Goal: Information Seeking & Learning: Learn about a topic

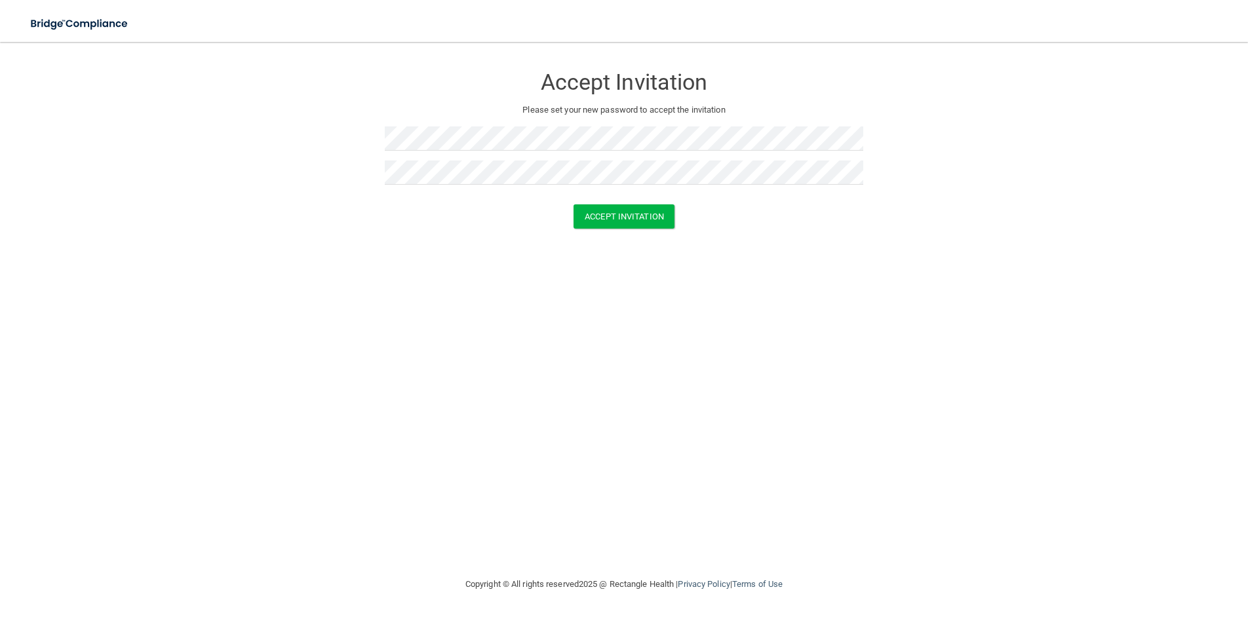
click at [687, 290] on div "Accept Invitation Please set your new password to accept the invitation Accept …" at bounding box center [623, 309] width 1195 height 509
click at [660, 216] on button "Accept Invitation" at bounding box center [623, 216] width 101 height 24
click at [627, 231] on button "Accept Invitation" at bounding box center [623, 235] width 101 height 24
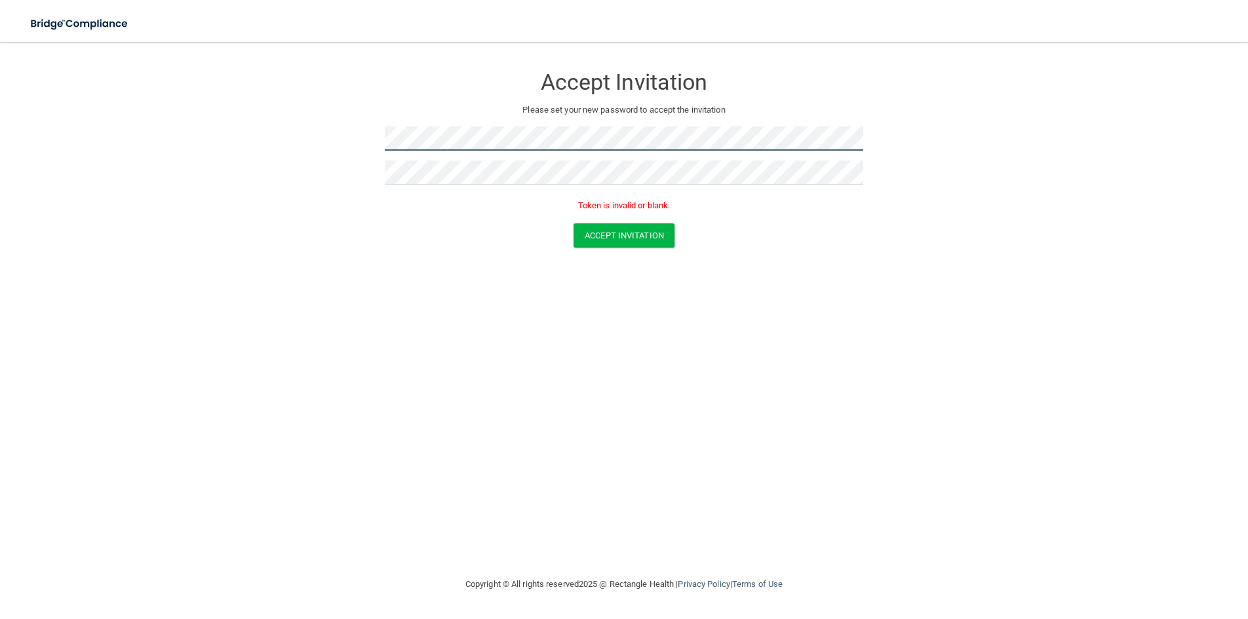
click at [345, 134] on form "Accept Invitation Please set your new password to accept the invitation Token i…" at bounding box center [623, 159] width 1195 height 208
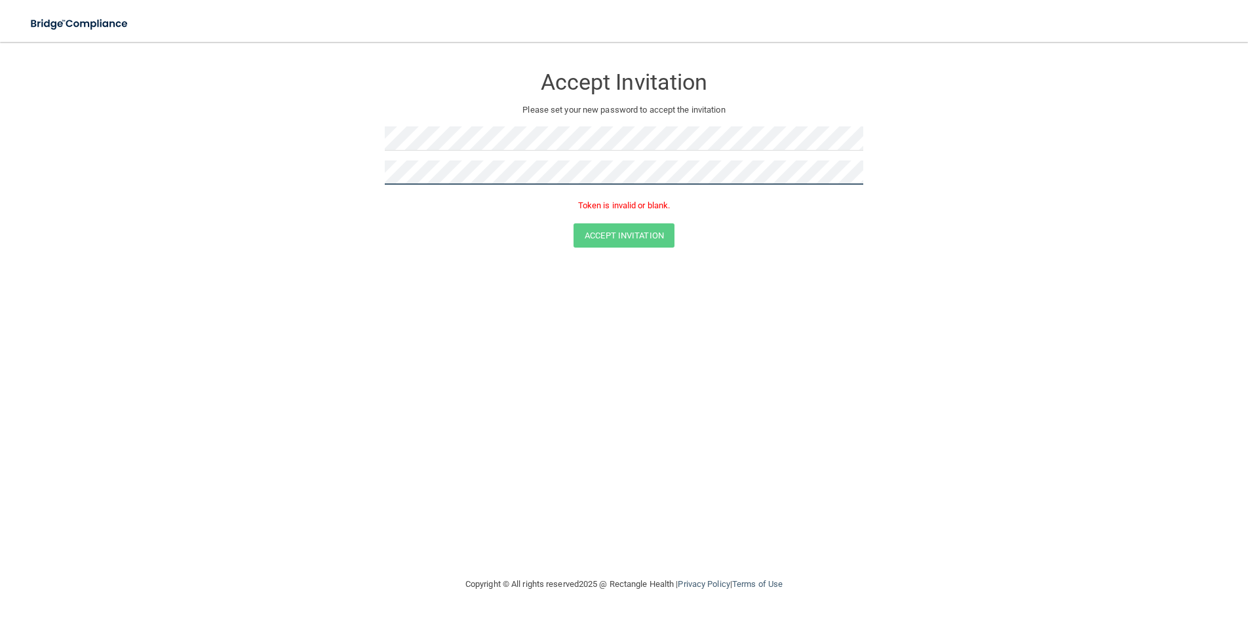
click at [313, 183] on form "Accept Invitation Please set your new password to accept the invitation Token i…" at bounding box center [623, 159] width 1195 height 208
click at [547, 338] on div "Accept Invitation Please set your new password to accept the invitation Token i…" at bounding box center [623, 309] width 1195 height 509
drag, startPoint x: 650, startPoint y: 366, endPoint x: 684, endPoint y: 337, distance: 44.6
click at [650, 366] on div "Accept Invitation Please set your new password to accept the invitation Token i…" at bounding box center [623, 309] width 1195 height 509
click at [632, 238] on button "Accept Invitation" at bounding box center [623, 235] width 101 height 24
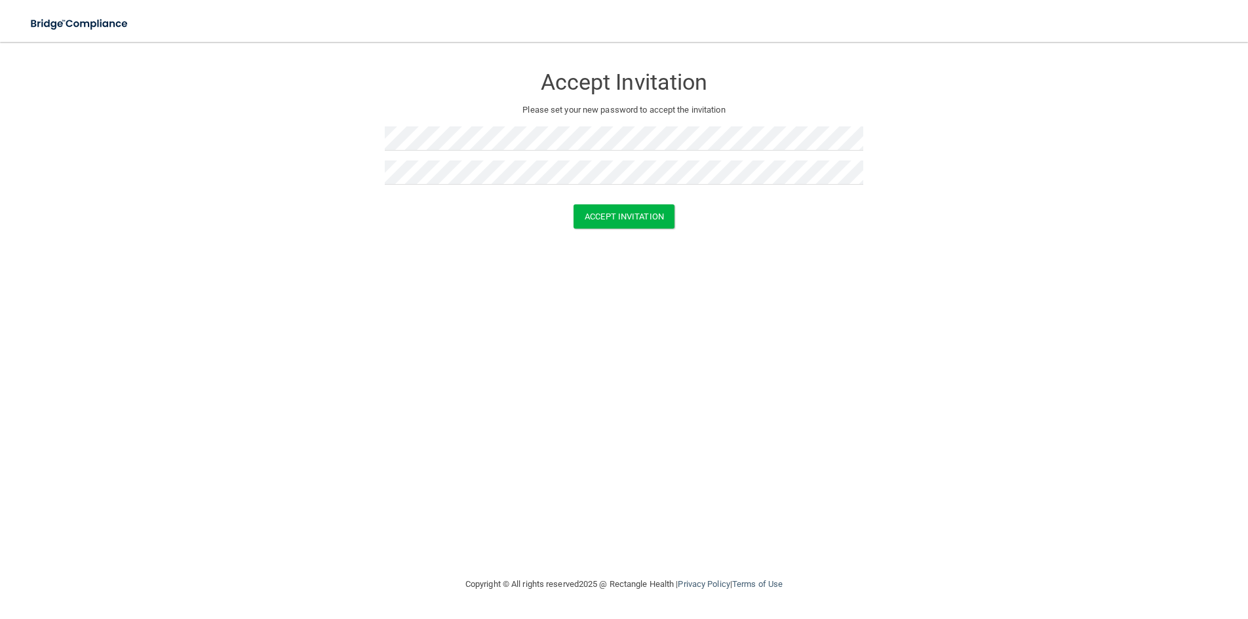
drag, startPoint x: 590, startPoint y: 408, endPoint x: 631, endPoint y: 359, distance: 63.3
click at [590, 408] on div "Accept Invitation Please set your new password to accept the invitation Accept …" at bounding box center [623, 309] width 1195 height 509
click at [639, 220] on button "Accept Invitation" at bounding box center [623, 216] width 101 height 24
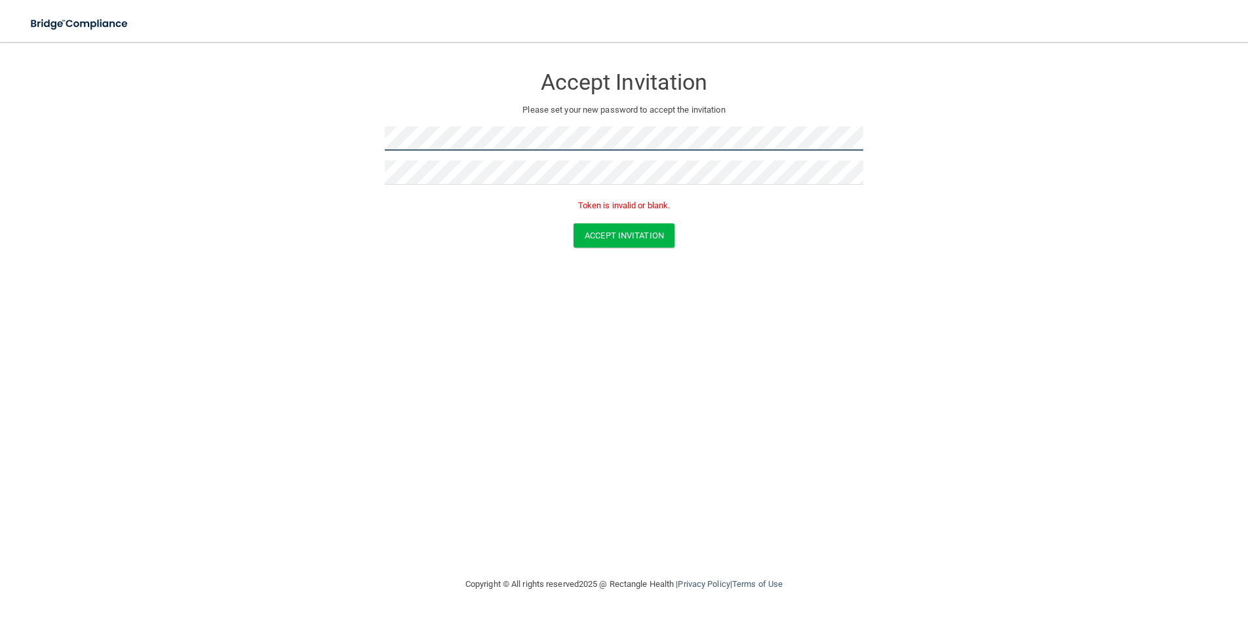
click at [334, 121] on form "Accept Invitation Please set your new password to accept the invitation Token i…" at bounding box center [623, 159] width 1195 height 208
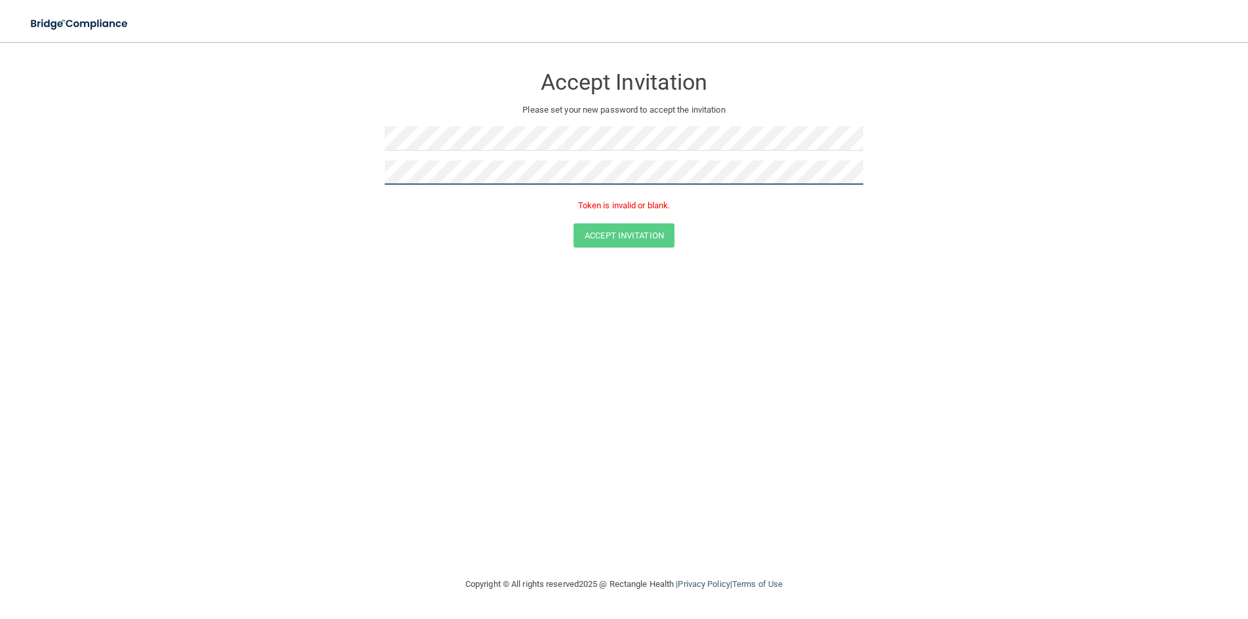
click at [357, 174] on form "Accept Invitation Please set your new password to accept the invitation Token i…" at bounding box center [623, 159] width 1195 height 208
drag, startPoint x: 609, startPoint y: 318, endPoint x: 620, endPoint y: 309, distance: 14.4
click at [609, 318] on div "Accept Invitation Please set your new password to accept the invitation Token i…" at bounding box center [623, 309] width 1195 height 509
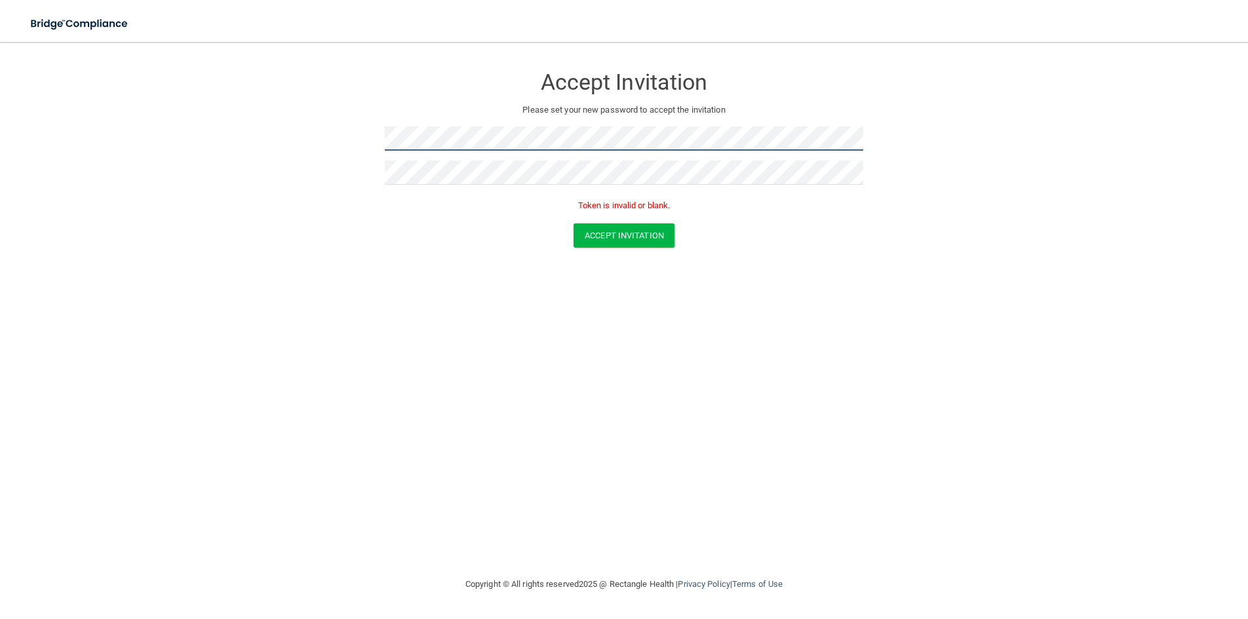
click at [276, 124] on form "Accept Invitation Please set your new password to accept the invitation Token i…" at bounding box center [623, 159] width 1195 height 208
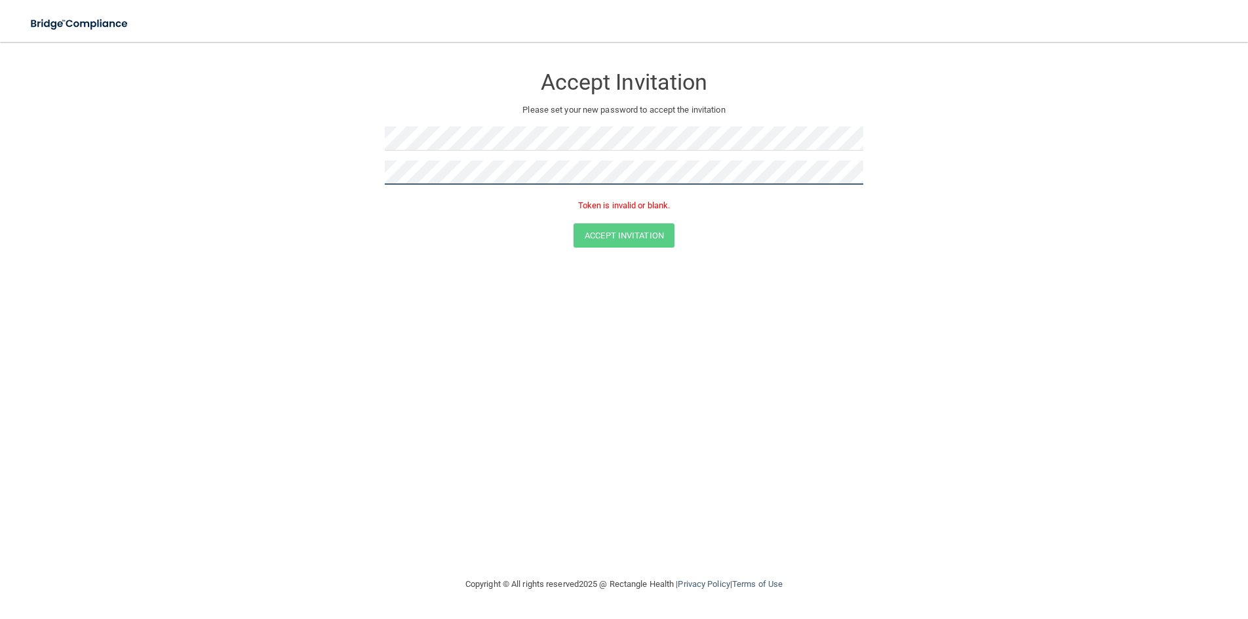
click at [319, 169] on form "Accept Invitation Please set your new password to accept the invitation Token i…" at bounding box center [623, 159] width 1195 height 208
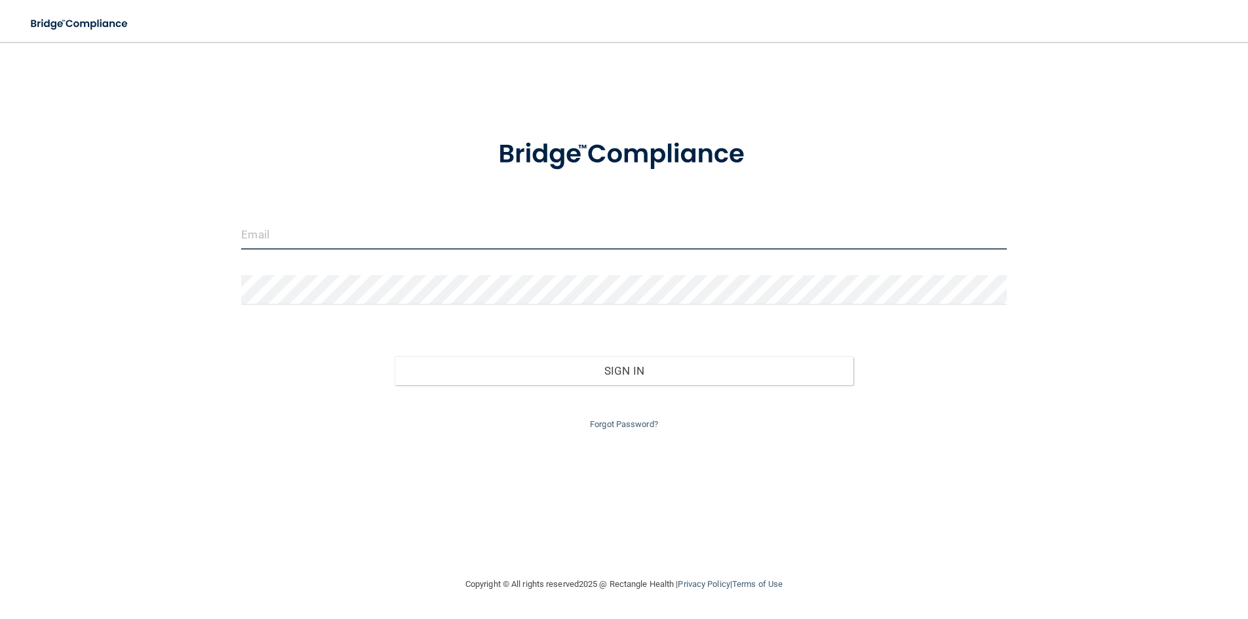
click at [341, 232] on input "email" at bounding box center [623, 234] width 765 height 29
type input "cjabreo@yahoo.com"
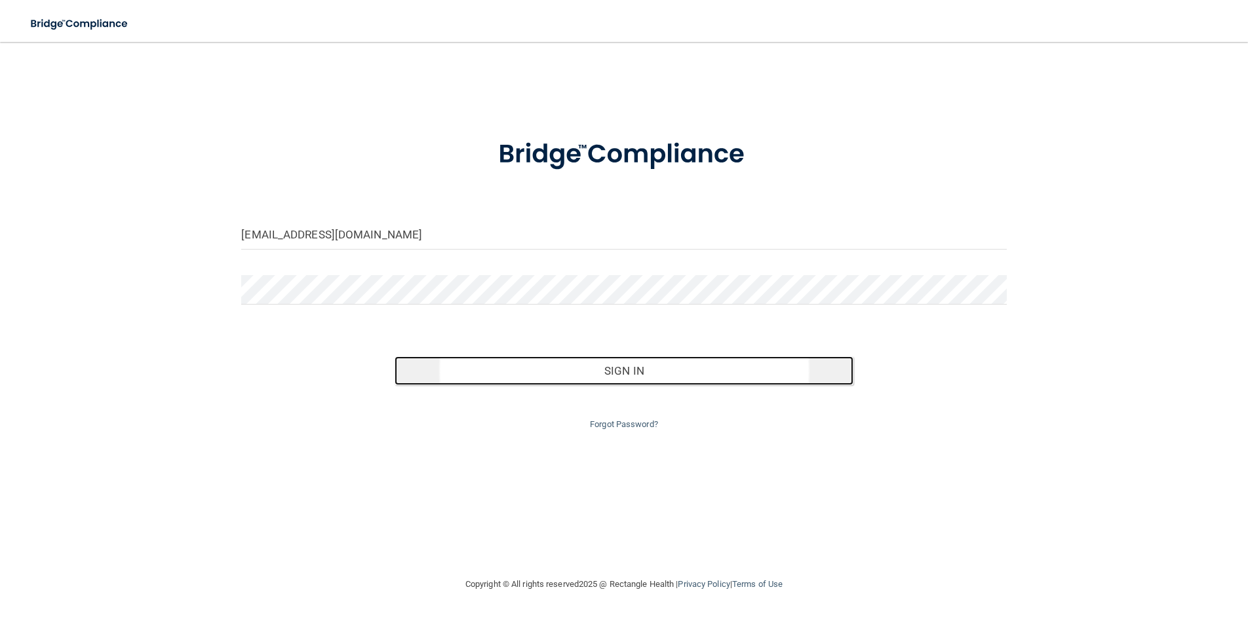
click at [683, 379] on button "Sign In" at bounding box center [624, 371] width 459 height 29
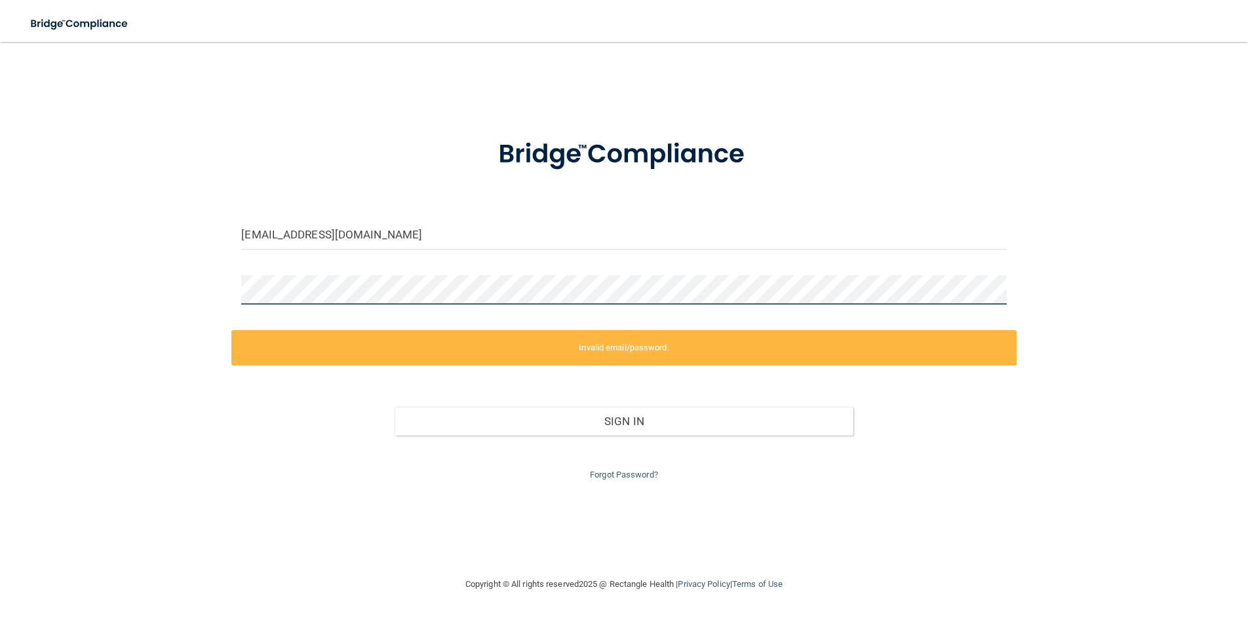
click at [166, 281] on div "cjabreo@yahoo.com Invalid email/password. You don't have permission to access t…" at bounding box center [623, 309] width 1195 height 509
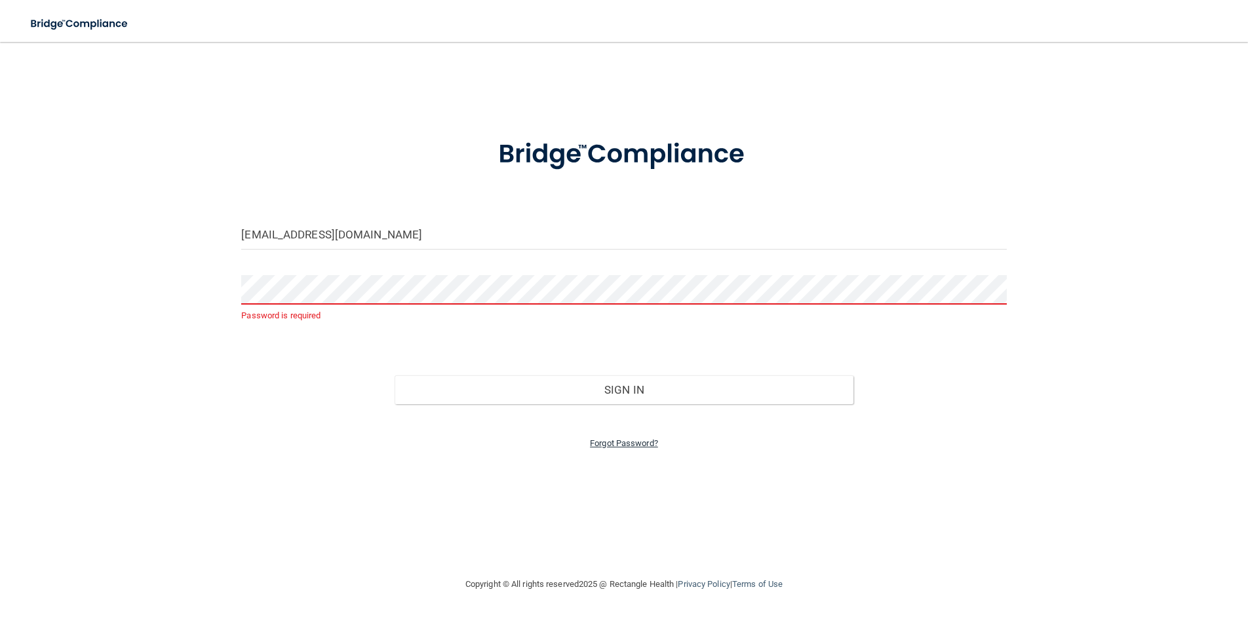
click at [621, 446] on link "Forgot Password?" at bounding box center [624, 443] width 68 height 10
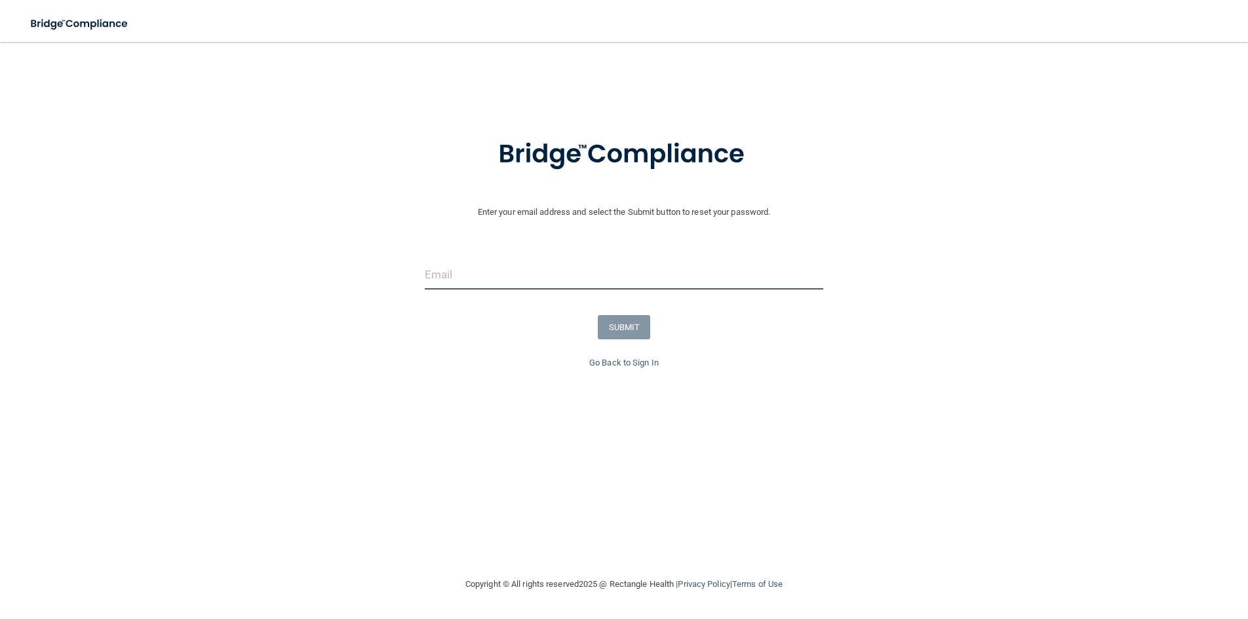
click at [468, 273] on input "email" at bounding box center [624, 274] width 398 height 29
type input "cjabreo@yahoo.com"
click at [631, 321] on button "SUBMIT" at bounding box center [624, 327] width 53 height 24
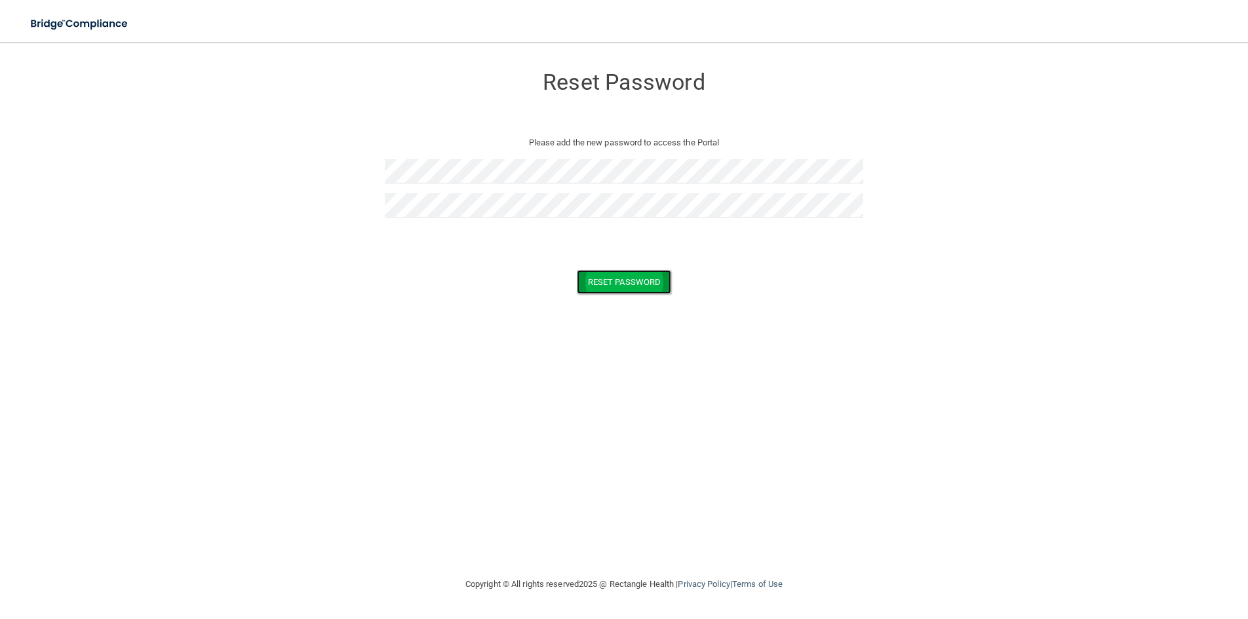
click at [600, 275] on button "Reset Password" at bounding box center [624, 282] width 94 height 24
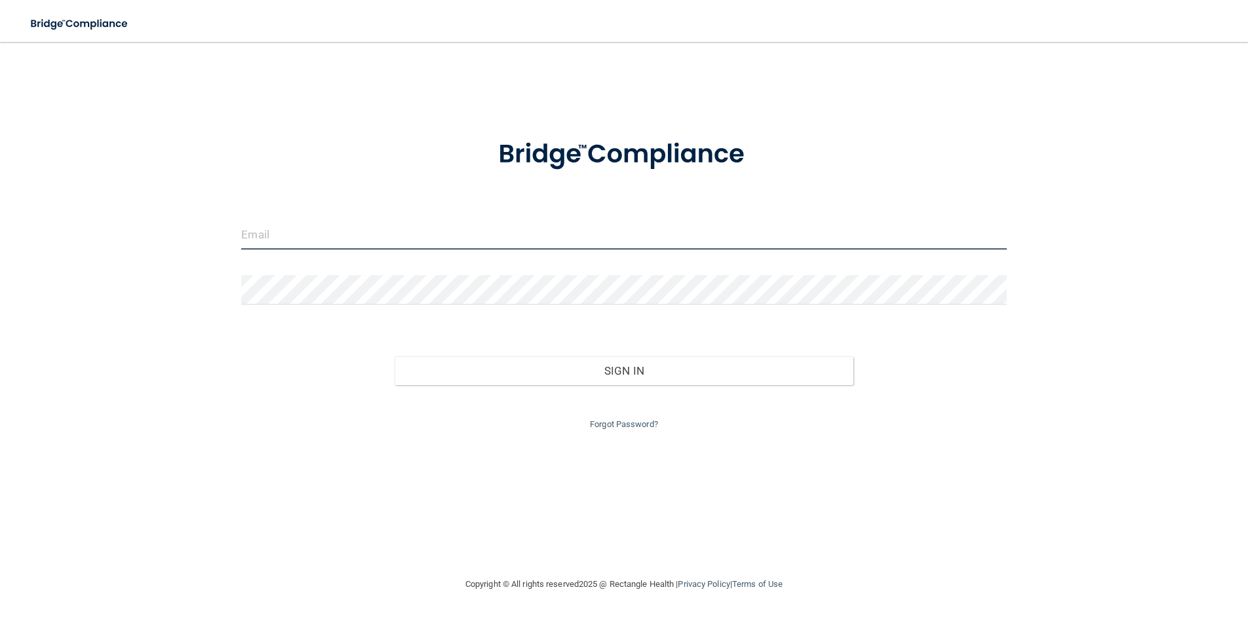
click at [359, 228] on input "email" at bounding box center [623, 234] width 765 height 29
type input "[EMAIL_ADDRESS][DOMAIN_NAME]"
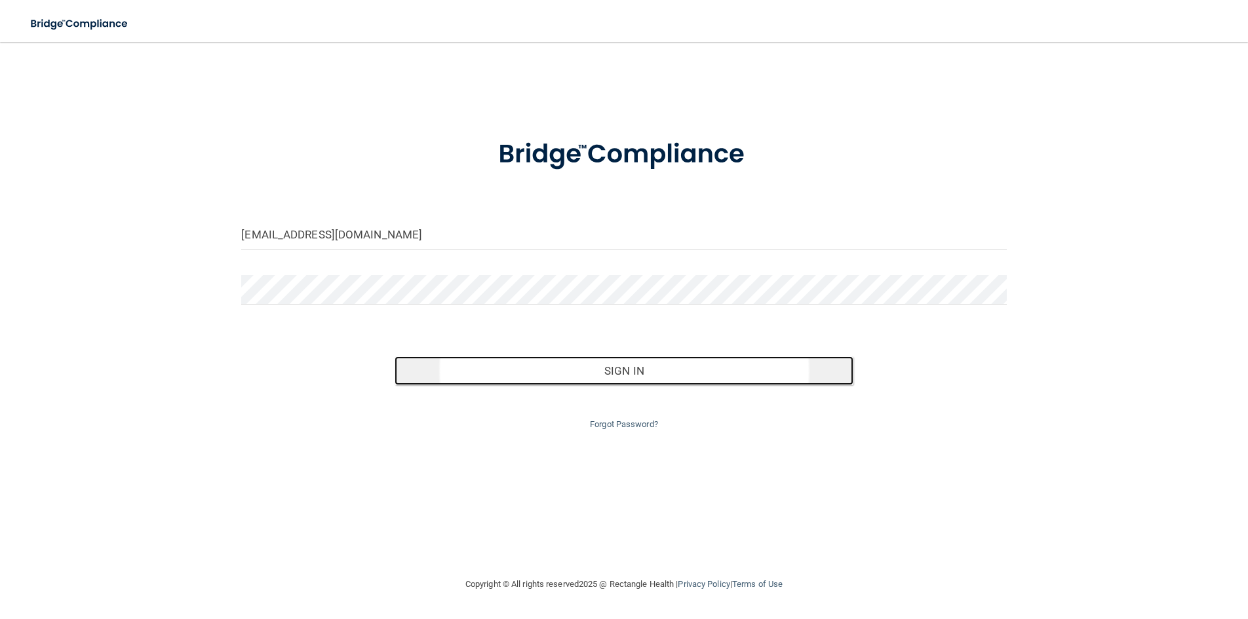
click at [580, 379] on button "Sign In" at bounding box center [624, 371] width 459 height 29
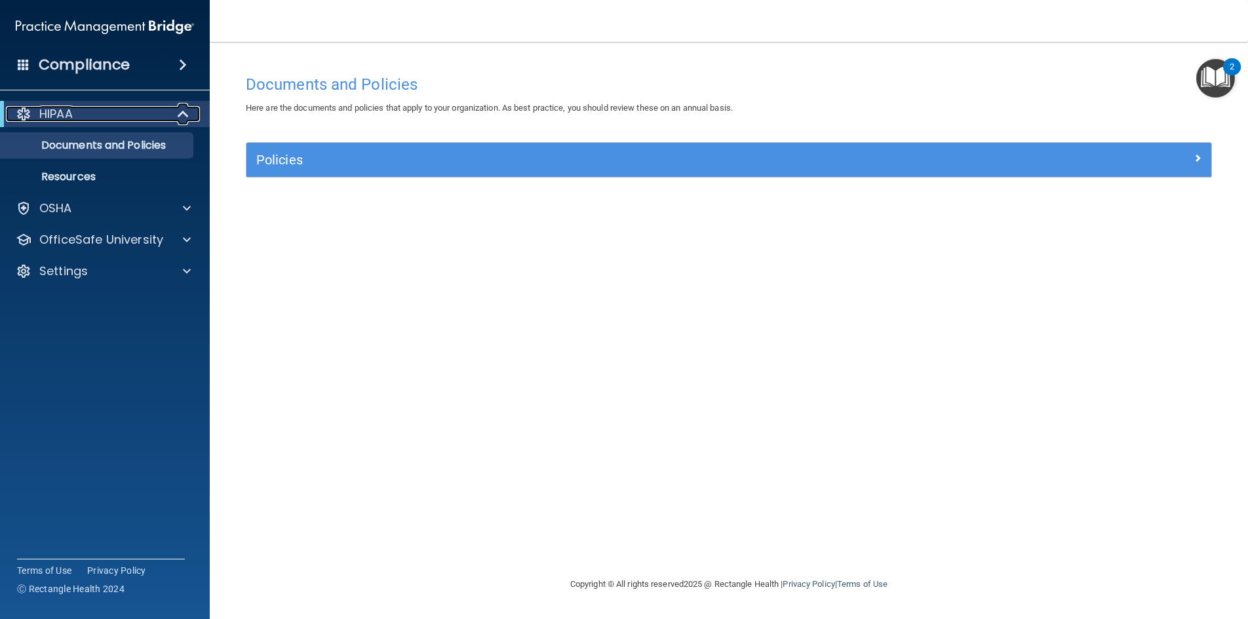
click at [138, 116] on div "HIPAA" at bounding box center [87, 114] width 162 height 16
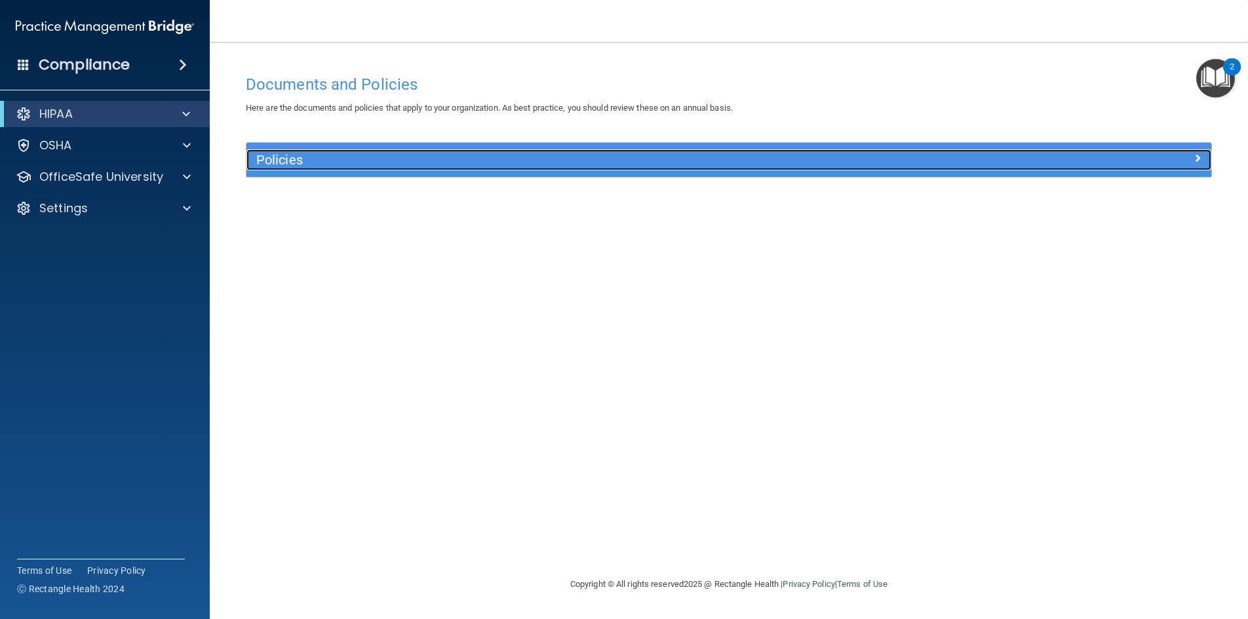
click at [335, 153] on h5 "Policies" at bounding box center [608, 160] width 704 height 14
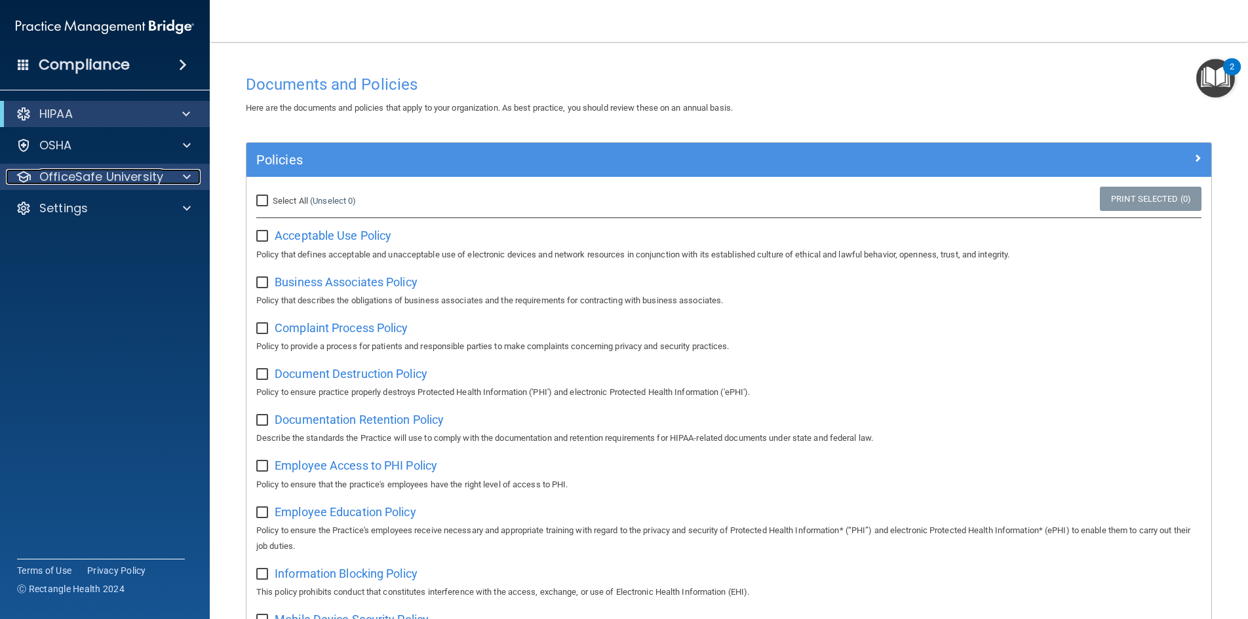
click at [184, 178] on span at bounding box center [187, 177] width 8 height 16
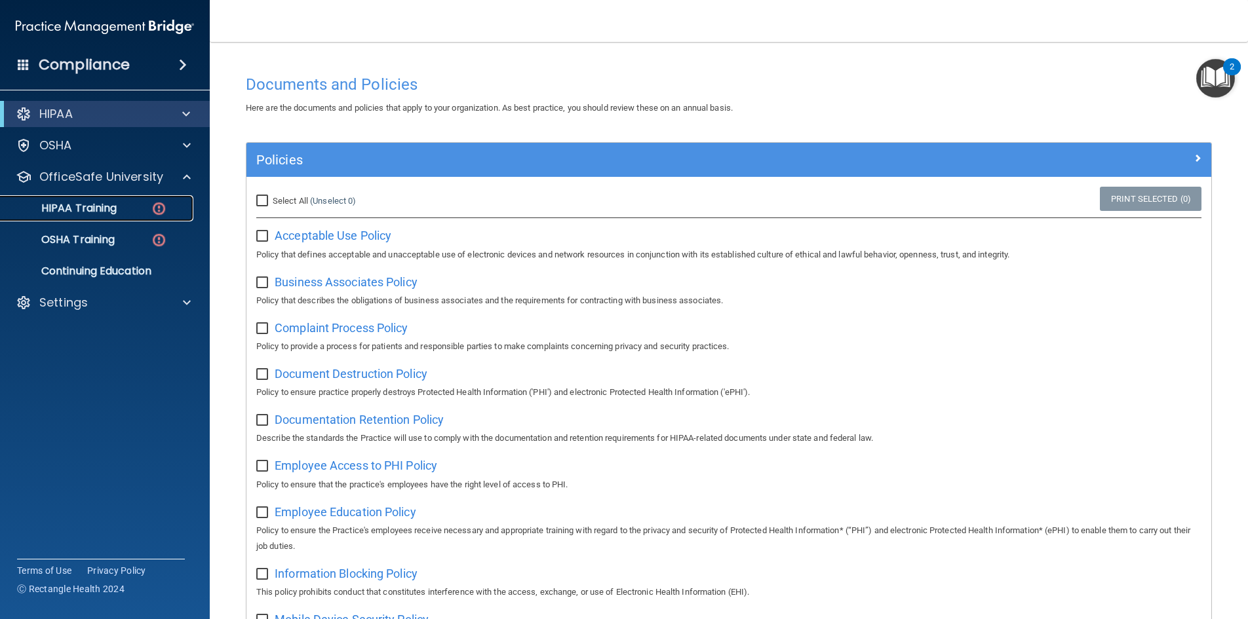
click at [112, 207] on p "HIPAA Training" at bounding box center [63, 208] width 108 height 13
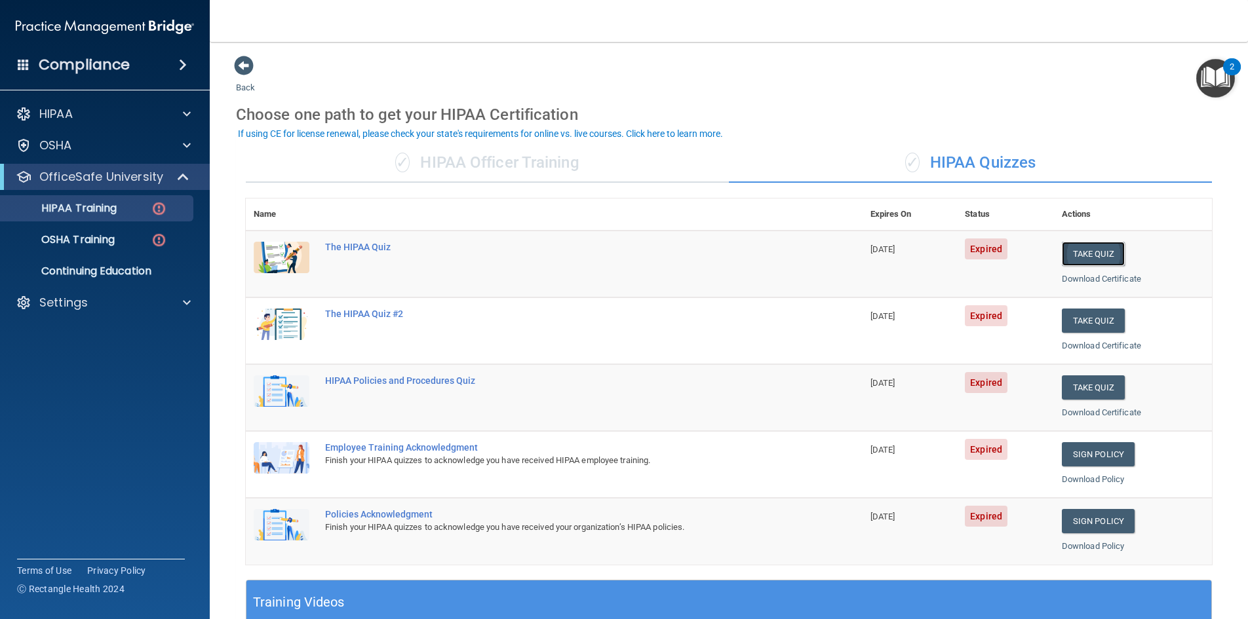
click at [1090, 255] on button "Take Quiz" at bounding box center [1093, 254] width 63 height 24
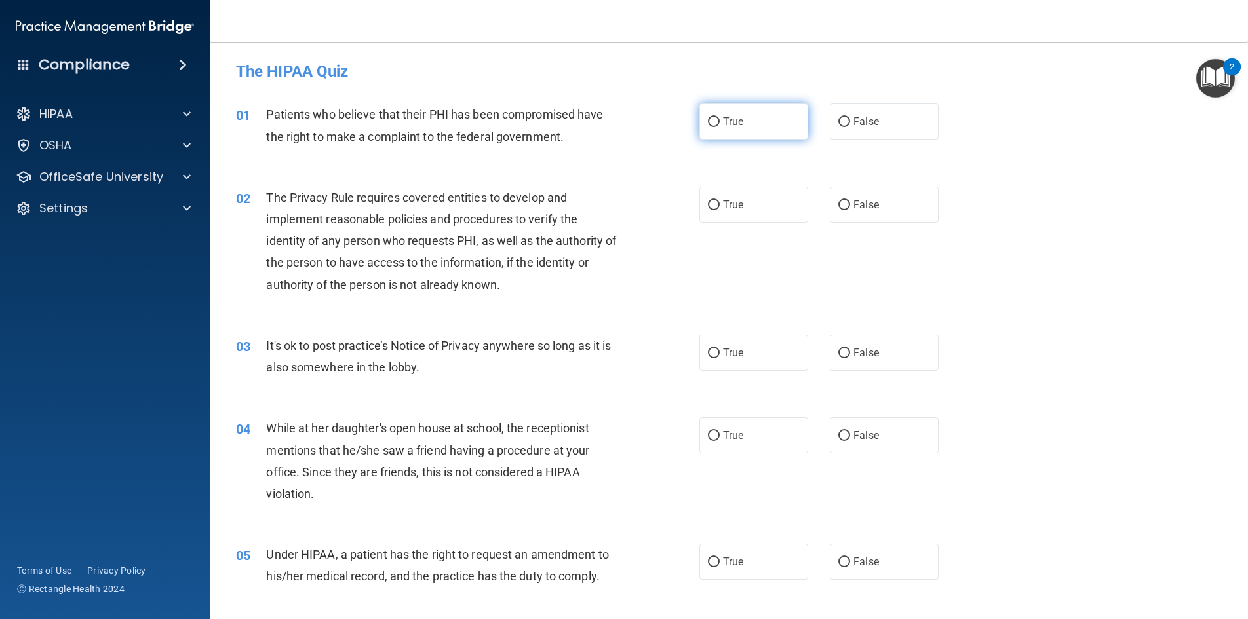
click at [716, 117] on label "True" at bounding box center [753, 122] width 109 height 36
click at [716, 117] on input "True" at bounding box center [714, 122] width 12 height 10
radio input "true"
click at [712, 220] on label "True" at bounding box center [753, 205] width 109 height 36
click at [712, 210] on input "True" at bounding box center [714, 206] width 12 height 10
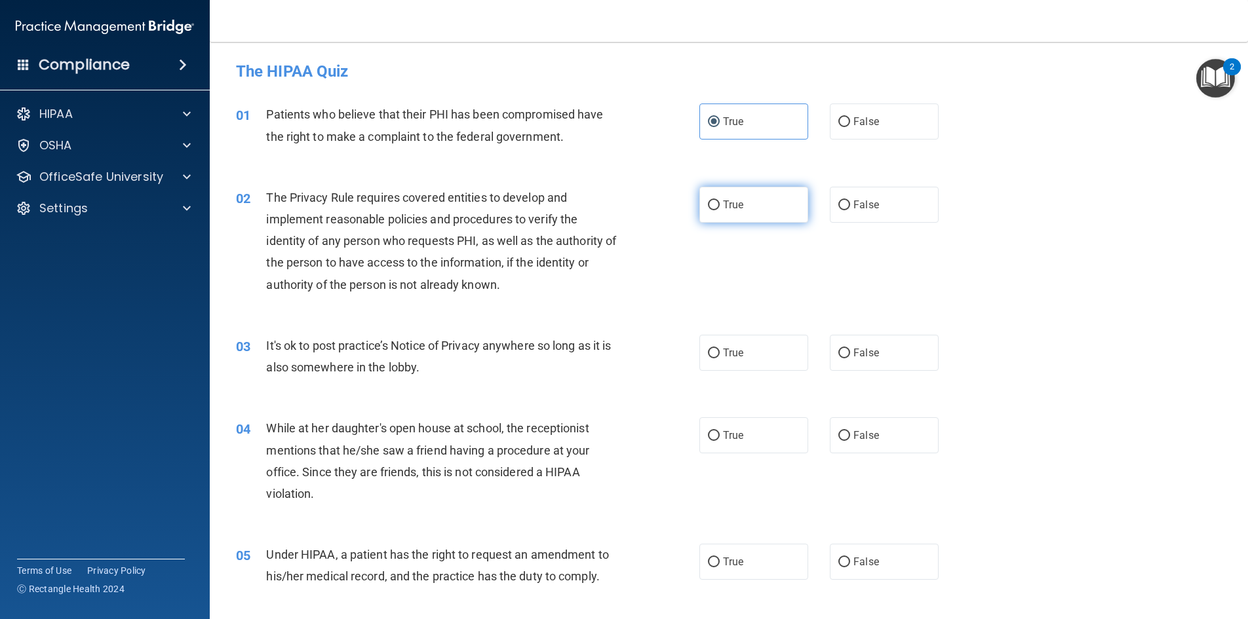
radio input "true"
click at [840, 353] on input "False" at bounding box center [844, 354] width 12 height 10
radio input "true"
click at [847, 438] on label "False" at bounding box center [884, 436] width 109 height 36
click at [847, 438] on input "False" at bounding box center [844, 436] width 12 height 10
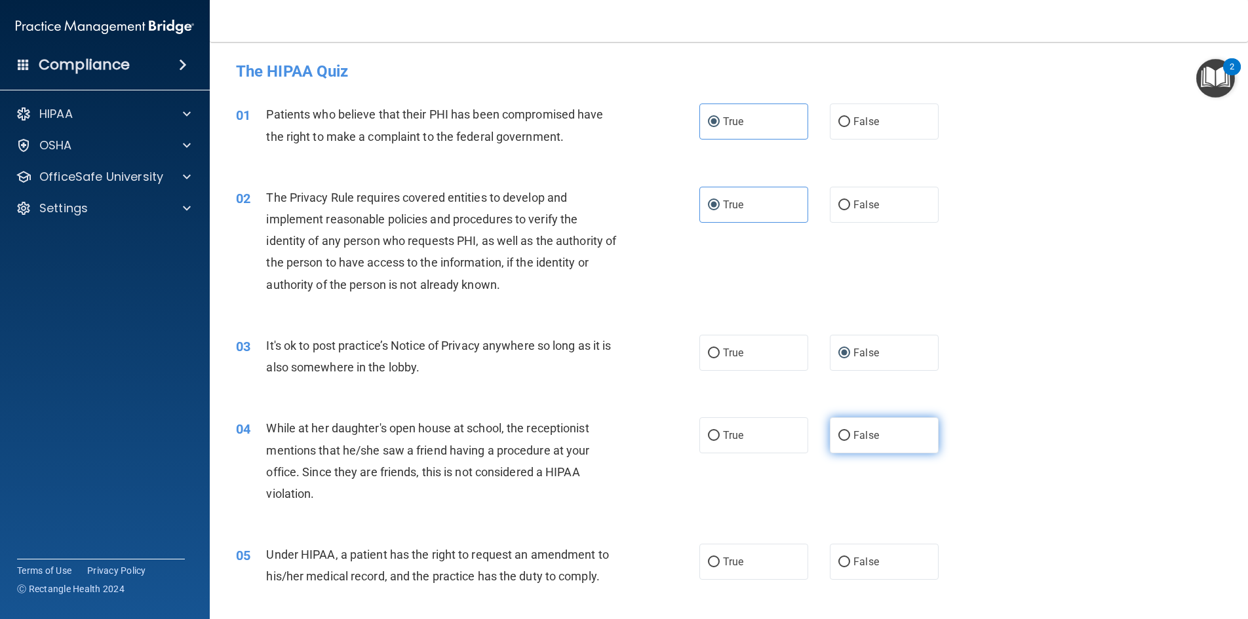
radio input "true"
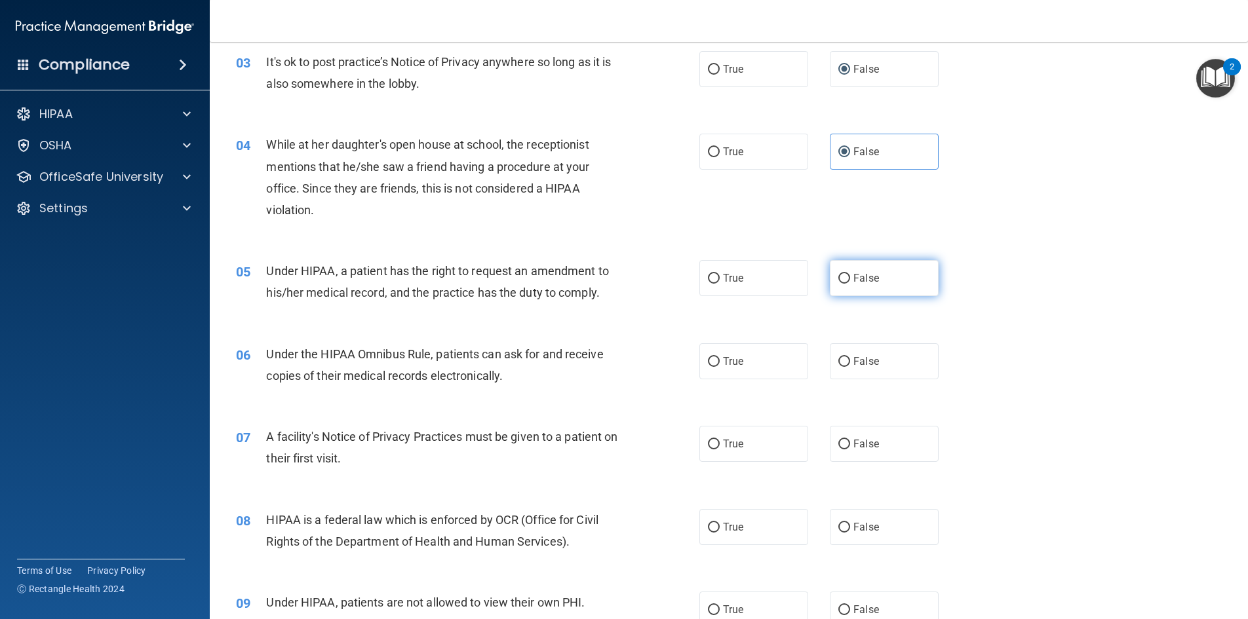
click at [840, 281] on input "False" at bounding box center [844, 279] width 12 height 10
radio input "true"
click at [758, 367] on label "True" at bounding box center [753, 361] width 109 height 36
click at [720, 367] on input "True" at bounding box center [714, 362] width 12 height 10
radio input "true"
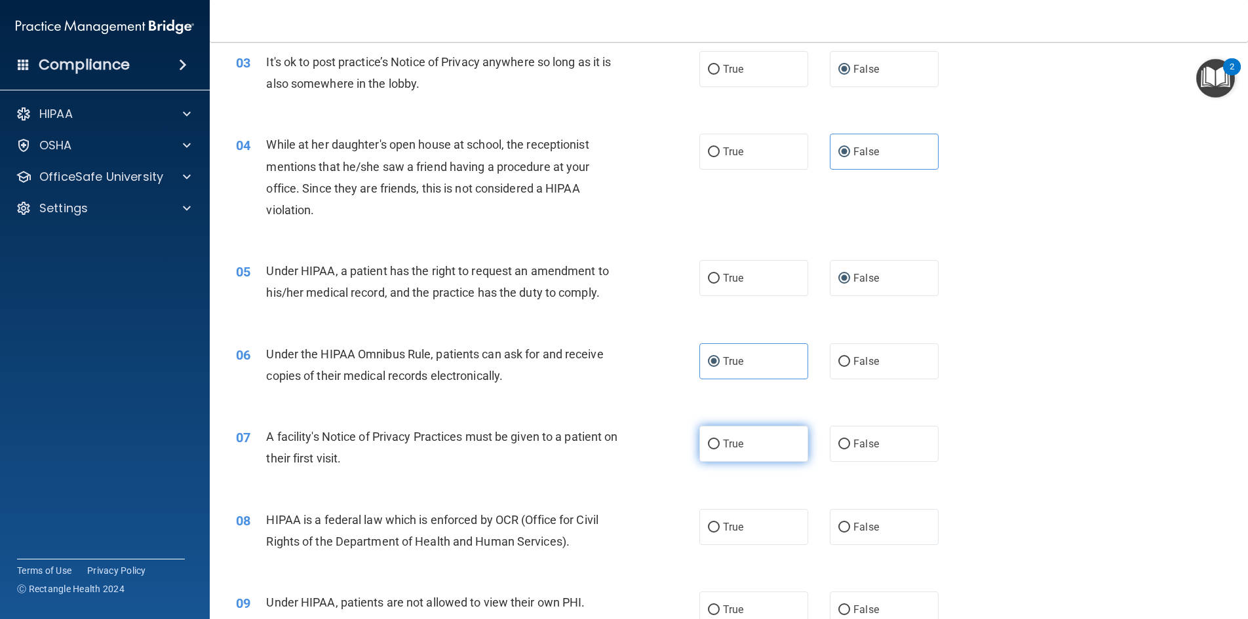
click at [775, 455] on label "True" at bounding box center [753, 444] width 109 height 36
click at [720, 450] on input "True" at bounding box center [714, 445] width 12 height 10
radio input "true"
click at [764, 517] on label "True" at bounding box center [753, 527] width 109 height 36
click at [720, 523] on input "True" at bounding box center [714, 528] width 12 height 10
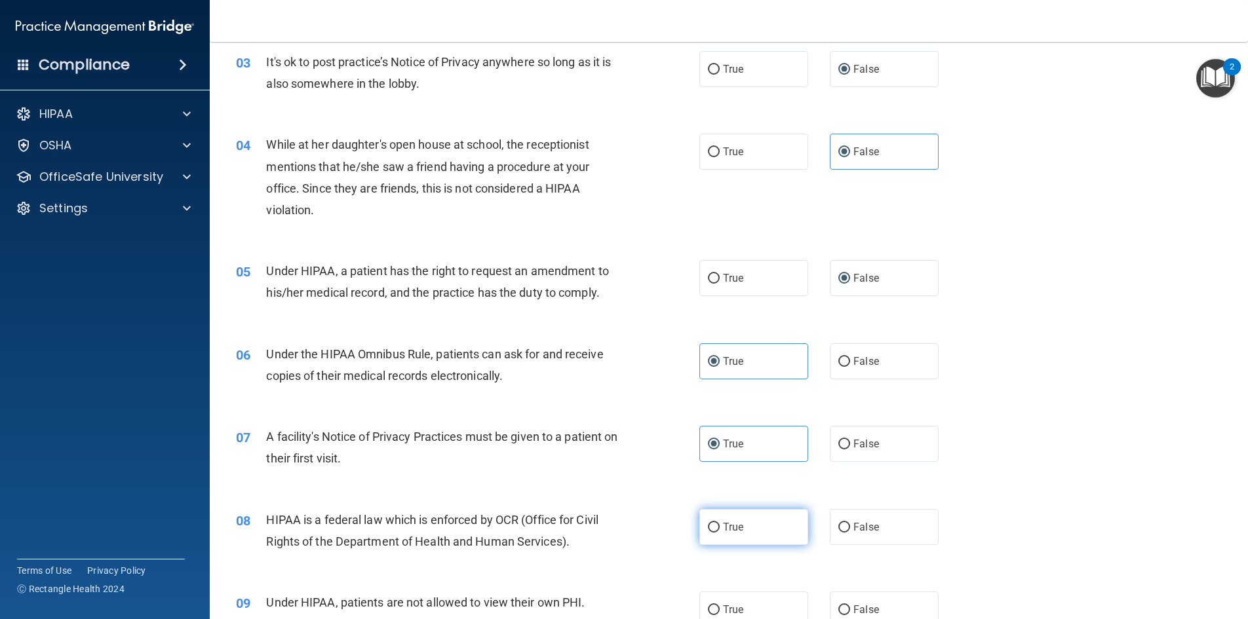
radio input "true"
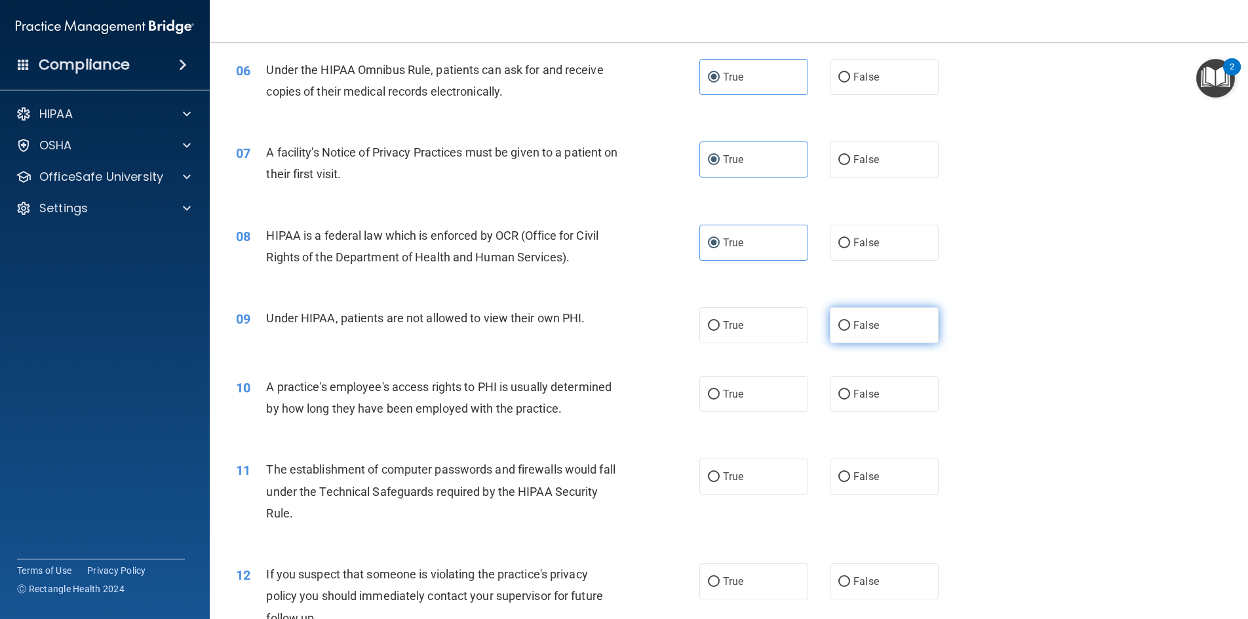
click at [856, 334] on label "False" at bounding box center [884, 325] width 109 height 36
click at [850, 331] on input "False" at bounding box center [844, 326] width 12 height 10
radio input "true"
click at [851, 405] on label "False" at bounding box center [884, 394] width 109 height 36
click at [850, 400] on input "False" at bounding box center [844, 395] width 12 height 10
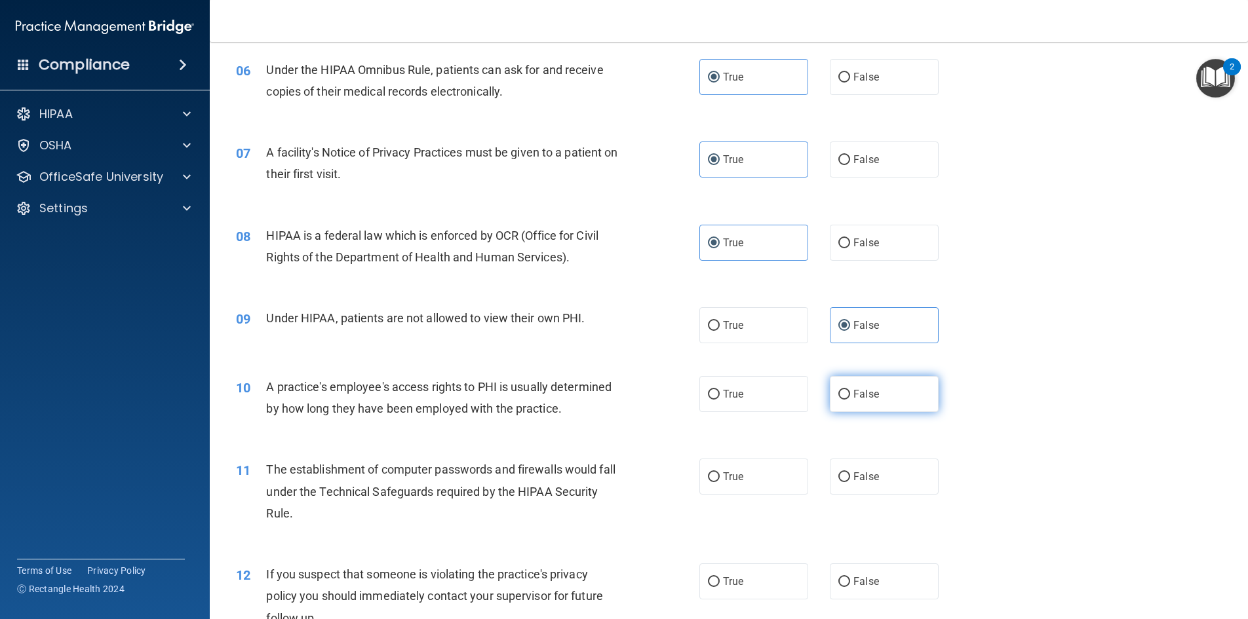
radio input "true"
click at [760, 473] on label "True" at bounding box center [753, 477] width 109 height 36
click at [720, 473] on input "True" at bounding box center [714, 478] width 12 height 10
radio input "true"
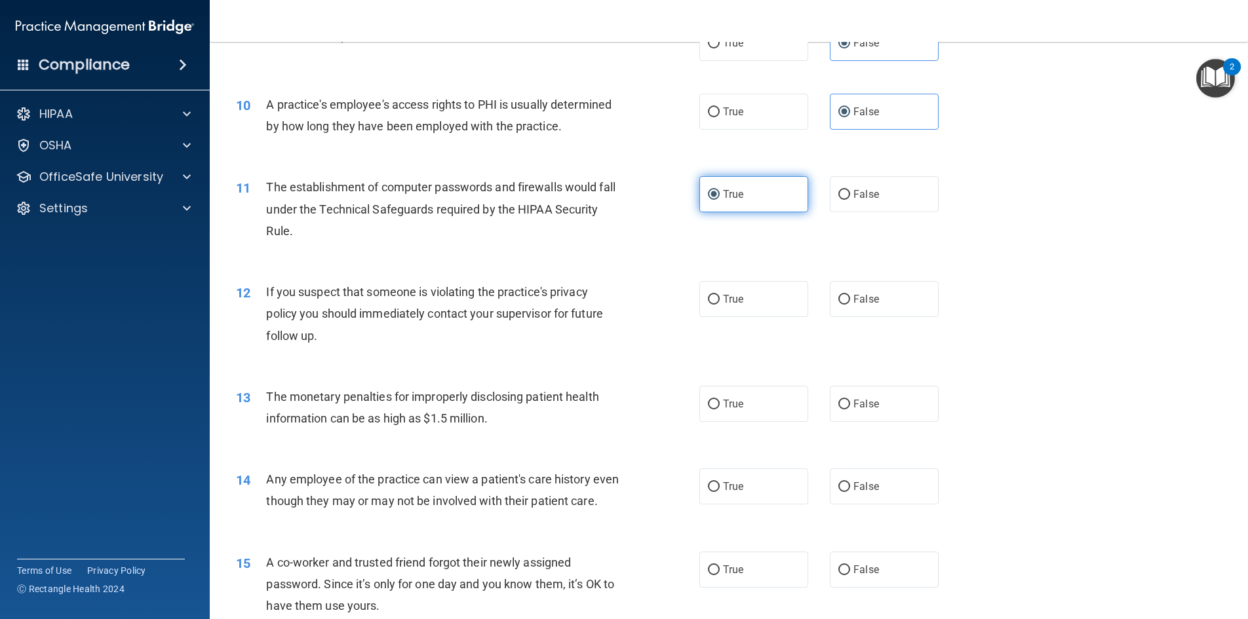
scroll to position [852, 0]
click at [711, 301] on input "True" at bounding box center [714, 299] width 12 height 10
radio input "true"
click at [708, 400] on input "True" at bounding box center [714, 403] width 12 height 10
radio input "true"
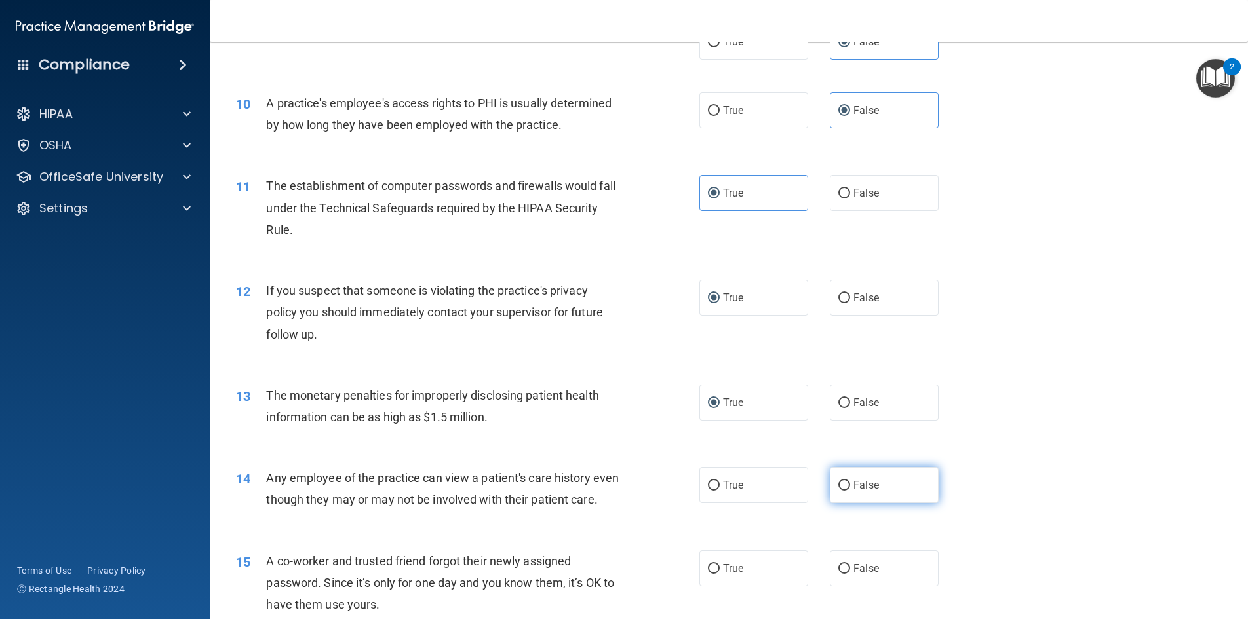
click at [857, 480] on span "False" at bounding box center [866, 485] width 26 height 12
click at [850, 481] on input "False" at bounding box center [844, 486] width 12 height 10
radio input "true"
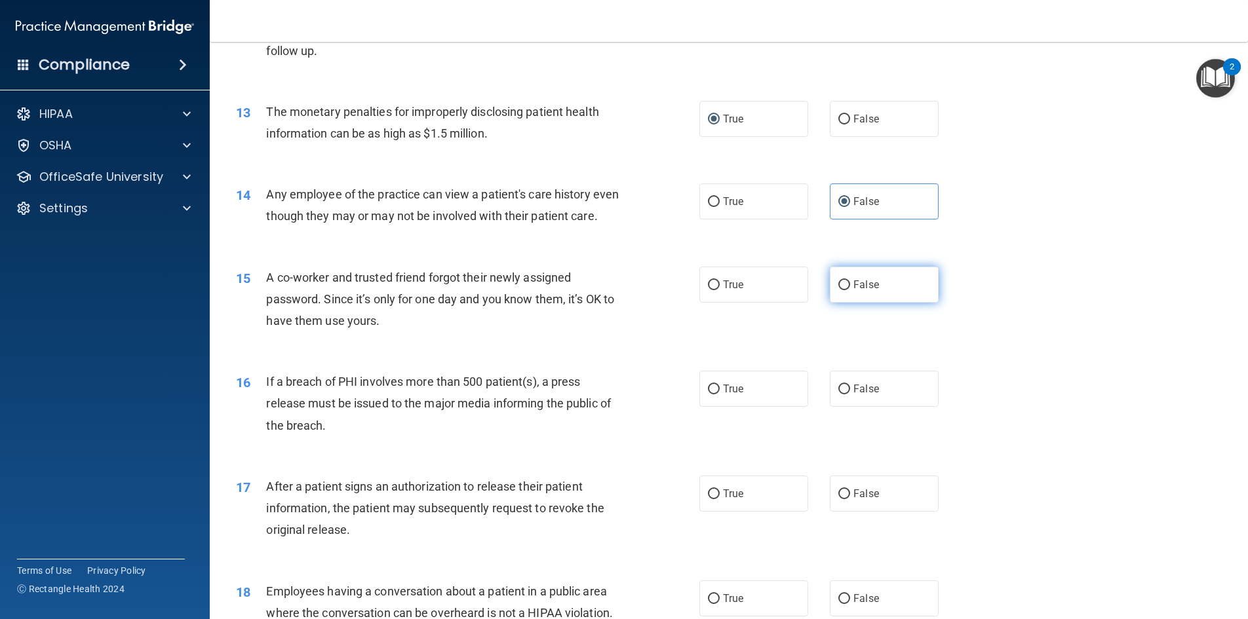
click at [859, 303] on label "False" at bounding box center [884, 285] width 109 height 36
click at [850, 290] on input "False" at bounding box center [844, 286] width 12 height 10
radio input "true"
click at [743, 407] on label "True" at bounding box center [753, 389] width 109 height 36
click at [720, 395] on input "True" at bounding box center [714, 390] width 12 height 10
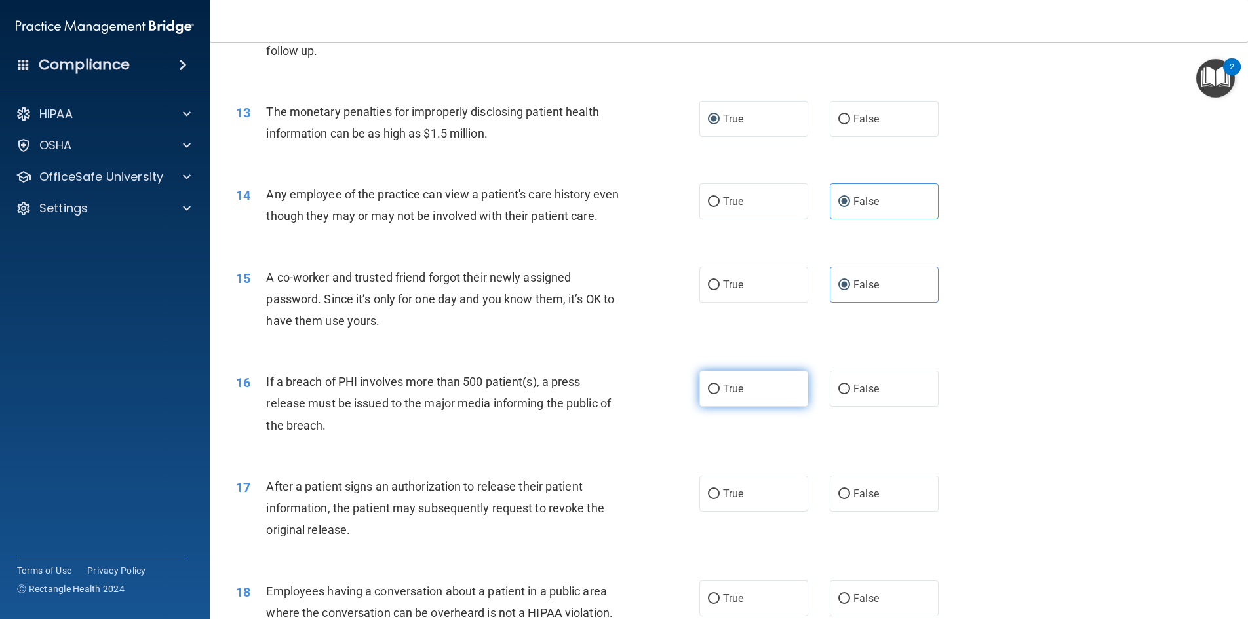
radio input "true"
click at [748, 512] on label "True" at bounding box center [753, 494] width 109 height 36
click at [720, 499] on input "True" at bounding box center [714, 495] width 12 height 10
radio input "true"
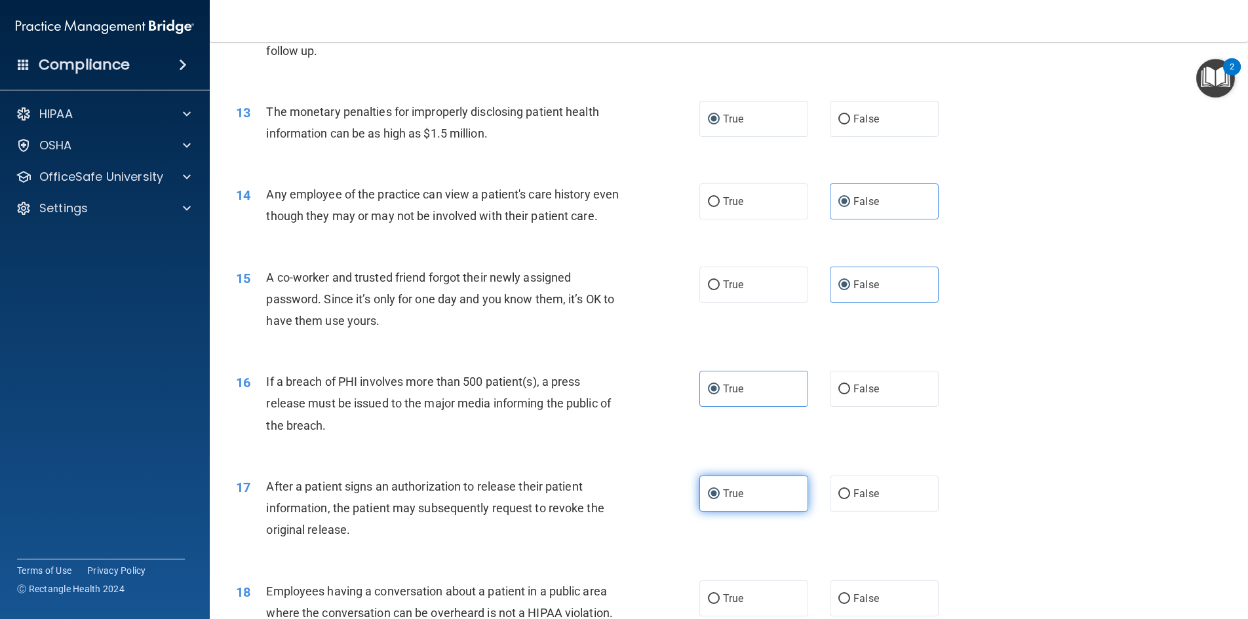
scroll to position [1420, 0]
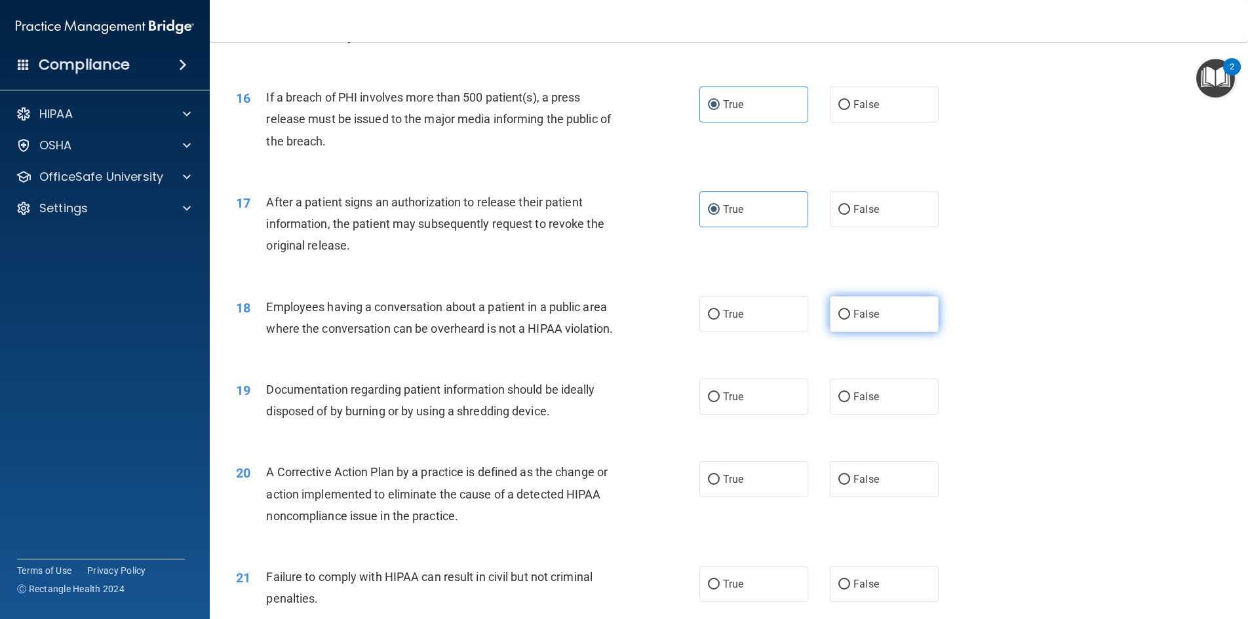
click at [862, 321] on span "False" at bounding box center [866, 314] width 26 height 12
click at [850, 320] on input "False" at bounding box center [844, 315] width 12 height 10
radio input "true"
click at [735, 403] on span "True" at bounding box center [733, 397] width 20 height 12
click at [720, 402] on input "True" at bounding box center [714, 398] width 12 height 10
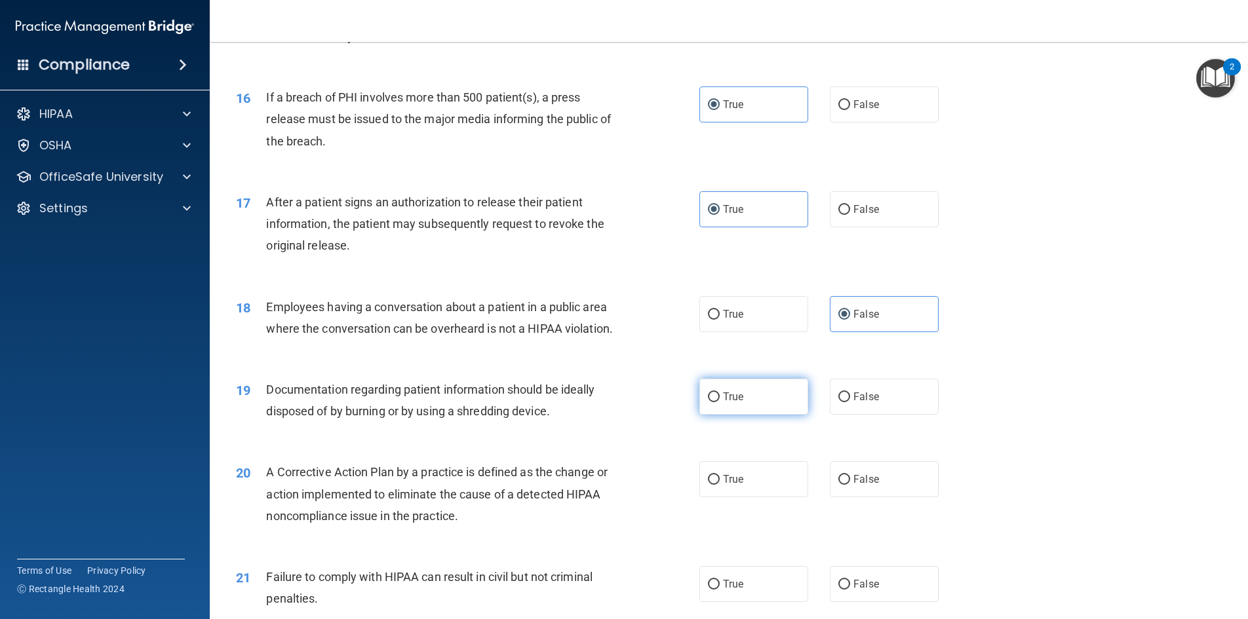
radio input "true"
click at [735, 497] on label "True" at bounding box center [753, 479] width 109 height 36
click at [720, 485] on input "True" at bounding box center [714, 480] width 12 height 10
radio input "true"
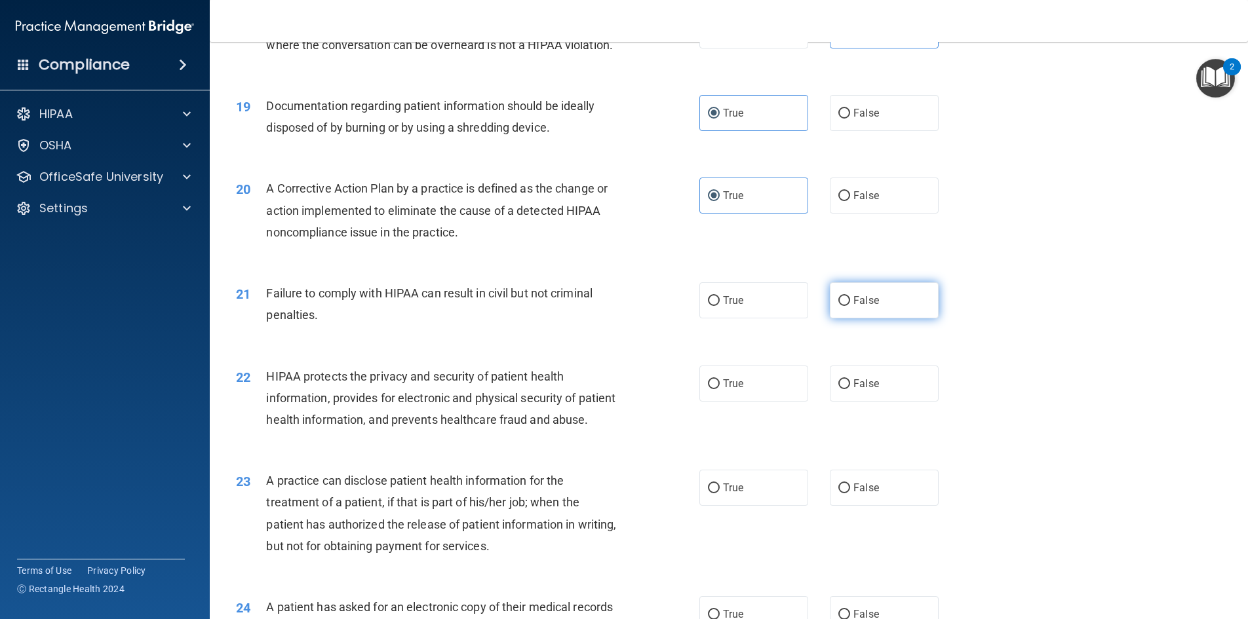
click at [875, 319] on label "False" at bounding box center [884, 300] width 109 height 36
click at [850, 306] on input "False" at bounding box center [844, 301] width 12 height 10
radio input "true"
click at [741, 402] on label "True" at bounding box center [753, 384] width 109 height 36
click at [720, 389] on input "True" at bounding box center [714, 384] width 12 height 10
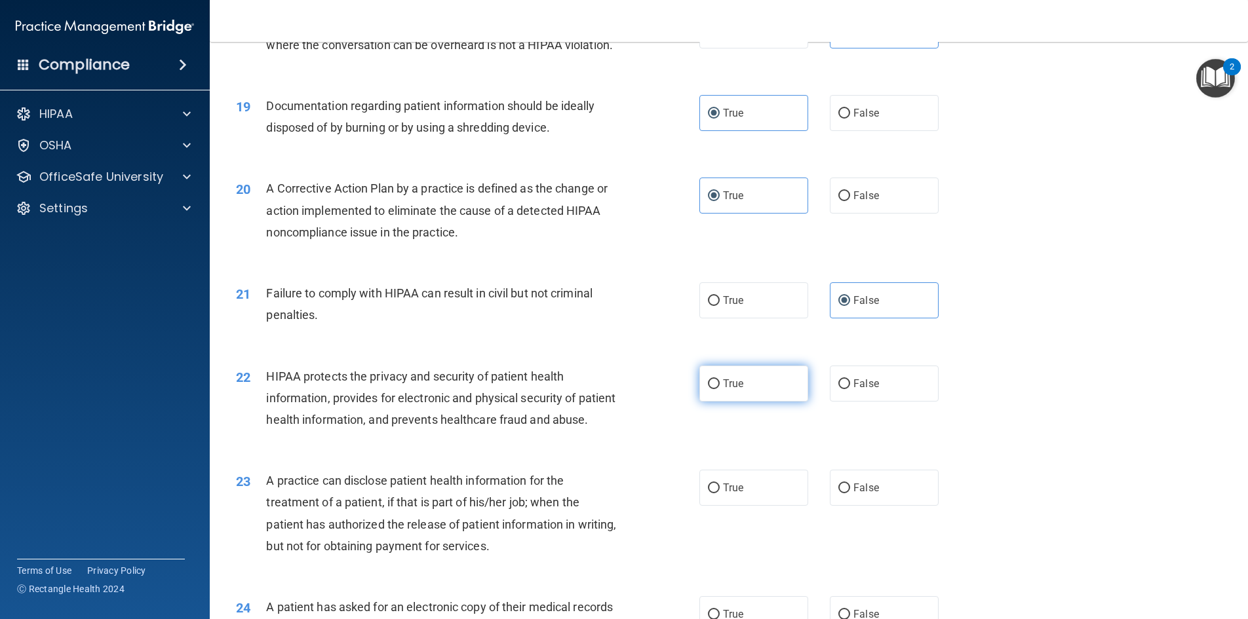
radio input "true"
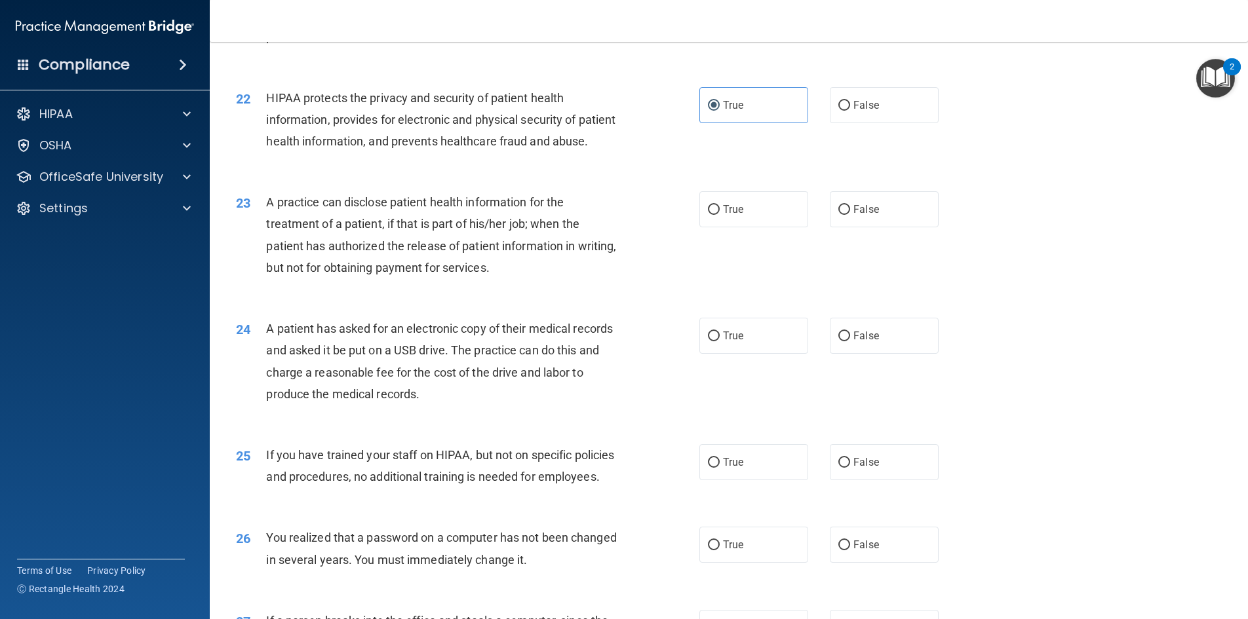
scroll to position [1988, 0]
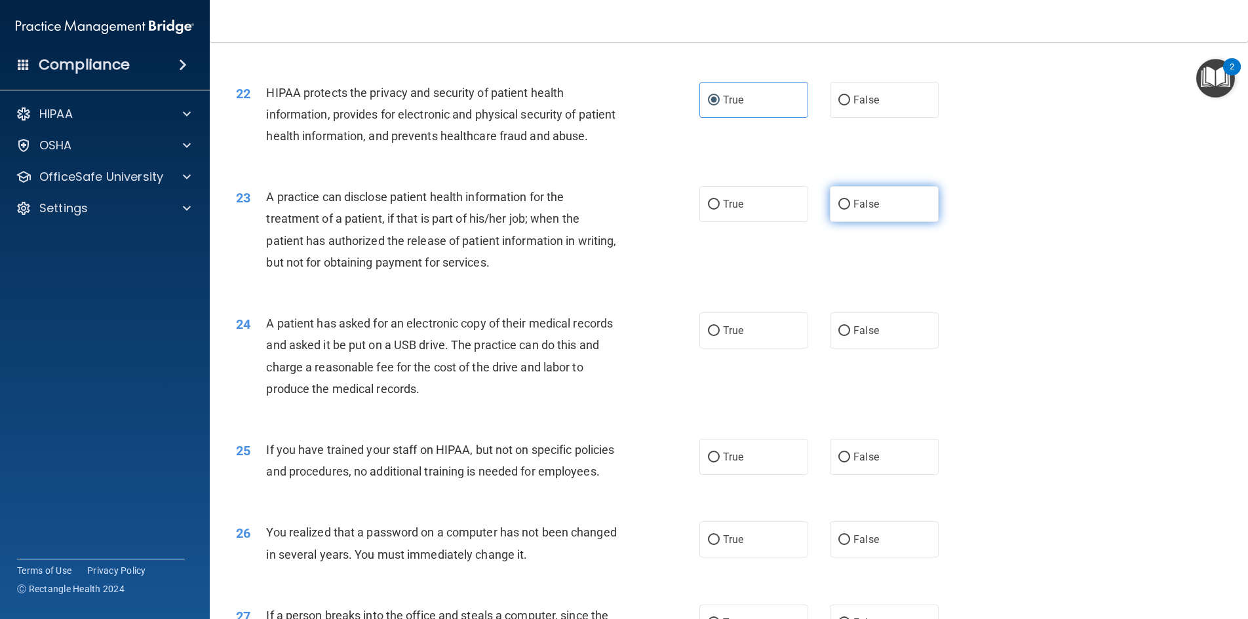
click at [863, 210] on span "False" at bounding box center [866, 204] width 26 height 12
click at [850, 210] on input "False" at bounding box center [844, 205] width 12 height 10
radio input "true"
click at [733, 393] on div "24 A patient has asked for an electronic copy of their medical records and aske…" at bounding box center [728, 359] width 1005 height 126
click at [738, 337] on span "True" at bounding box center [733, 330] width 20 height 12
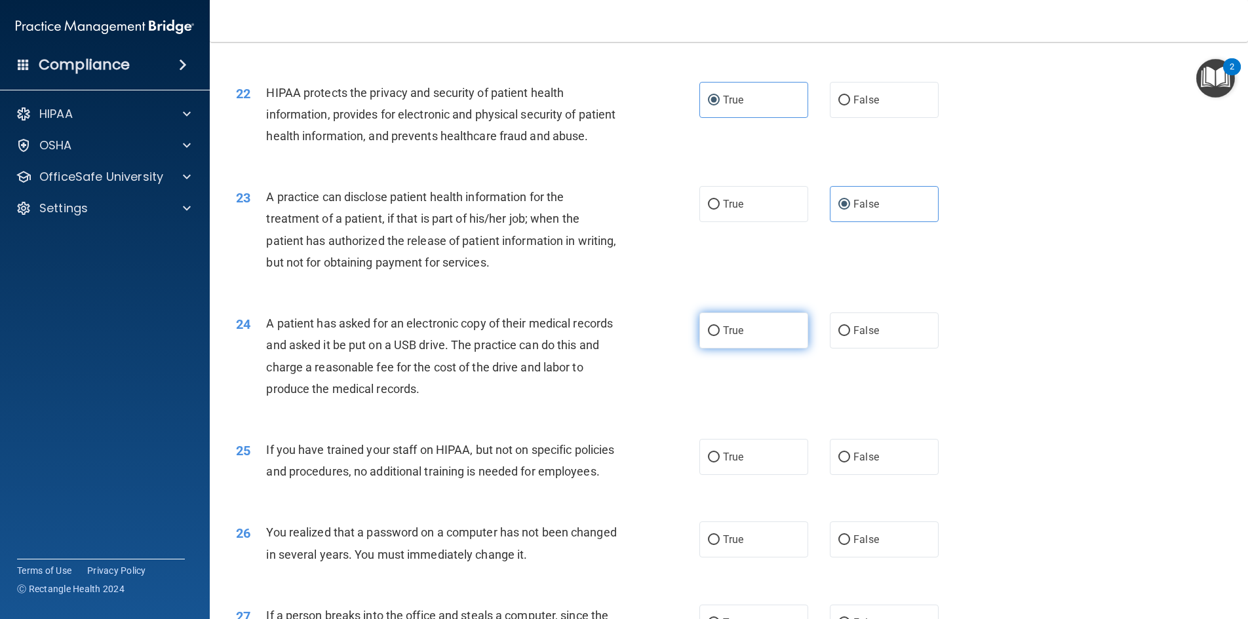
click at [720, 336] on input "True" at bounding box center [714, 331] width 12 height 10
radio input "true"
click at [858, 463] on span "False" at bounding box center [866, 457] width 26 height 12
click at [850, 463] on input "False" at bounding box center [844, 458] width 12 height 10
radio input "true"
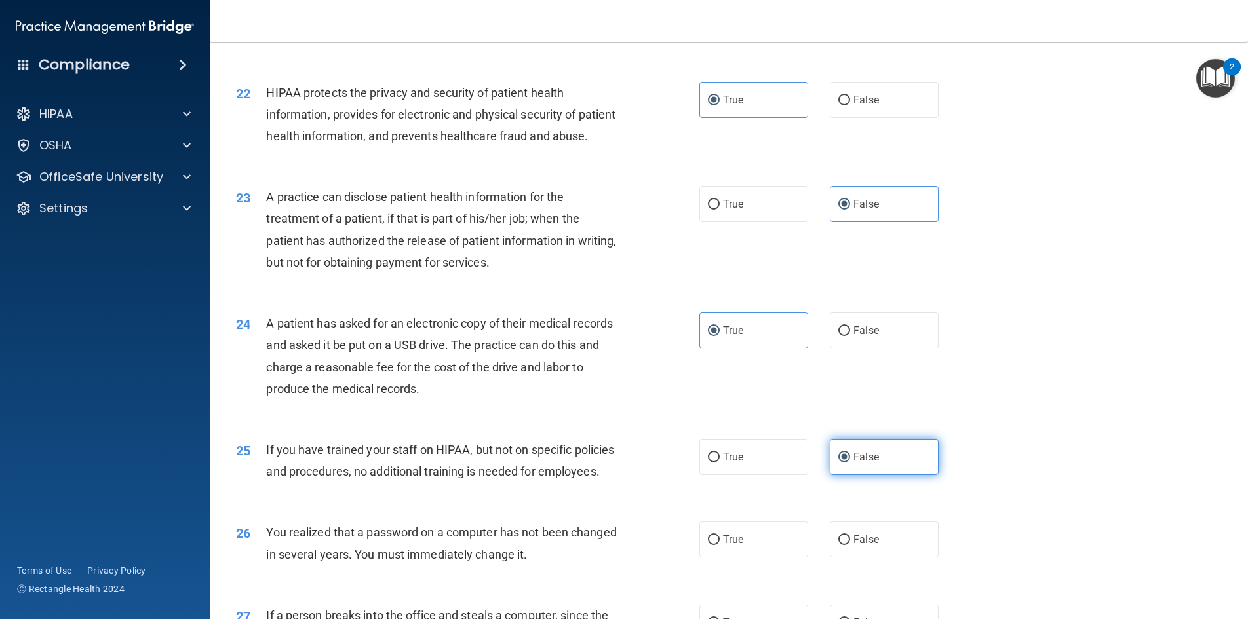
scroll to position [2272, 0]
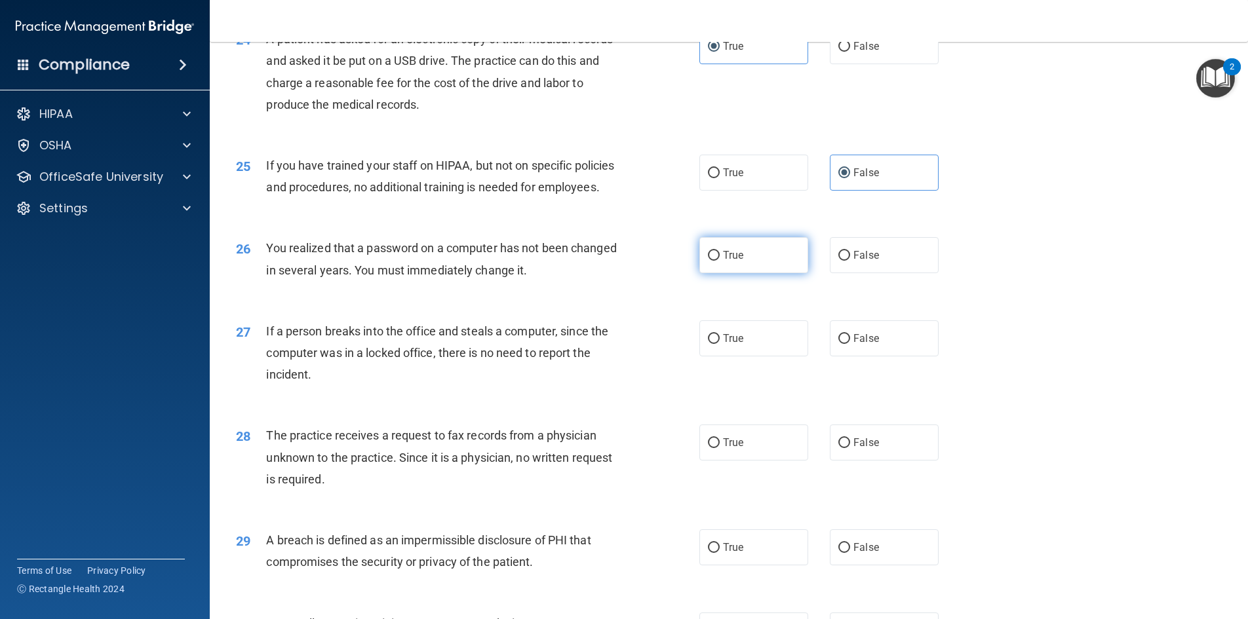
click at [756, 273] on label "True" at bounding box center [753, 255] width 109 height 36
click at [720, 261] on input "True" at bounding box center [714, 256] width 12 height 10
radio input "true"
click at [853, 345] on span "False" at bounding box center [866, 338] width 26 height 12
click at [850, 344] on input "False" at bounding box center [844, 339] width 12 height 10
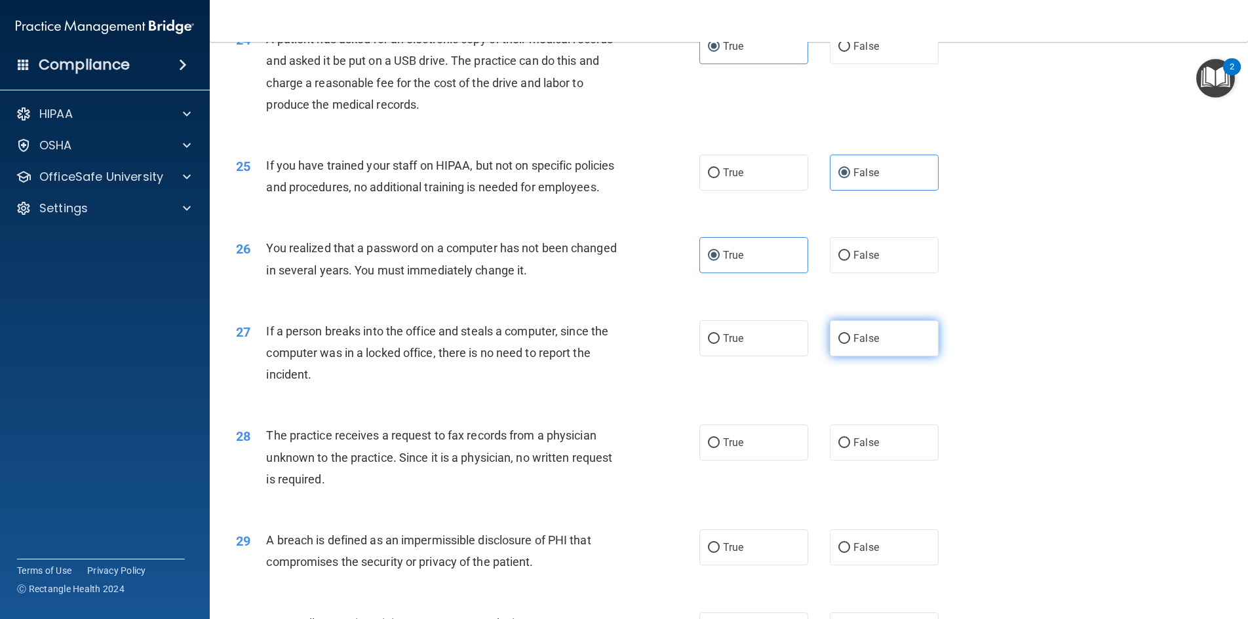
radio input "true"
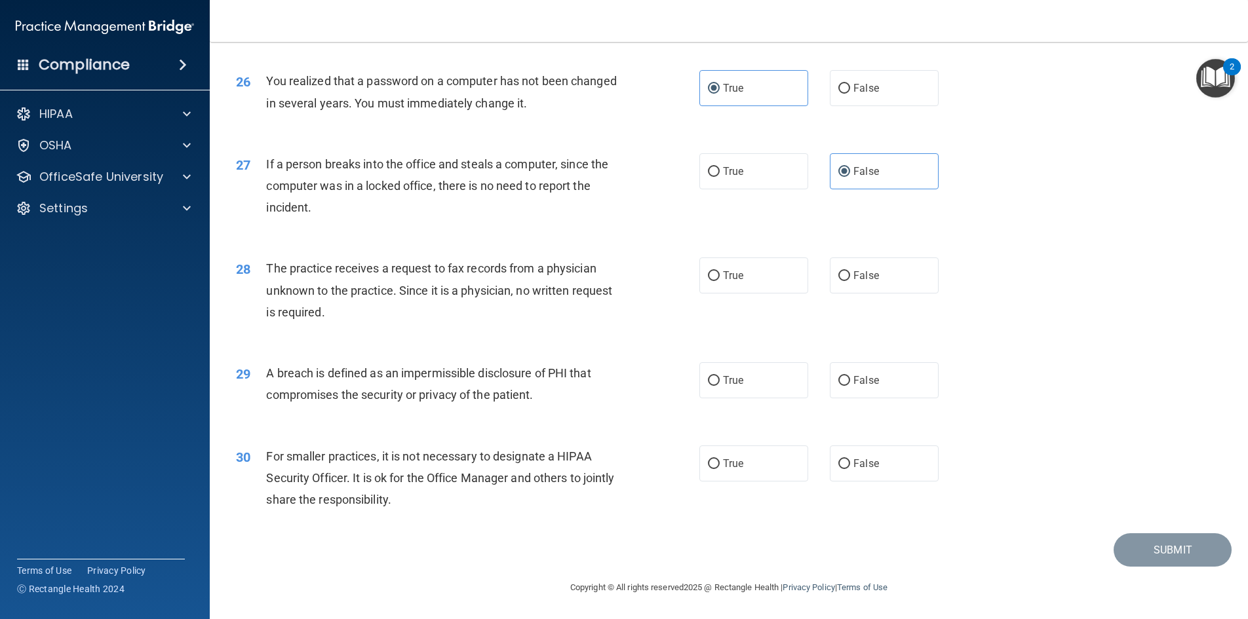
scroll to position [2504, 0]
click at [884, 267] on label "False" at bounding box center [884, 276] width 109 height 36
click at [850, 271] on input "False" at bounding box center [844, 276] width 12 height 10
radio input "true"
click at [744, 385] on label "True" at bounding box center [753, 380] width 109 height 36
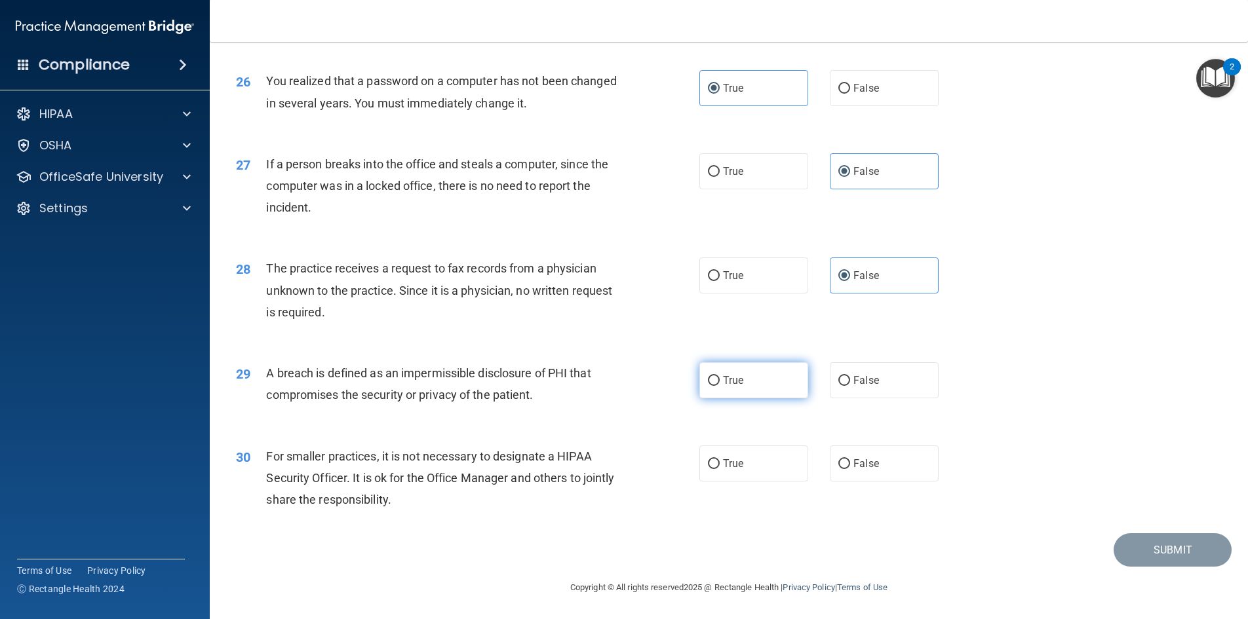
click at [720, 385] on input "True" at bounding box center [714, 381] width 12 height 10
radio input "true"
click at [863, 465] on span "False" at bounding box center [866, 463] width 26 height 12
click at [850, 465] on input "False" at bounding box center [844, 464] width 12 height 10
radio input "true"
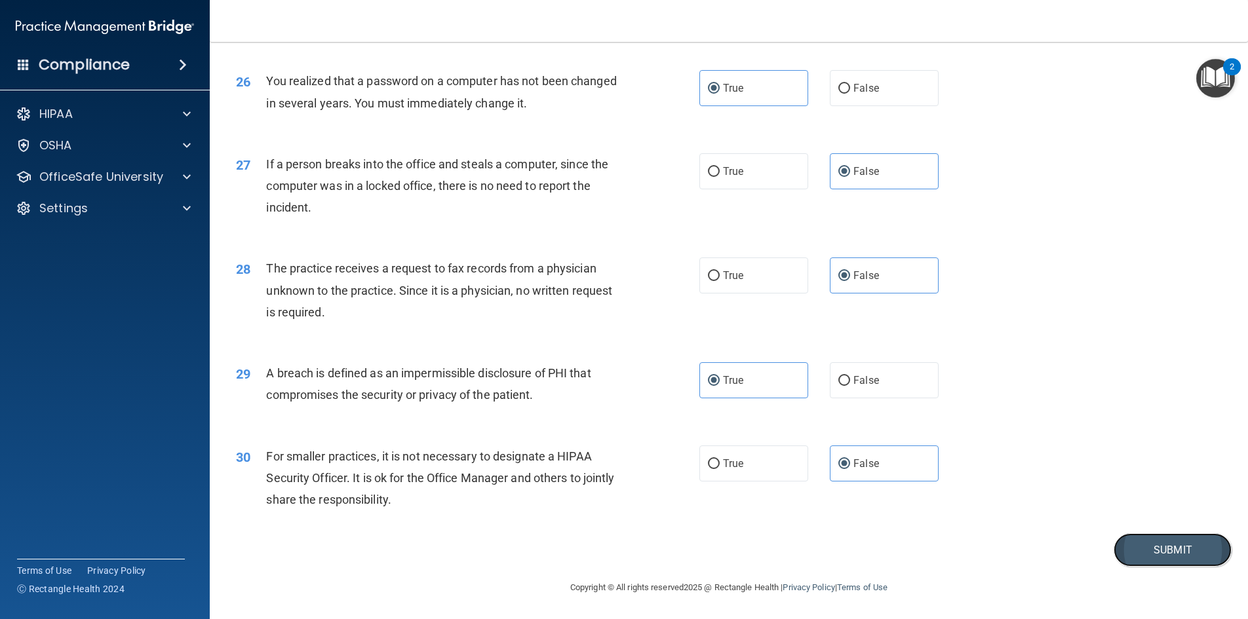
click at [1159, 551] on button "Submit" at bounding box center [1173, 550] width 118 height 33
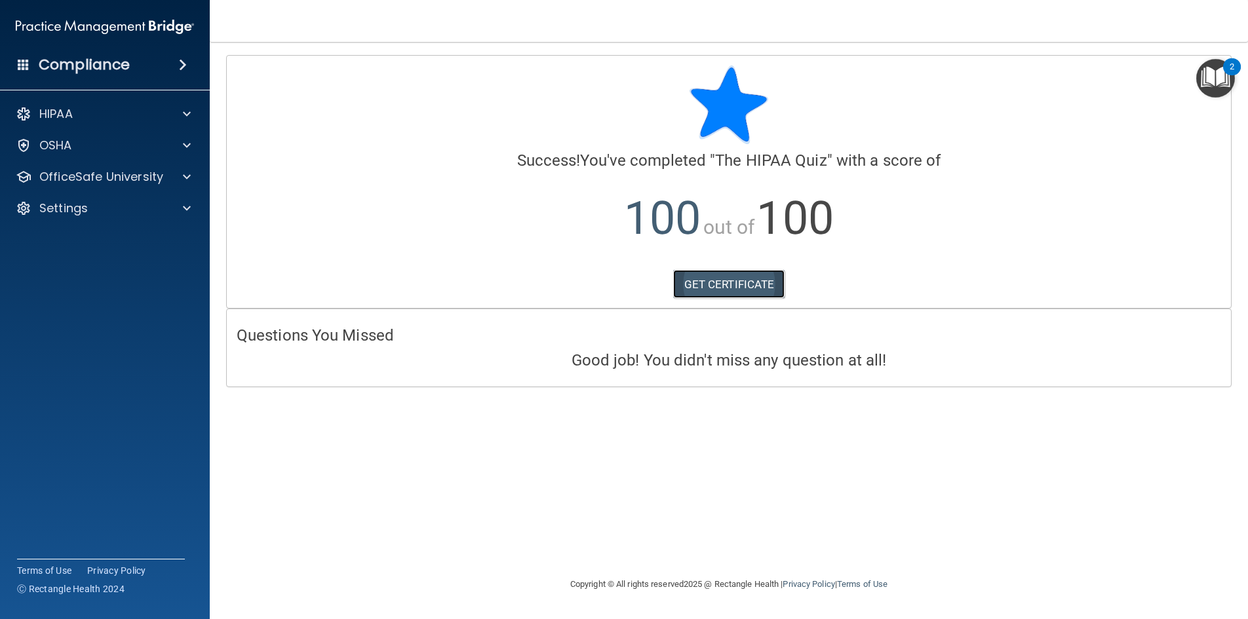
click at [748, 282] on link "GET CERTIFICATE" at bounding box center [729, 284] width 112 height 29
click at [185, 119] on span at bounding box center [187, 114] width 8 height 16
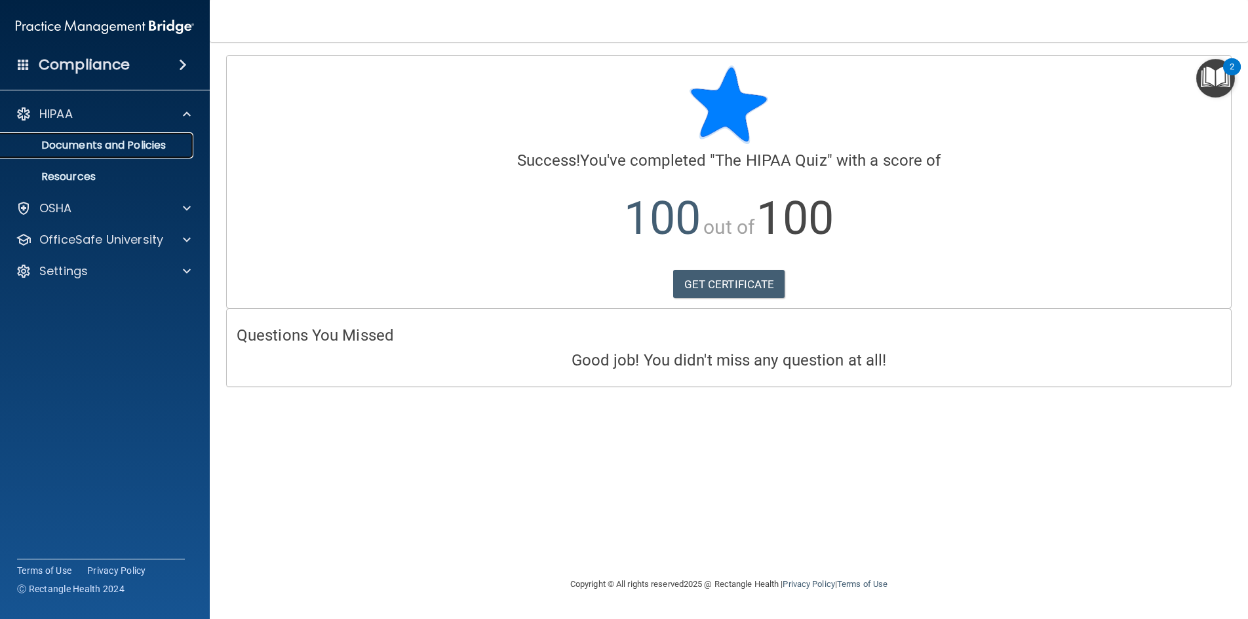
click at [131, 143] on p "Documents and Policies" at bounding box center [98, 145] width 179 height 13
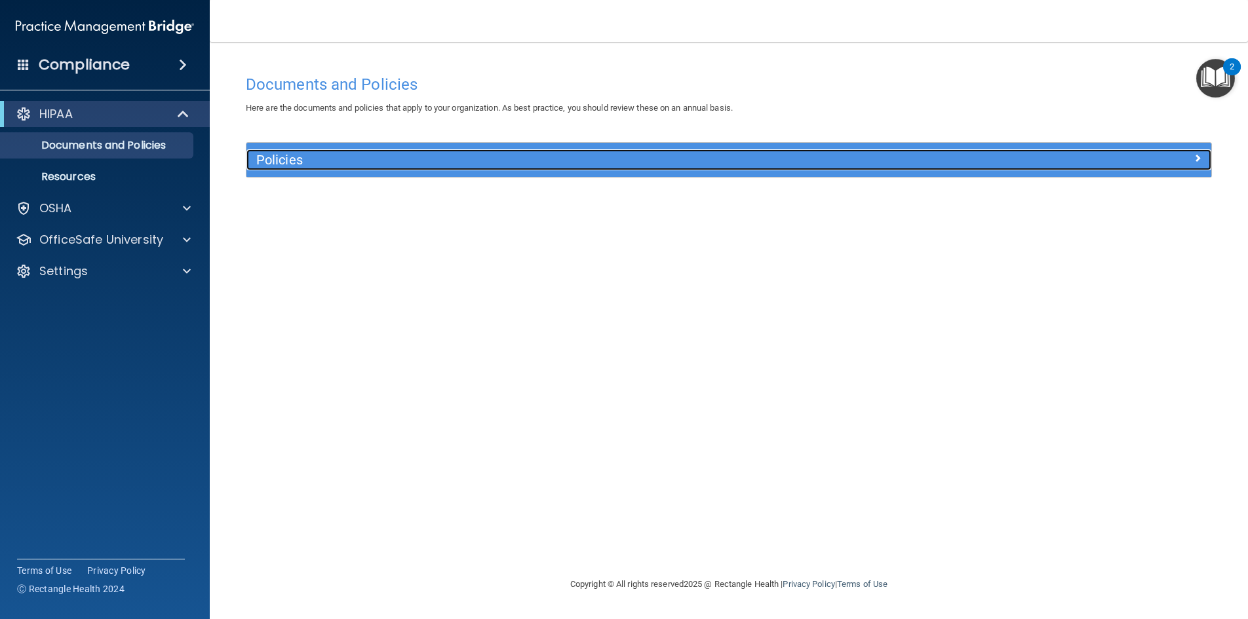
click at [1202, 157] on div at bounding box center [1090, 157] width 241 height 16
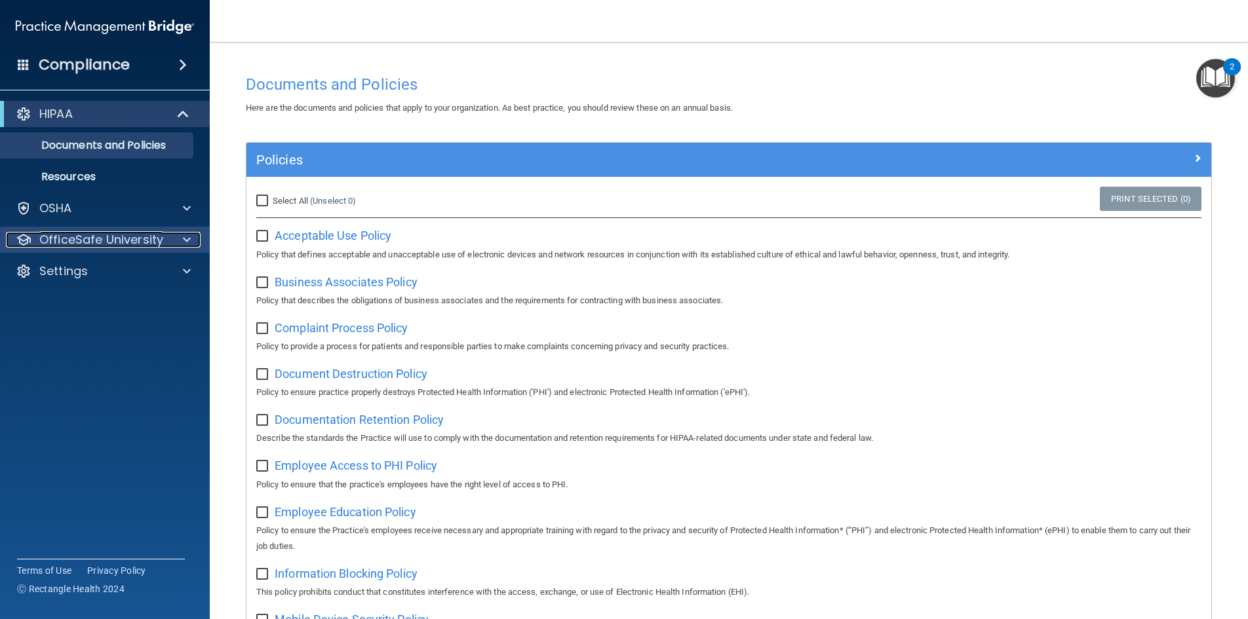
click at [185, 242] on span at bounding box center [187, 240] width 8 height 16
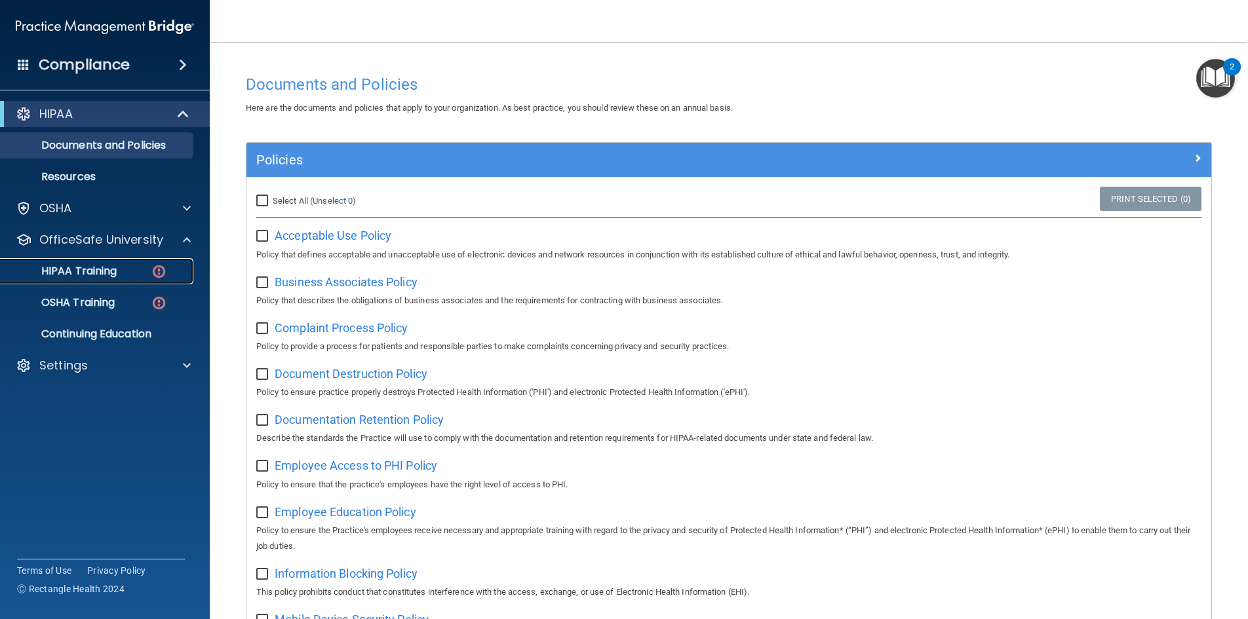
click at [115, 277] on p "HIPAA Training" at bounding box center [63, 271] width 108 height 13
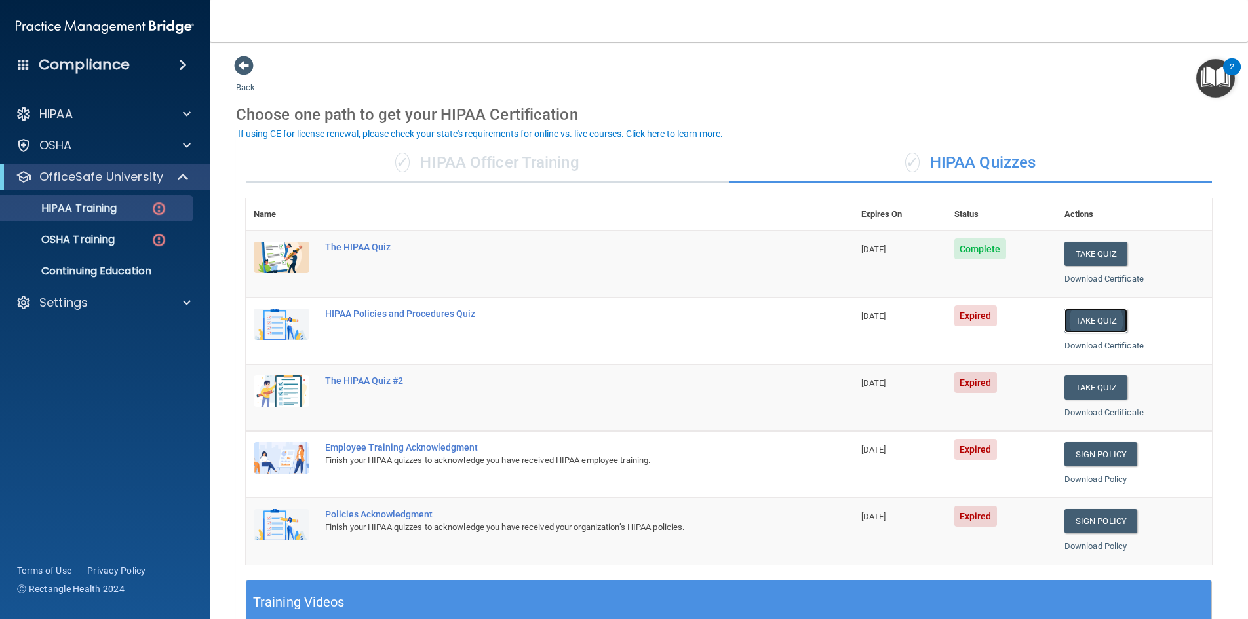
click at [1111, 322] on button "Take Quiz" at bounding box center [1095, 321] width 63 height 24
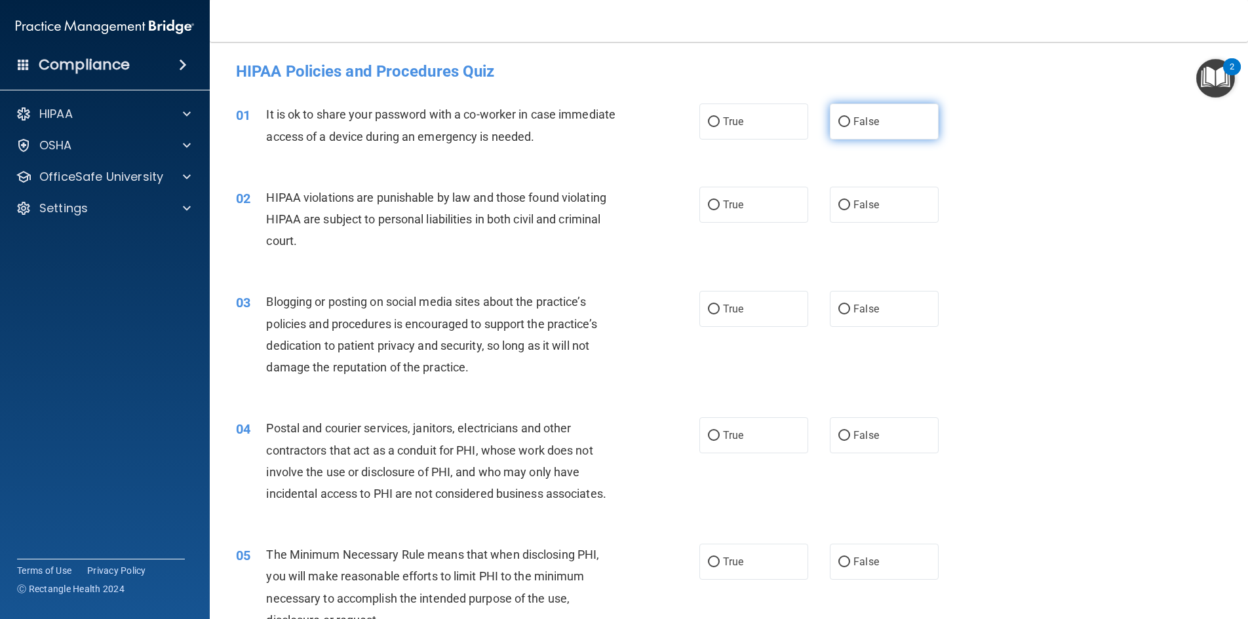
click at [838, 124] on input "False" at bounding box center [844, 122] width 12 height 10
radio input "true"
click at [723, 206] on span "True" at bounding box center [733, 205] width 20 height 12
click at [720, 206] on input "True" at bounding box center [714, 206] width 12 height 10
radio input "true"
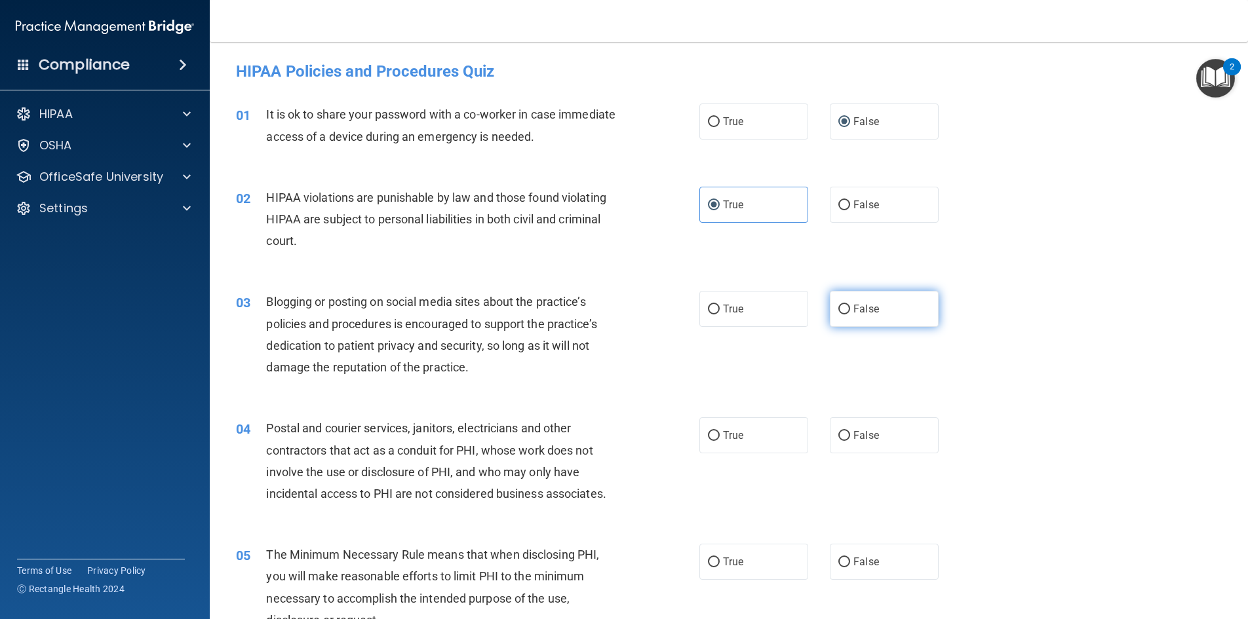
click at [858, 307] on span "False" at bounding box center [866, 309] width 26 height 12
click at [850, 307] on input "False" at bounding box center [844, 310] width 12 height 10
radio input "true"
click at [718, 432] on label "True" at bounding box center [753, 436] width 109 height 36
click at [718, 432] on input "True" at bounding box center [714, 436] width 12 height 10
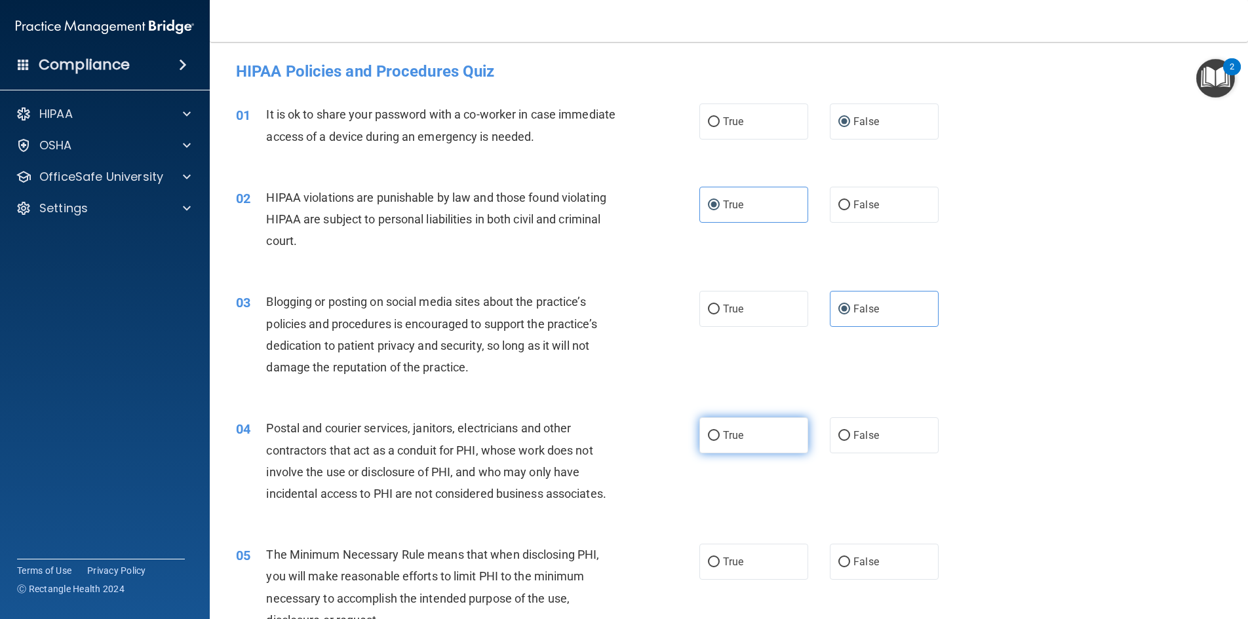
radio input "true"
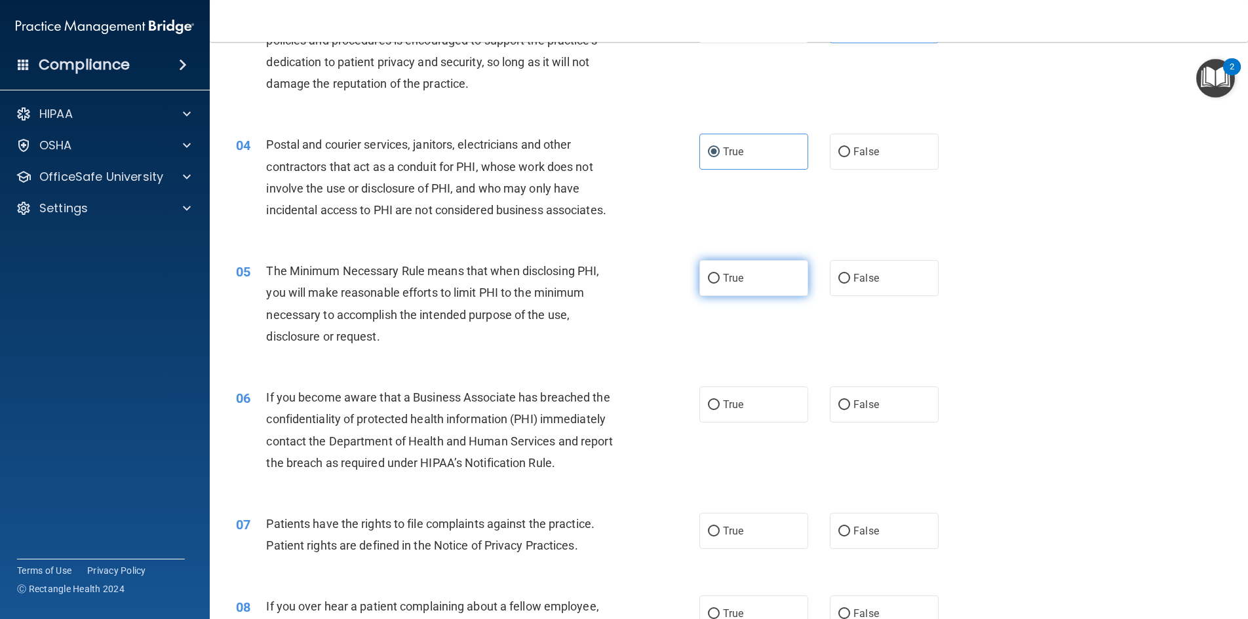
click at [704, 273] on label "True" at bounding box center [753, 278] width 109 height 36
click at [708, 274] on input "True" at bounding box center [714, 279] width 12 height 10
radio input "true"
click at [872, 415] on label "False" at bounding box center [884, 405] width 109 height 36
click at [850, 410] on input "False" at bounding box center [844, 405] width 12 height 10
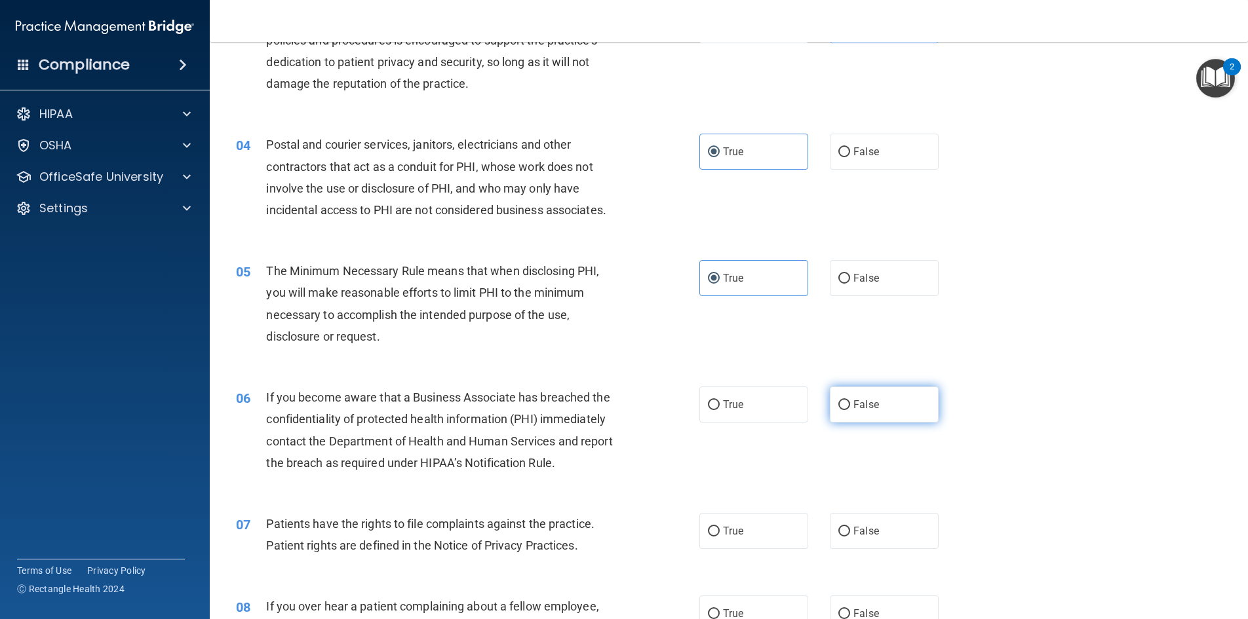
radio input "true"
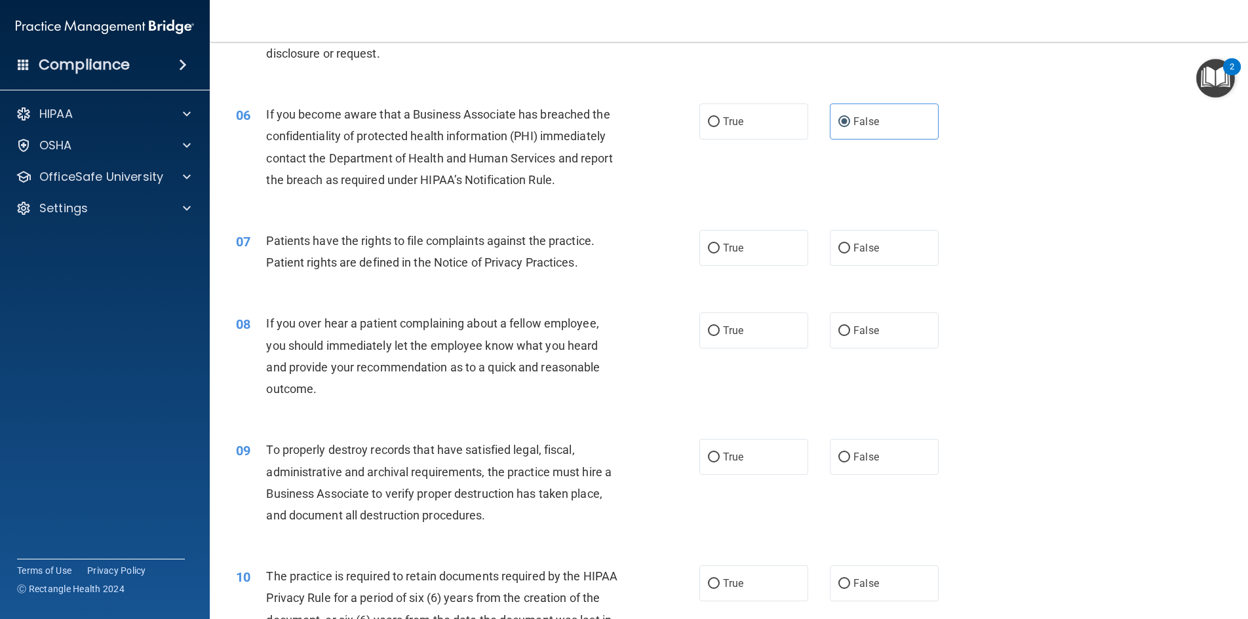
scroll to position [568, 0]
click at [723, 253] on label "True" at bounding box center [753, 247] width 109 height 36
click at [720, 252] on input "True" at bounding box center [714, 248] width 12 height 10
radio input "true"
click at [863, 341] on label "False" at bounding box center [884, 329] width 109 height 36
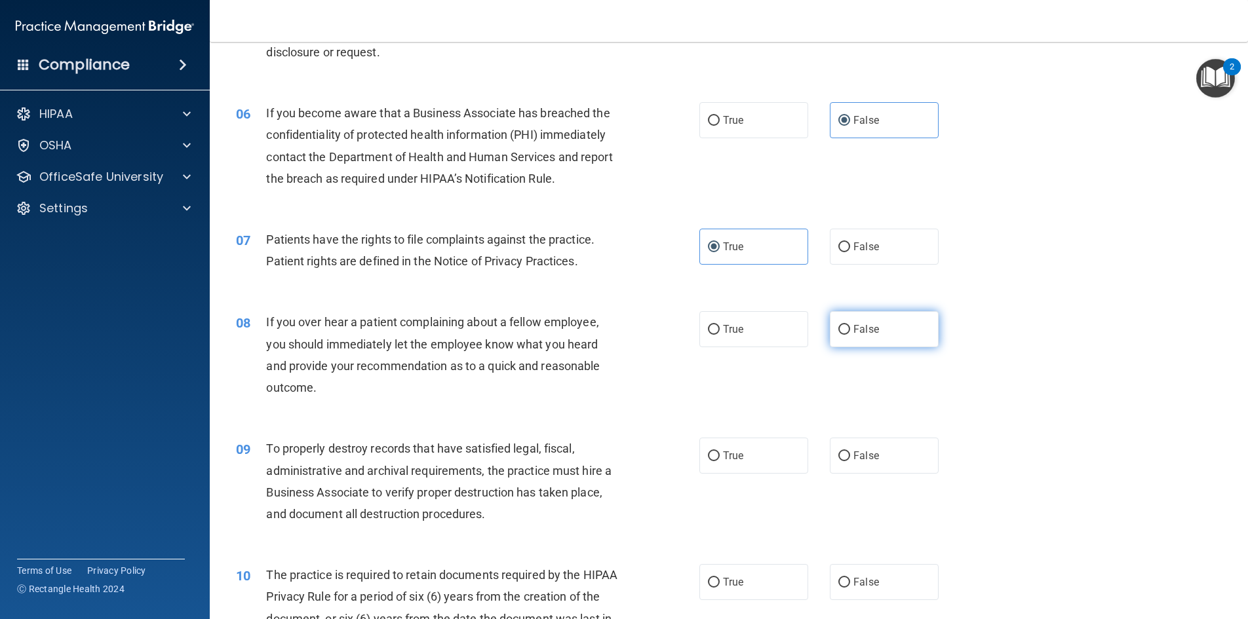
click at [850, 335] on input "False" at bounding box center [844, 330] width 12 height 10
radio input "true"
click at [872, 460] on span "False" at bounding box center [866, 456] width 26 height 12
click at [850, 460] on input "False" at bounding box center [844, 457] width 12 height 10
radio input "true"
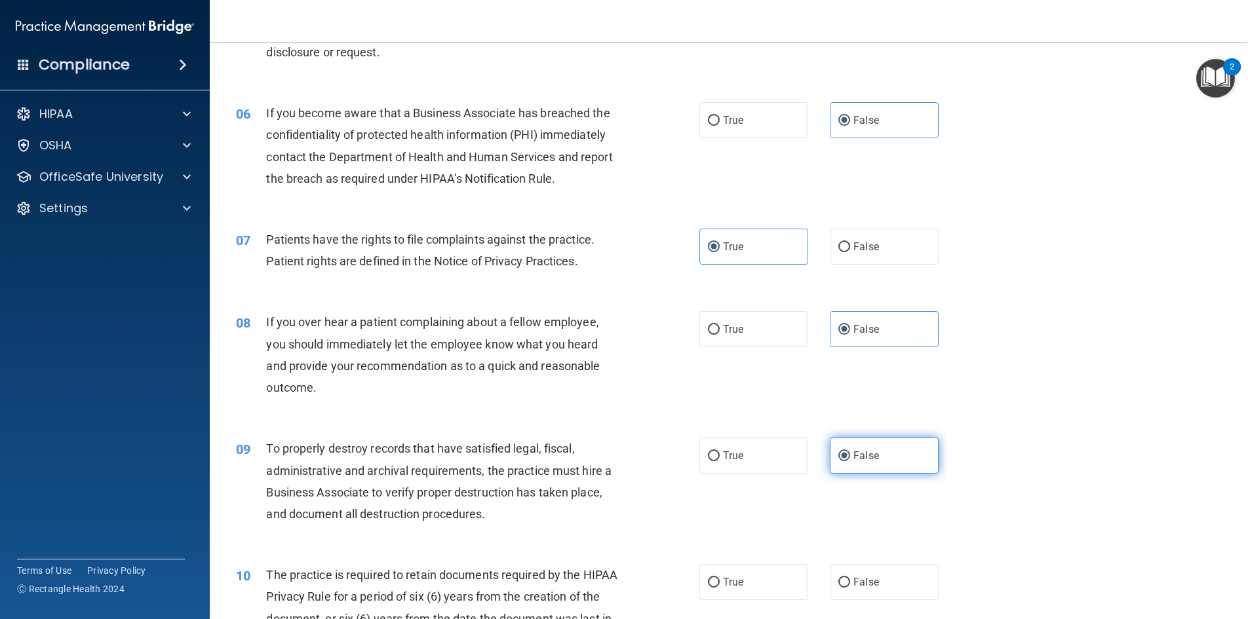
scroll to position [852, 0]
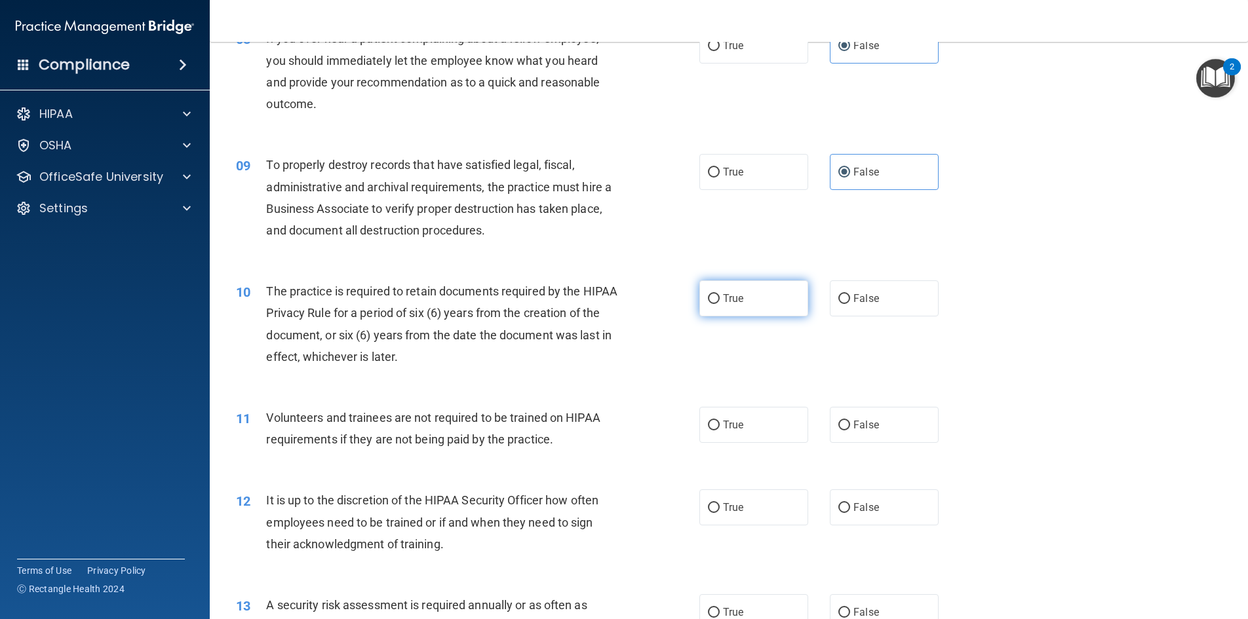
click at [712, 296] on input "True" at bounding box center [714, 299] width 12 height 10
radio input "true"
click at [847, 425] on label "False" at bounding box center [884, 425] width 109 height 36
click at [847, 425] on input "False" at bounding box center [844, 426] width 12 height 10
radio input "true"
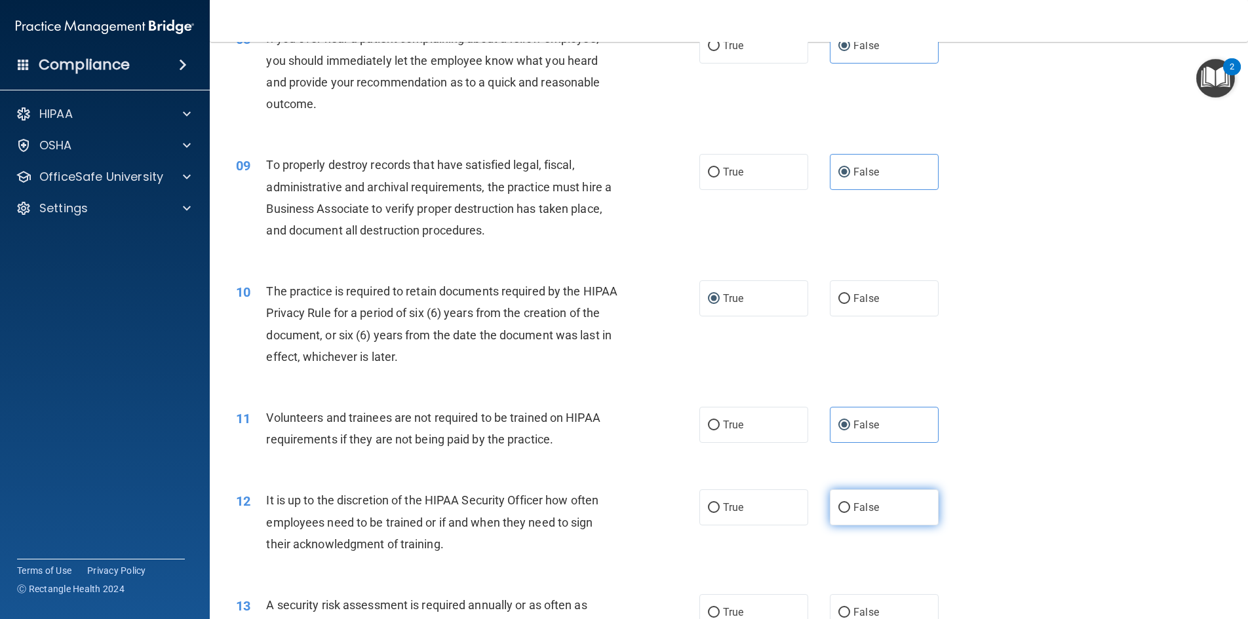
click at [853, 518] on label "False" at bounding box center [884, 508] width 109 height 36
click at [850, 513] on input "False" at bounding box center [844, 508] width 12 height 10
radio input "true"
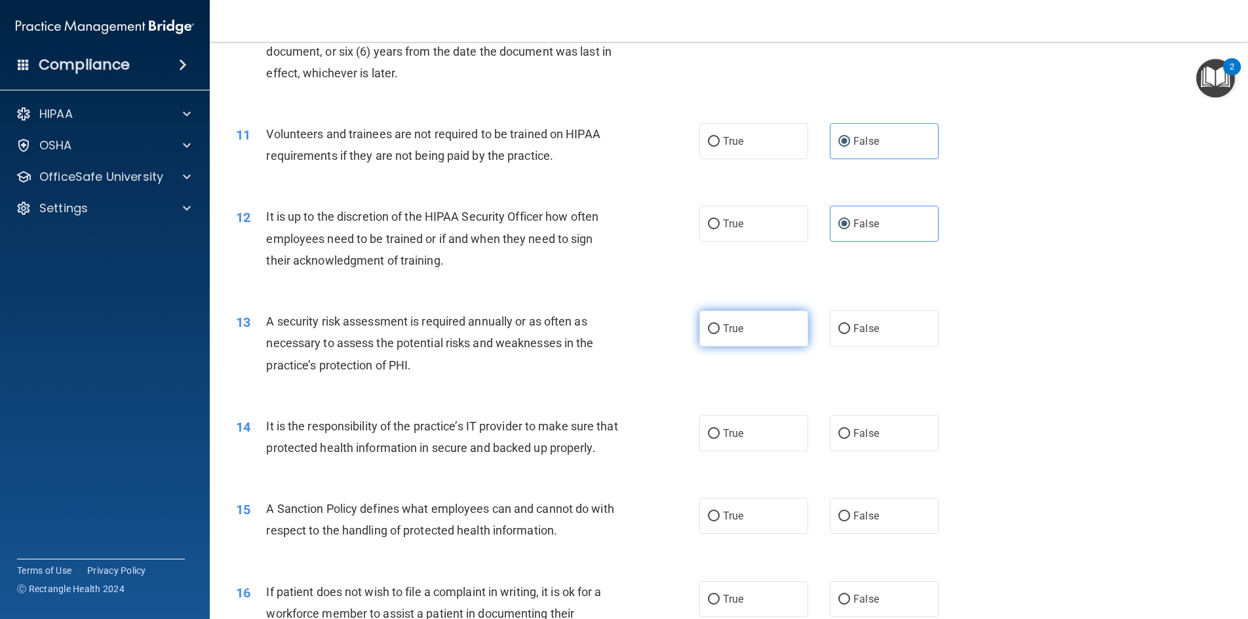
click at [731, 338] on label "True" at bounding box center [753, 329] width 109 height 36
click at [720, 334] on input "True" at bounding box center [714, 329] width 12 height 10
radio input "true"
click at [839, 435] on input "False" at bounding box center [844, 434] width 12 height 10
radio input "true"
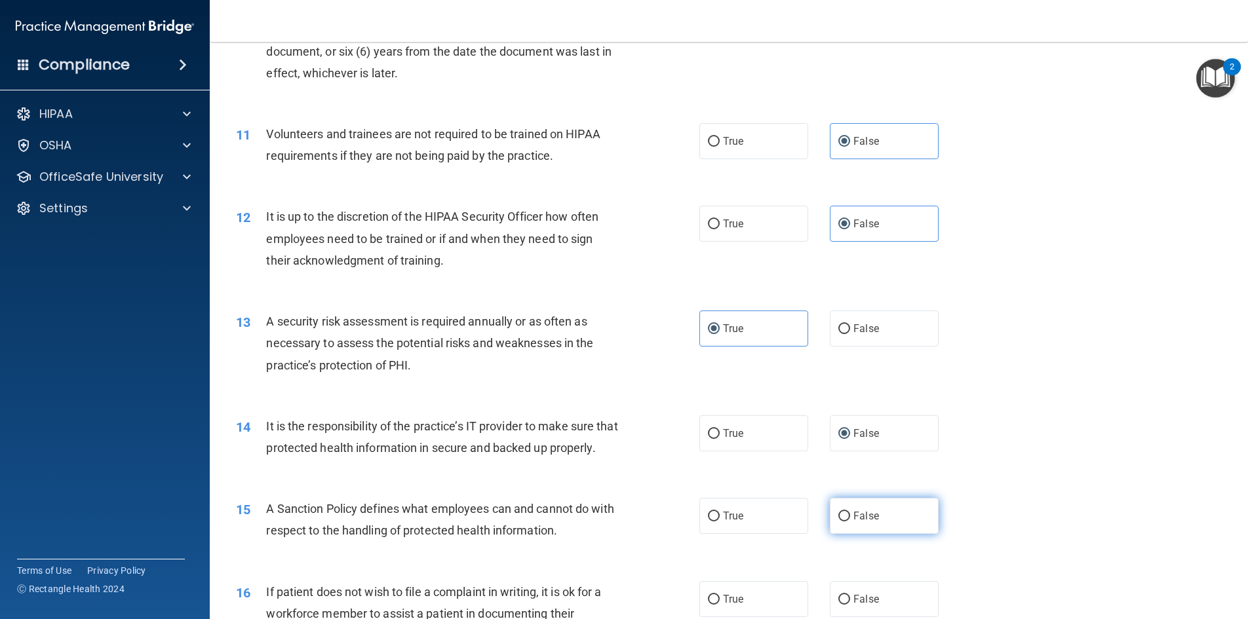
click at [844, 534] on label "False" at bounding box center [884, 516] width 109 height 36
click at [844, 522] on input "False" at bounding box center [844, 517] width 12 height 10
radio input "true"
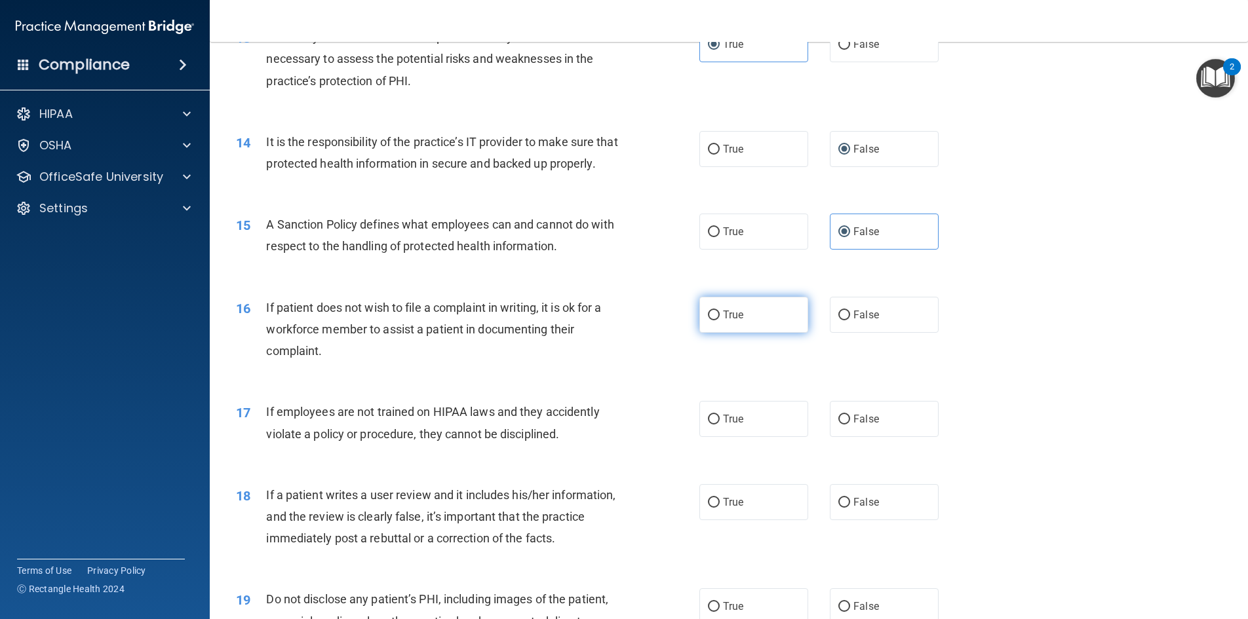
click at [747, 333] on label "True" at bounding box center [753, 315] width 109 height 36
click at [720, 321] on input "True" at bounding box center [714, 316] width 12 height 10
radio input "true"
click at [865, 425] on span "False" at bounding box center [866, 419] width 26 height 12
click at [850, 425] on input "False" at bounding box center [844, 420] width 12 height 10
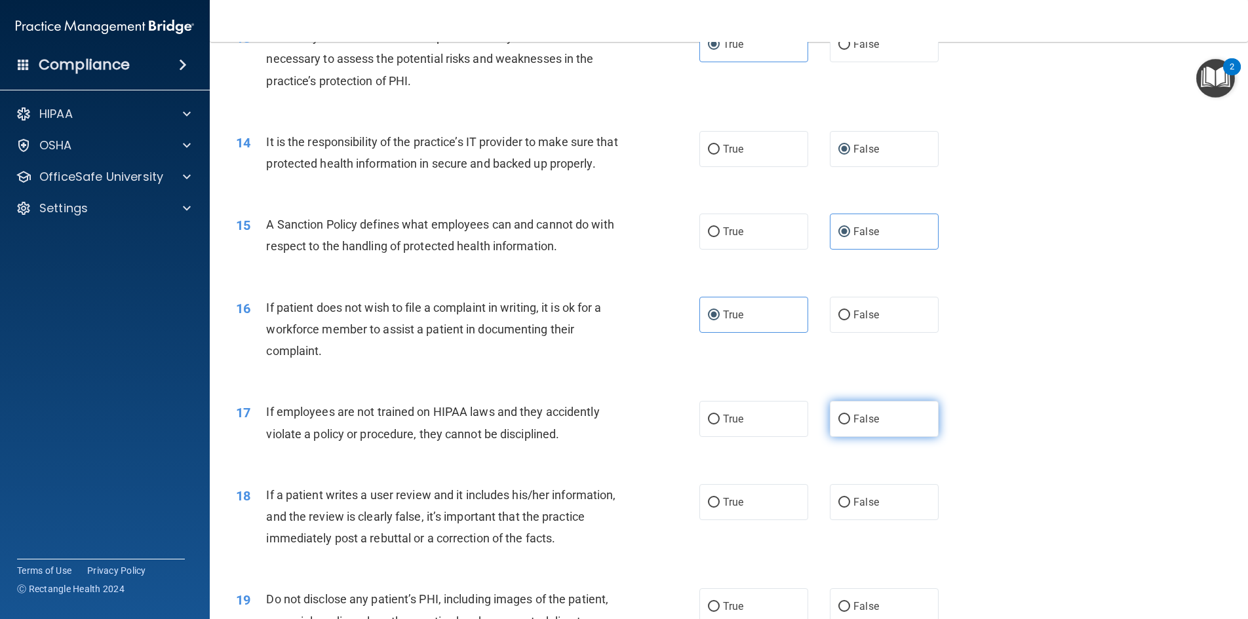
radio input "true"
click at [868, 509] on span "False" at bounding box center [866, 502] width 26 height 12
click at [850, 508] on input "False" at bounding box center [844, 503] width 12 height 10
radio input "true"
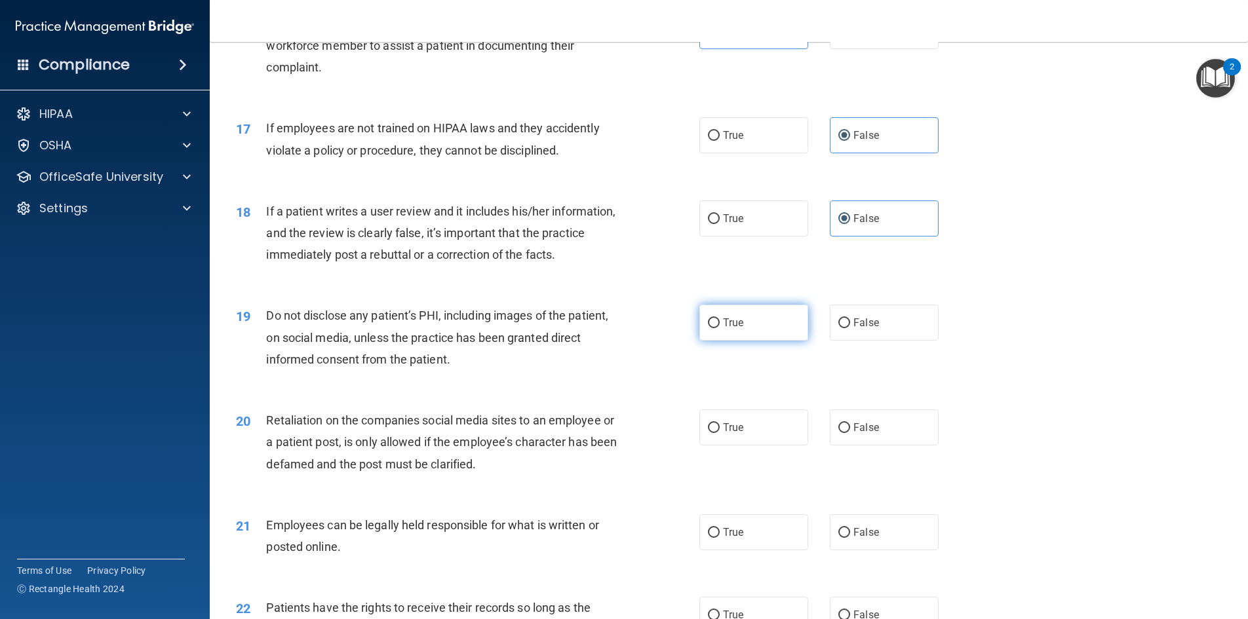
click at [737, 341] on label "True" at bounding box center [753, 323] width 109 height 36
click at [720, 328] on input "True" at bounding box center [714, 324] width 12 height 10
radio input "true"
click at [842, 446] on label "False" at bounding box center [884, 428] width 109 height 36
click at [842, 433] on input "False" at bounding box center [844, 428] width 12 height 10
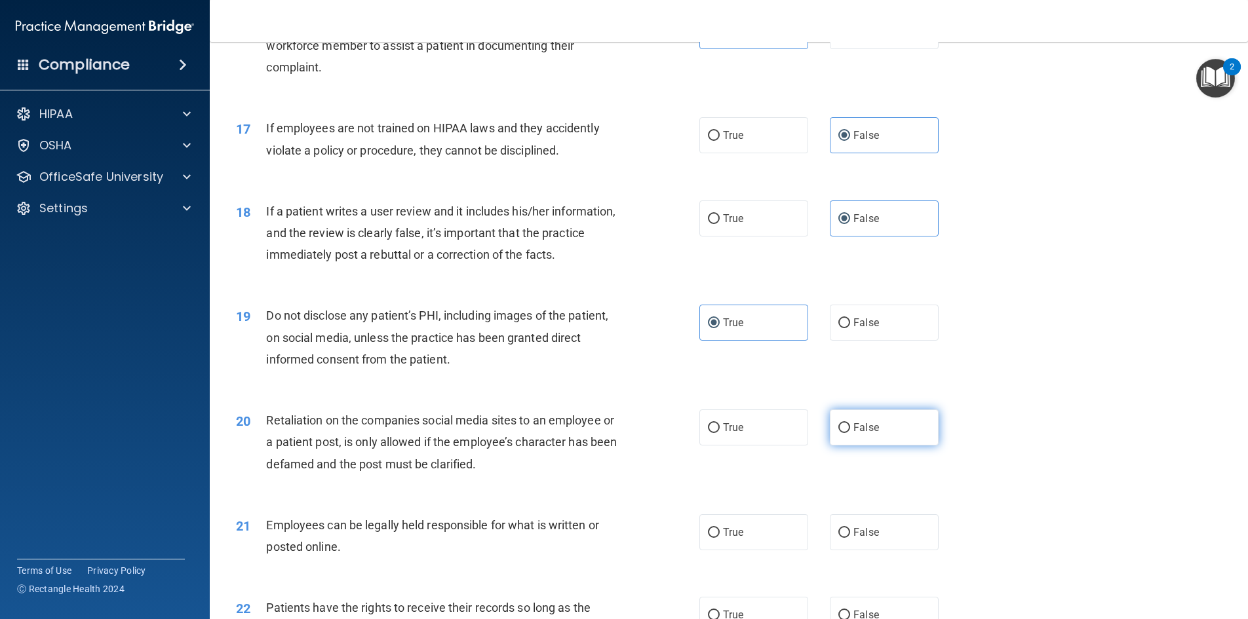
radio input "true"
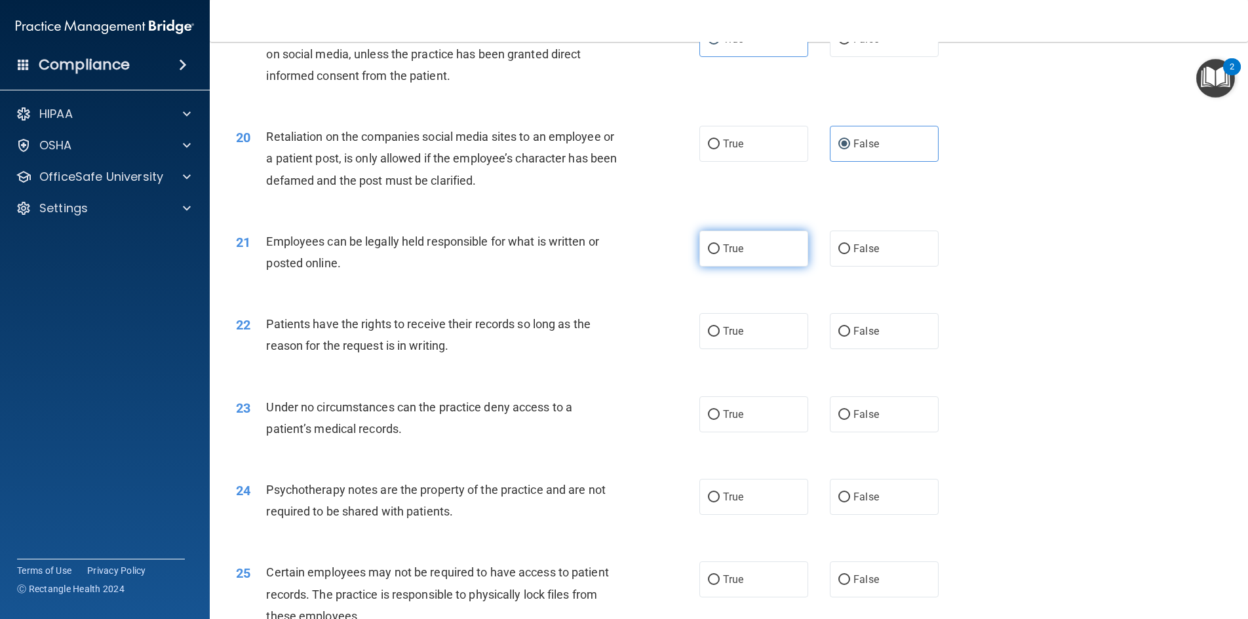
click at [745, 265] on label "True" at bounding box center [753, 249] width 109 height 36
click at [720, 254] on input "True" at bounding box center [714, 249] width 12 height 10
radio input "true"
click at [865, 338] on span "False" at bounding box center [866, 331] width 26 height 12
click at [850, 337] on input "False" at bounding box center [844, 332] width 12 height 10
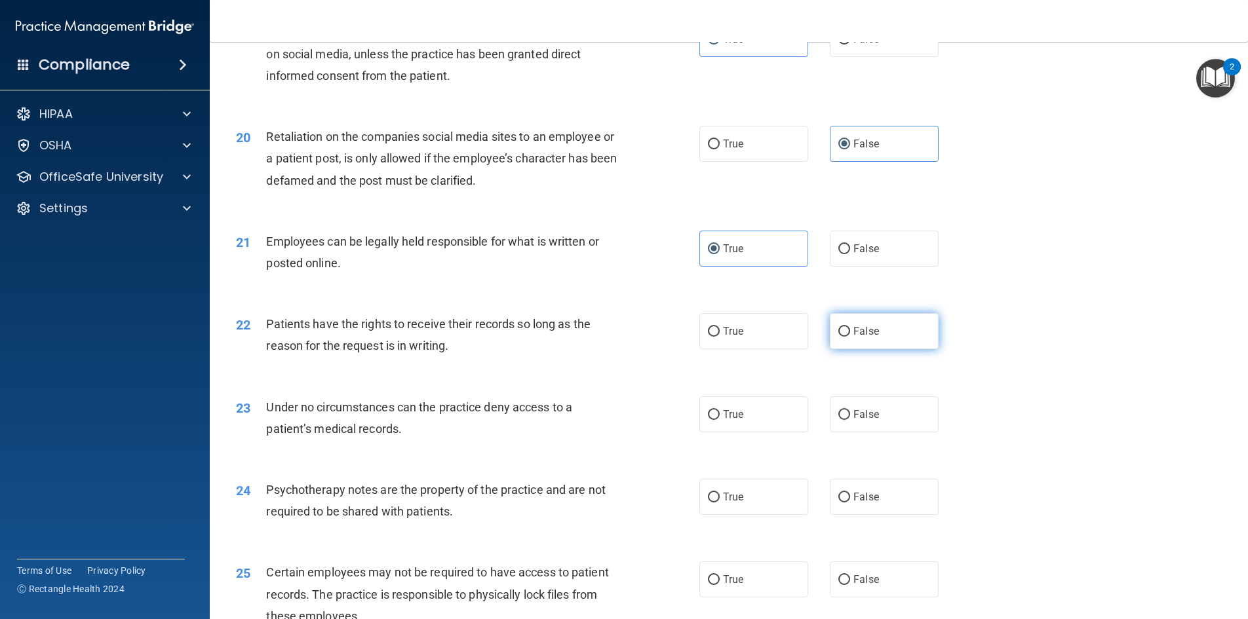
radio input "true"
click at [865, 433] on label "False" at bounding box center [884, 415] width 109 height 36
click at [850, 420] on input "False" at bounding box center [844, 415] width 12 height 10
radio input "true"
click at [712, 503] on input "True" at bounding box center [714, 498] width 12 height 10
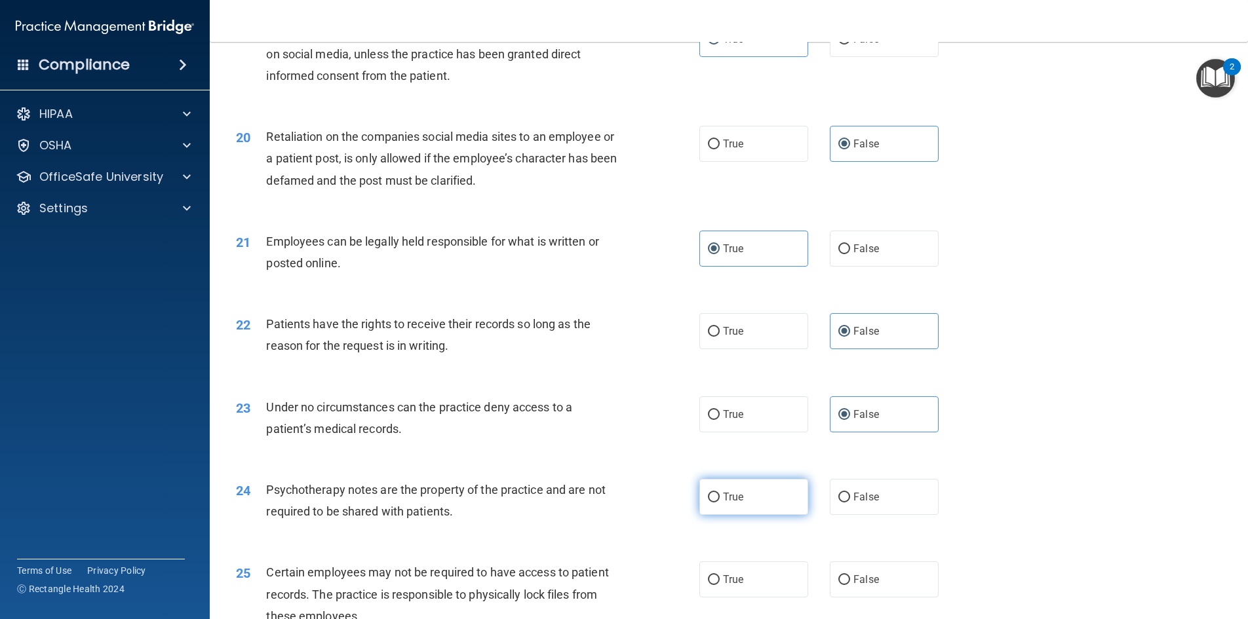
radio input "true"
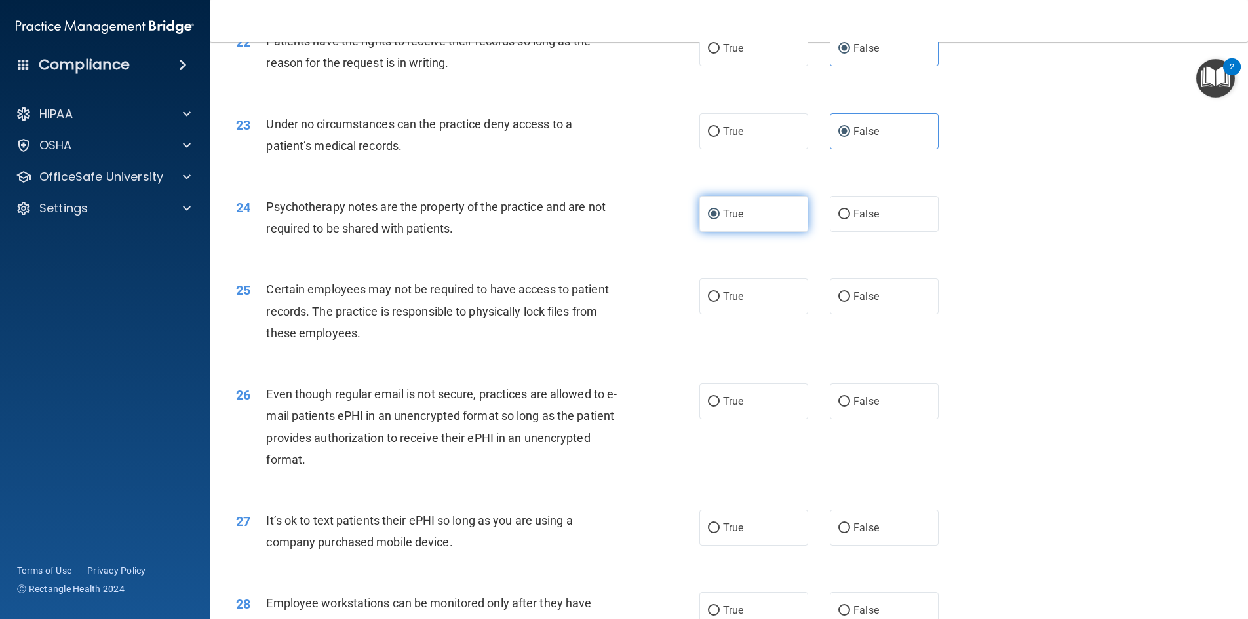
scroll to position [2272, 0]
click at [727, 313] on label "True" at bounding box center [753, 295] width 109 height 36
click at [720, 301] on input "True" at bounding box center [714, 296] width 12 height 10
radio input "true"
click at [737, 418] on label "True" at bounding box center [753, 400] width 109 height 36
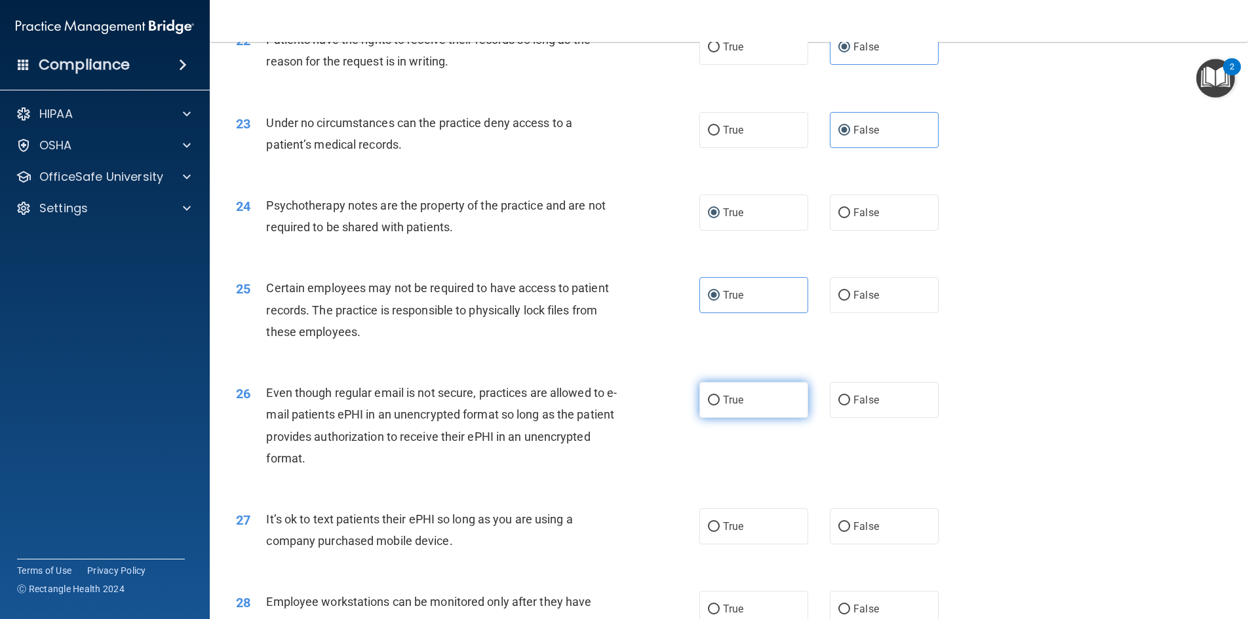
click at [720, 406] on input "True" at bounding box center [714, 401] width 12 height 10
radio input "true"
click at [853, 533] on span "False" at bounding box center [866, 526] width 26 height 12
click at [850, 532] on input "False" at bounding box center [844, 527] width 12 height 10
radio input "true"
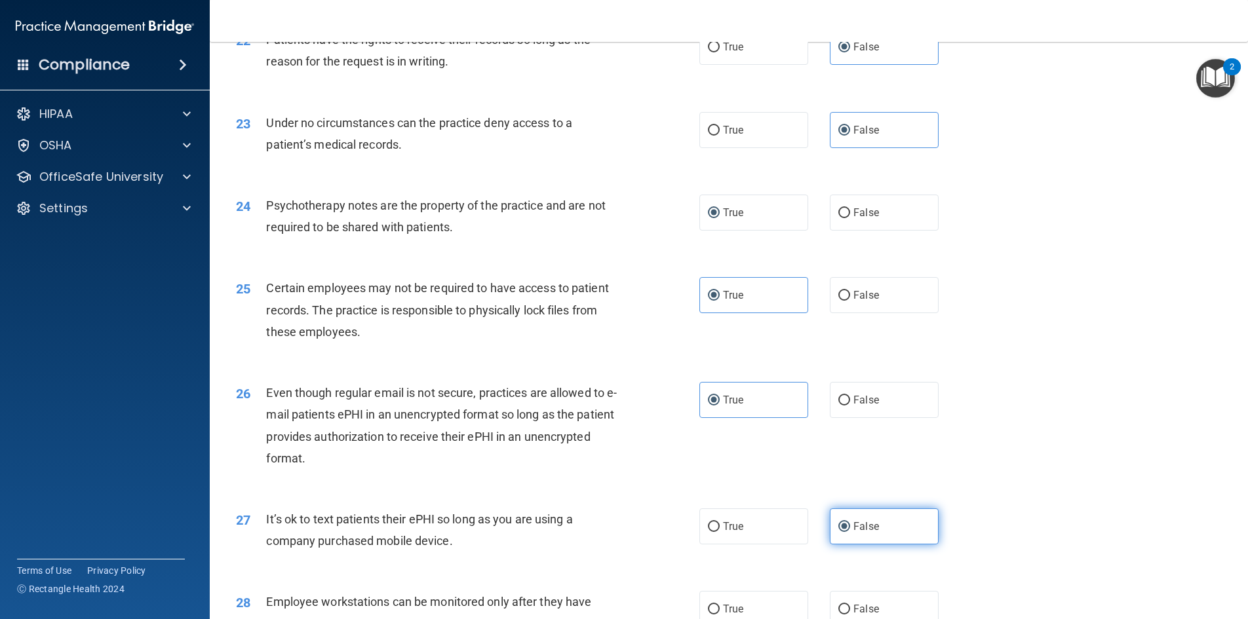
scroll to position [2556, 0]
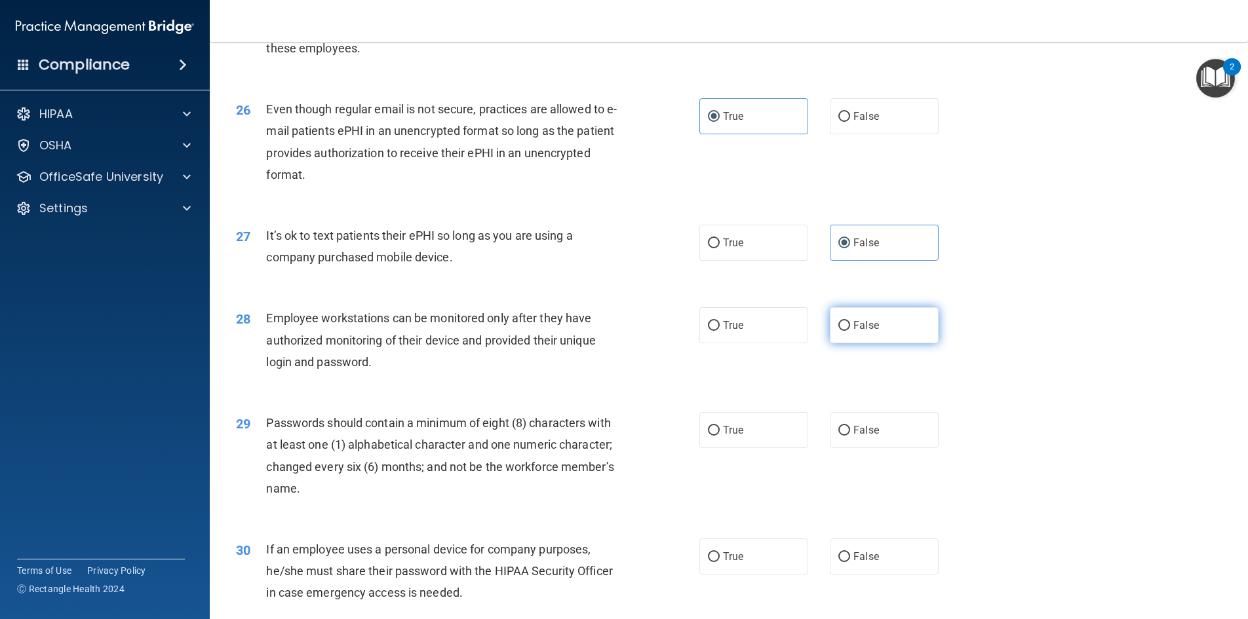
click at [862, 343] on label "False" at bounding box center [884, 325] width 109 height 36
click at [850, 331] on input "False" at bounding box center [844, 326] width 12 height 10
radio input "true"
click at [768, 448] on label "True" at bounding box center [753, 430] width 109 height 36
click at [720, 436] on input "True" at bounding box center [714, 431] width 12 height 10
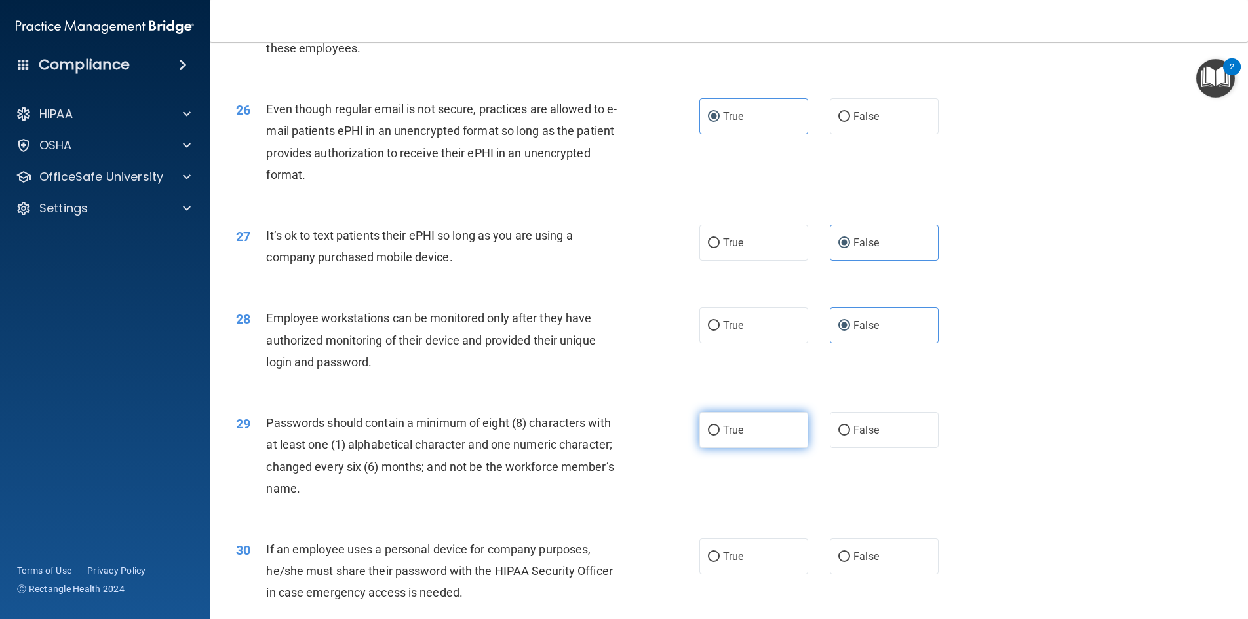
radio input "true"
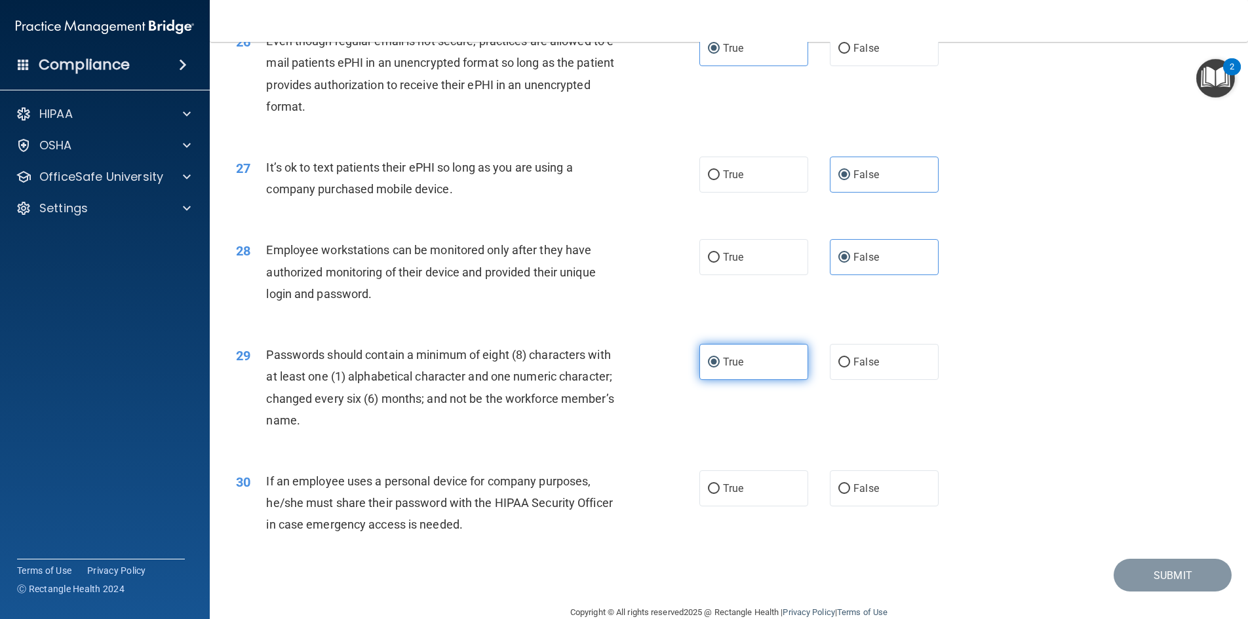
scroll to position [2671, 0]
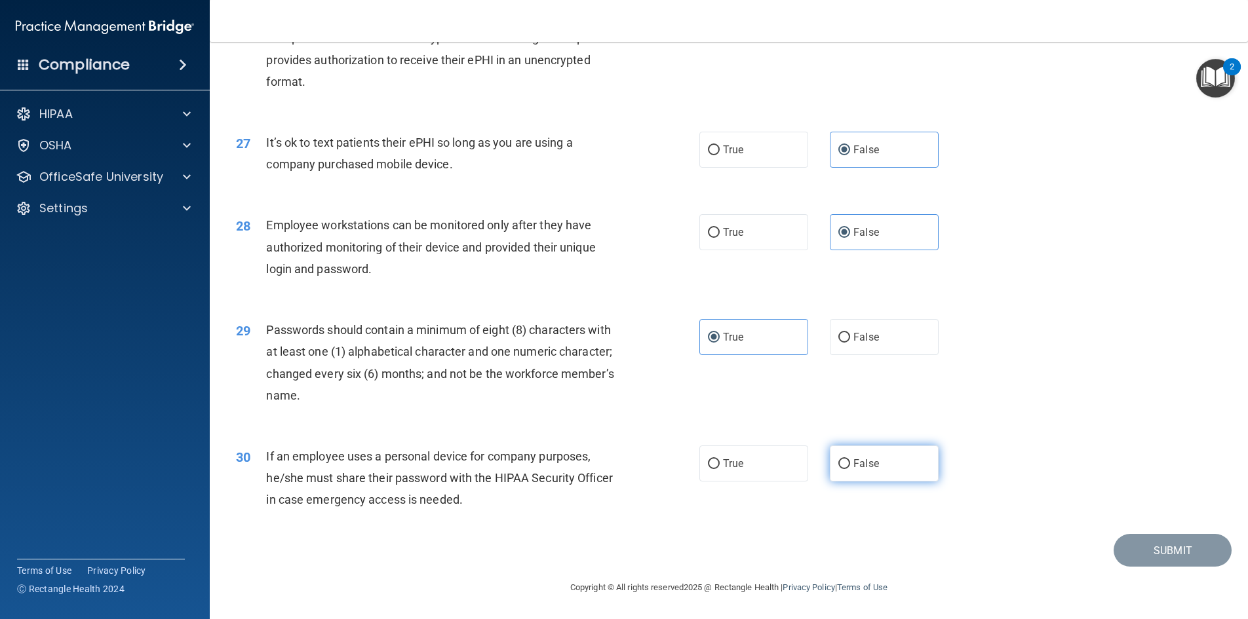
click at [854, 467] on span "False" at bounding box center [866, 463] width 26 height 12
click at [850, 467] on input "False" at bounding box center [844, 464] width 12 height 10
radio input "true"
click at [1168, 549] on button "Submit" at bounding box center [1173, 550] width 118 height 33
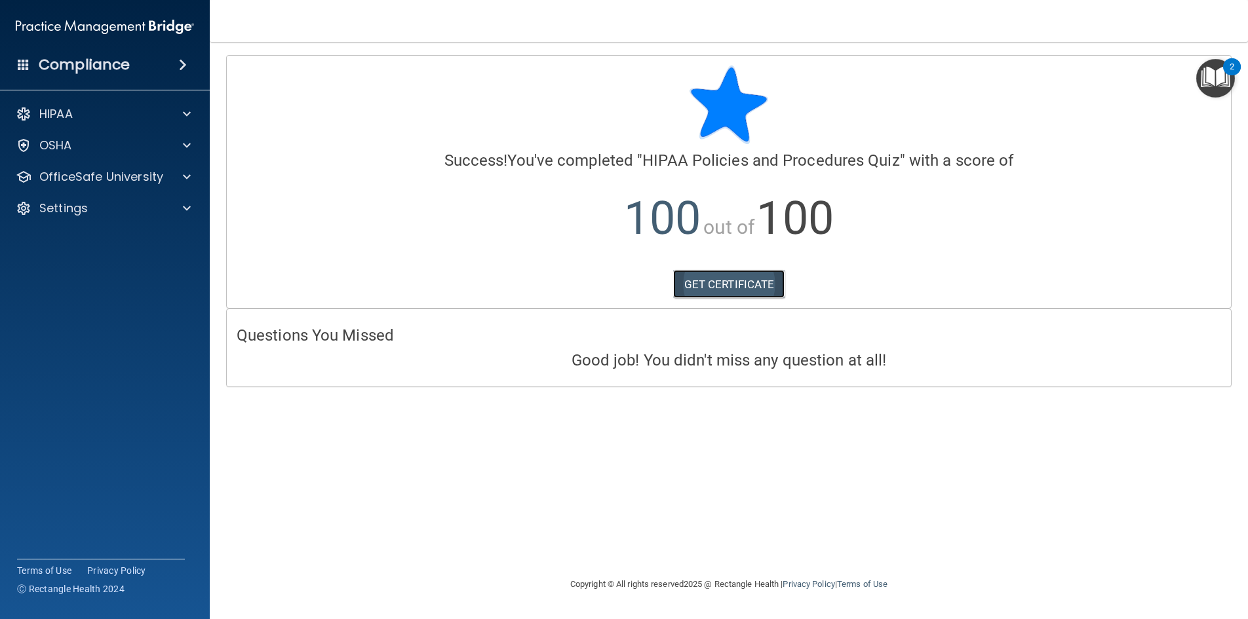
click at [769, 287] on link "GET CERTIFICATE" at bounding box center [729, 284] width 112 height 29
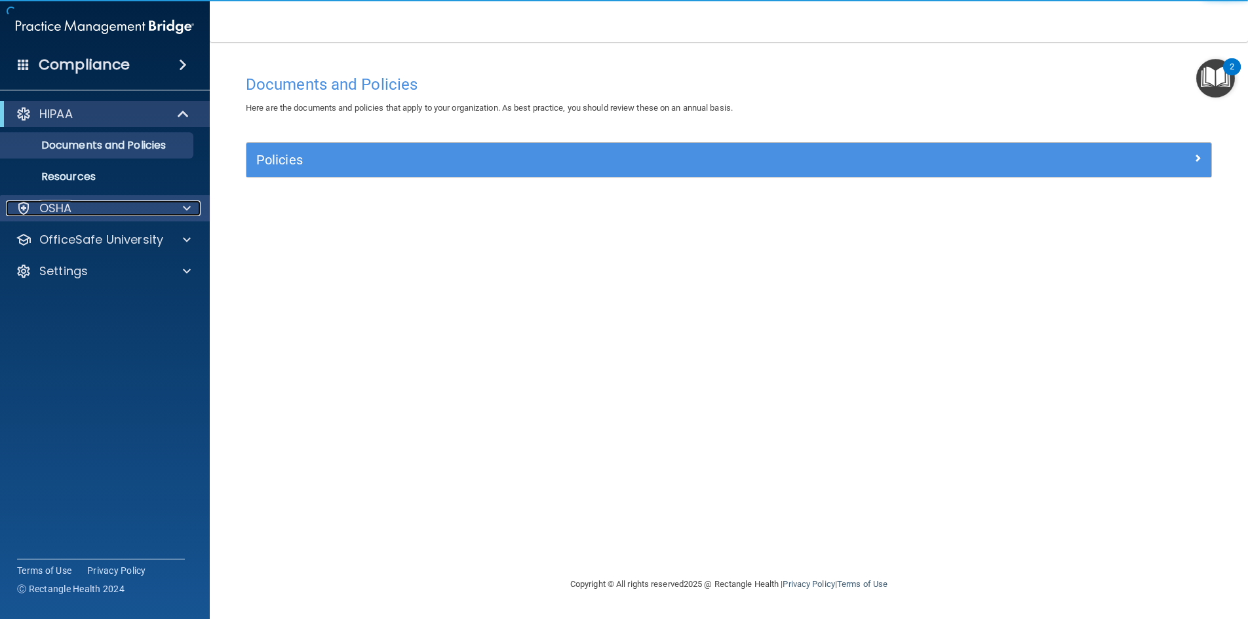
click at [188, 211] on span at bounding box center [187, 209] width 8 height 16
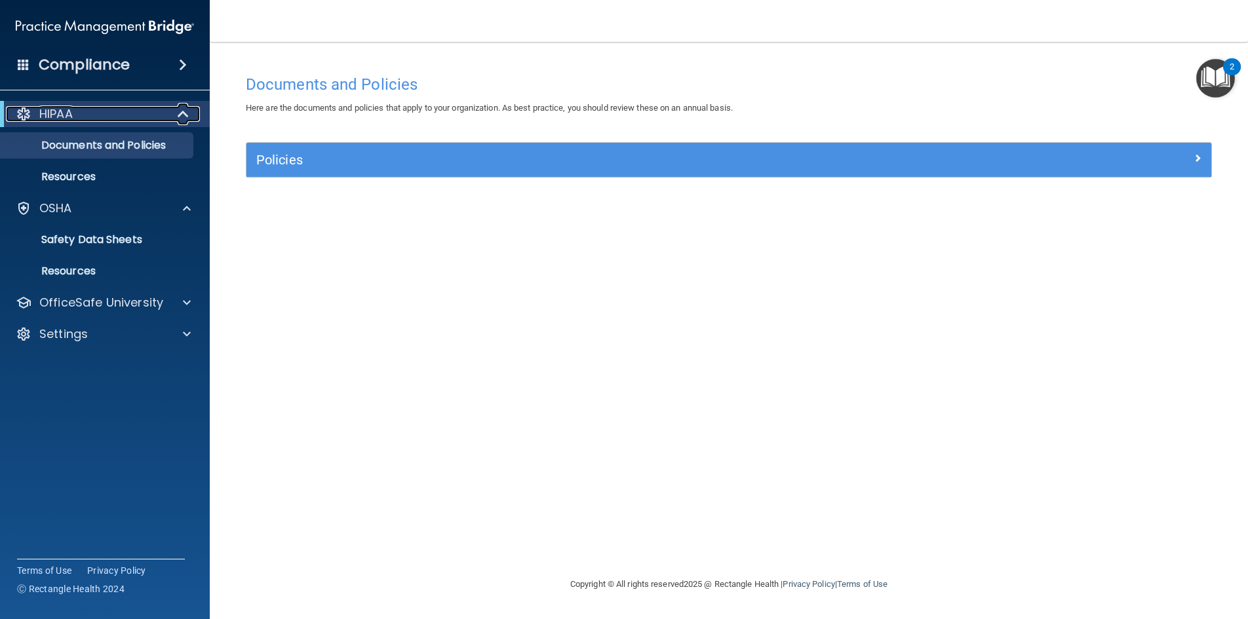
click at [193, 111] on div at bounding box center [184, 114] width 32 height 16
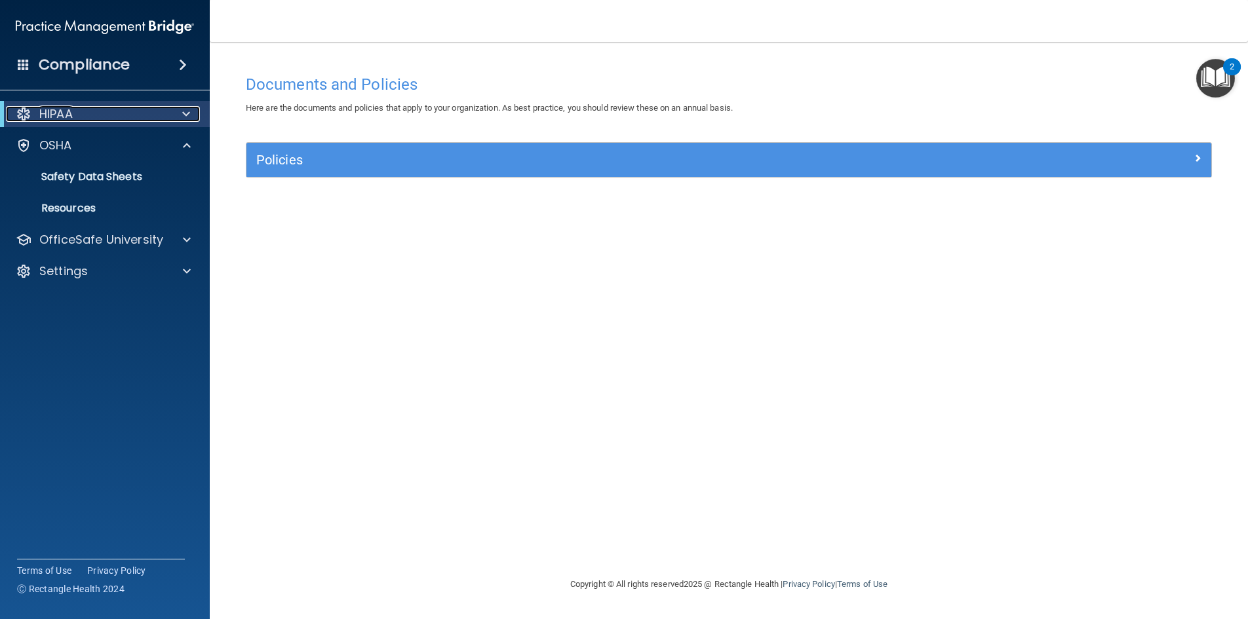
click at [185, 110] on span at bounding box center [186, 114] width 8 height 16
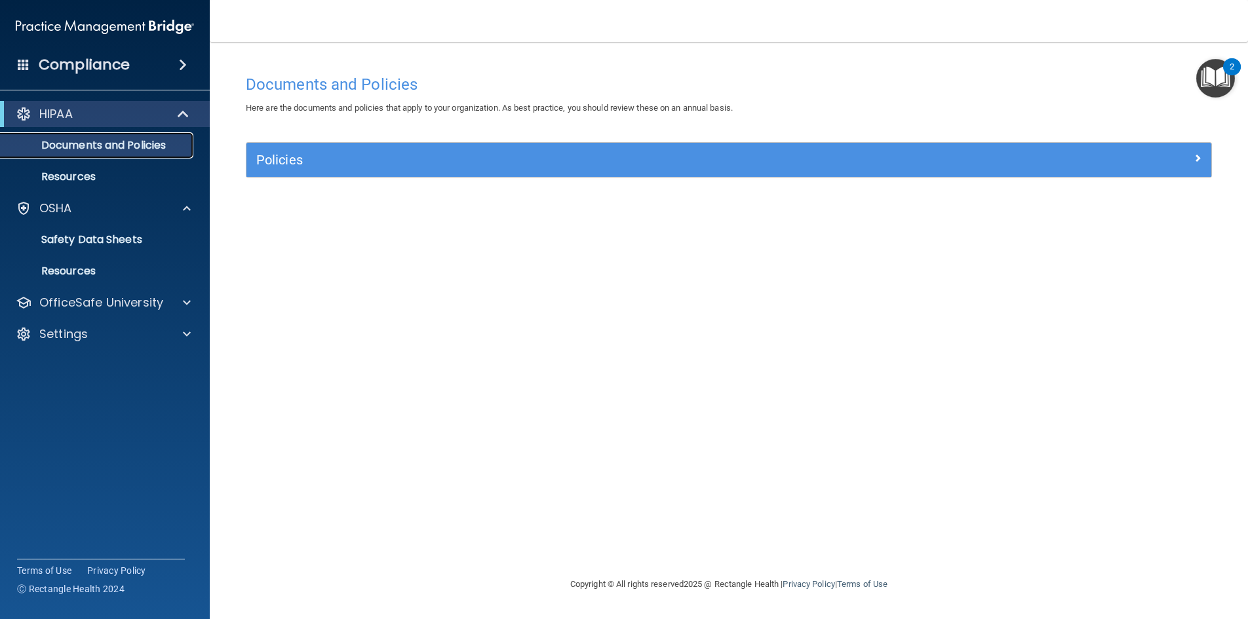
click at [164, 146] on p "Documents and Policies" at bounding box center [98, 145] width 179 height 13
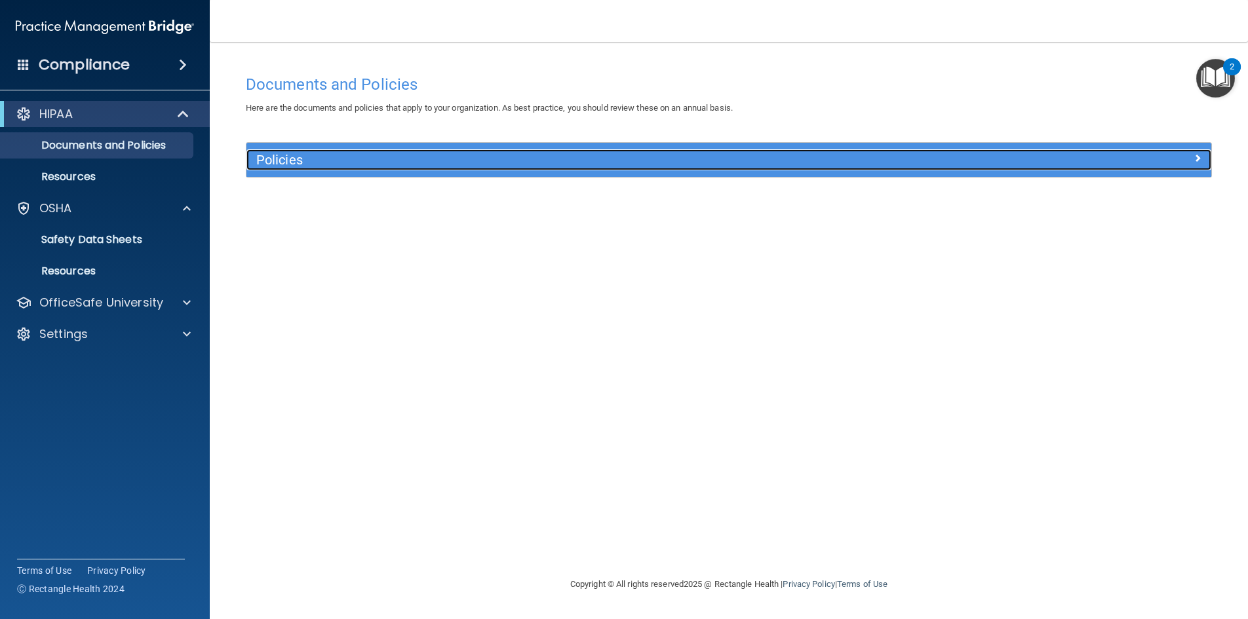
click at [932, 155] on h5 "Policies" at bounding box center [608, 160] width 704 height 14
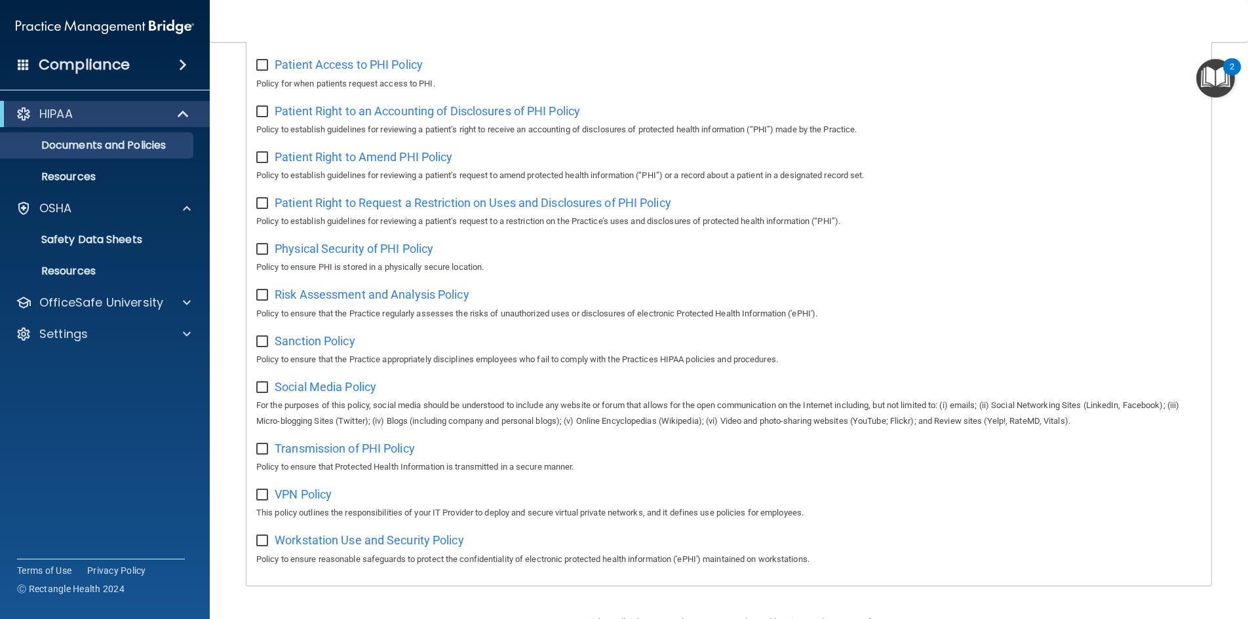
scroll to position [695, 0]
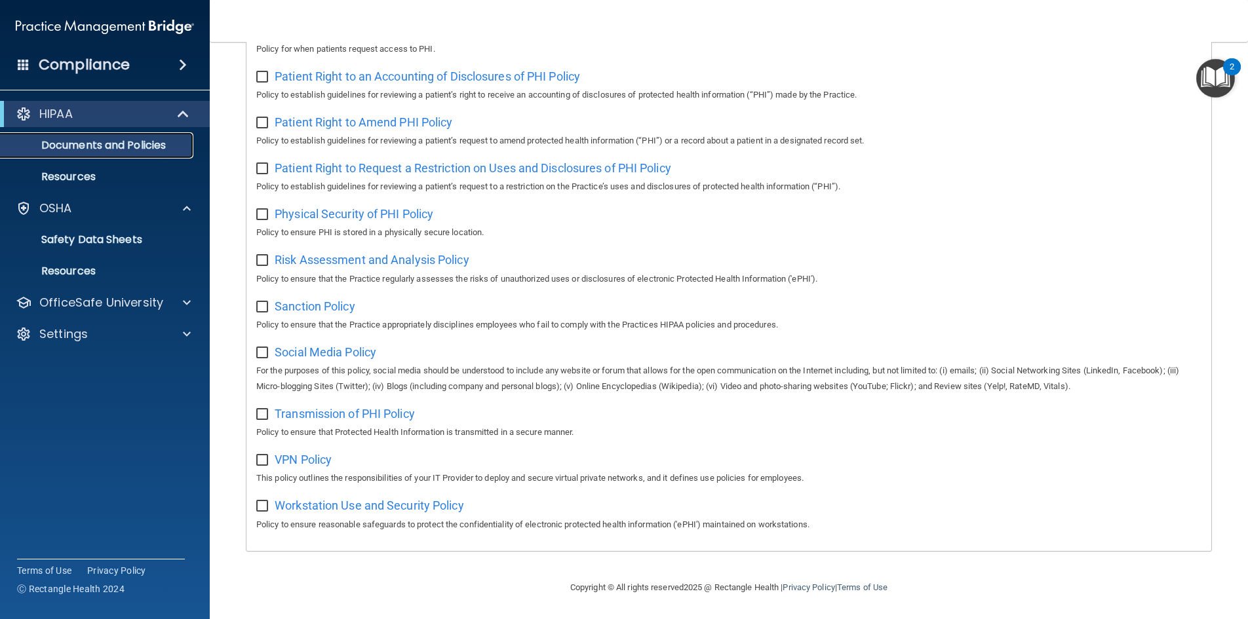
click at [137, 145] on p "Documents and Policies" at bounding box center [98, 145] width 179 height 13
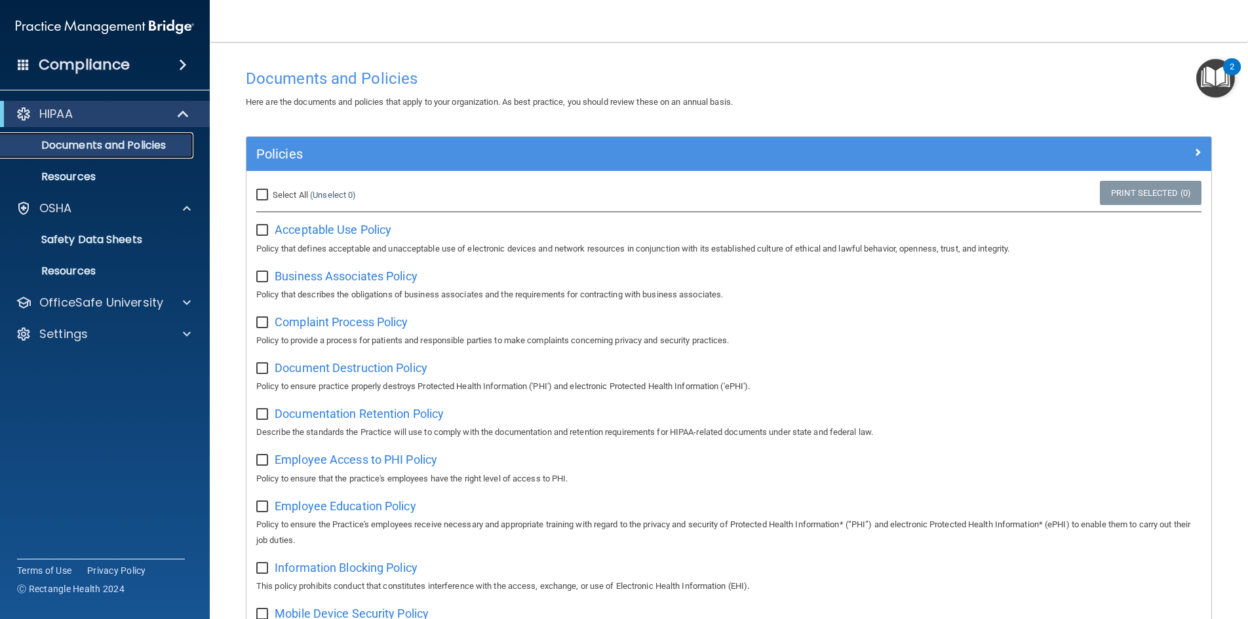
scroll to position [0, 0]
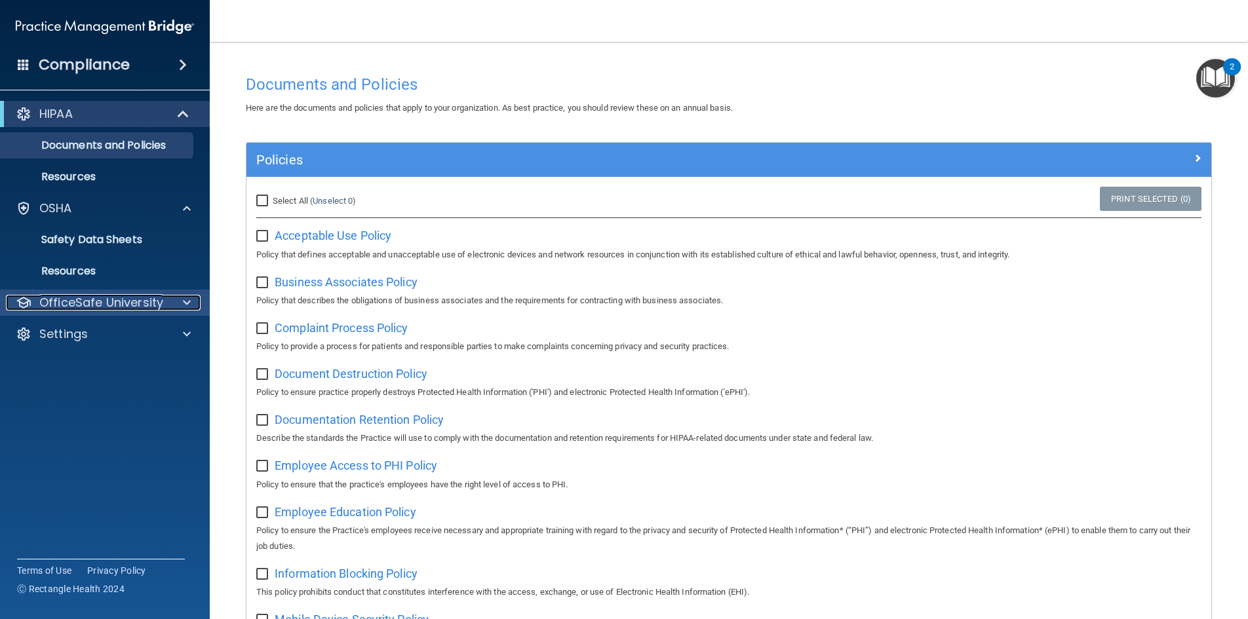
click at [193, 301] on div at bounding box center [184, 303] width 33 height 16
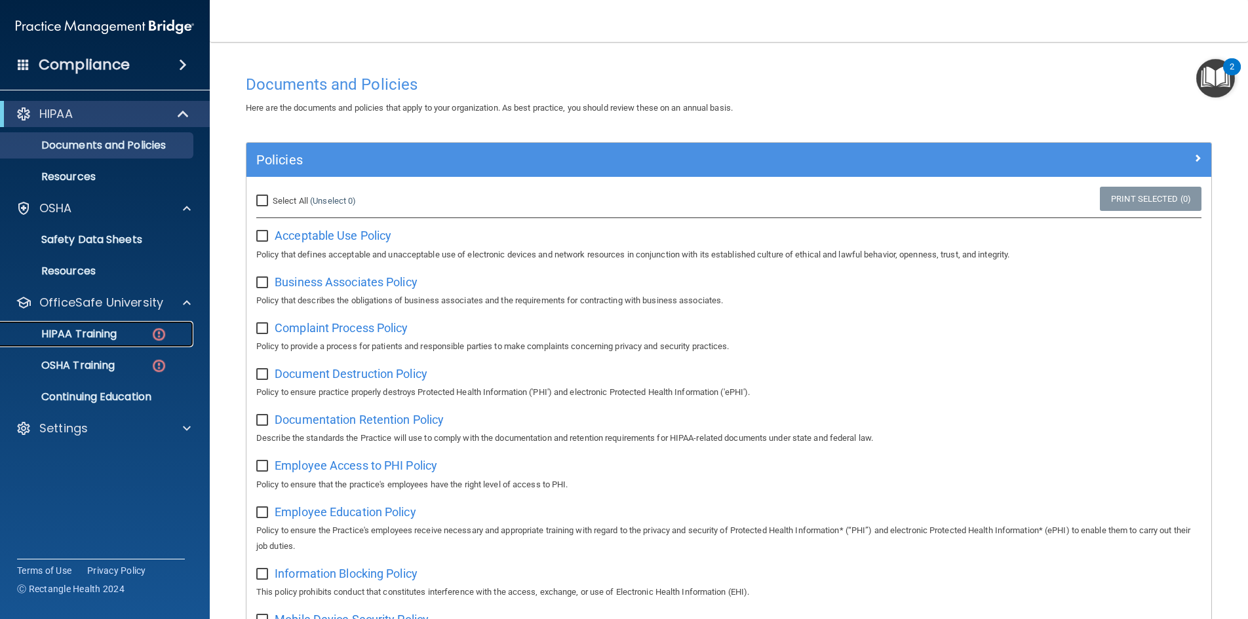
click at [120, 337] on div "HIPAA Training" at bounding box center [98, 334] width 179 height 13
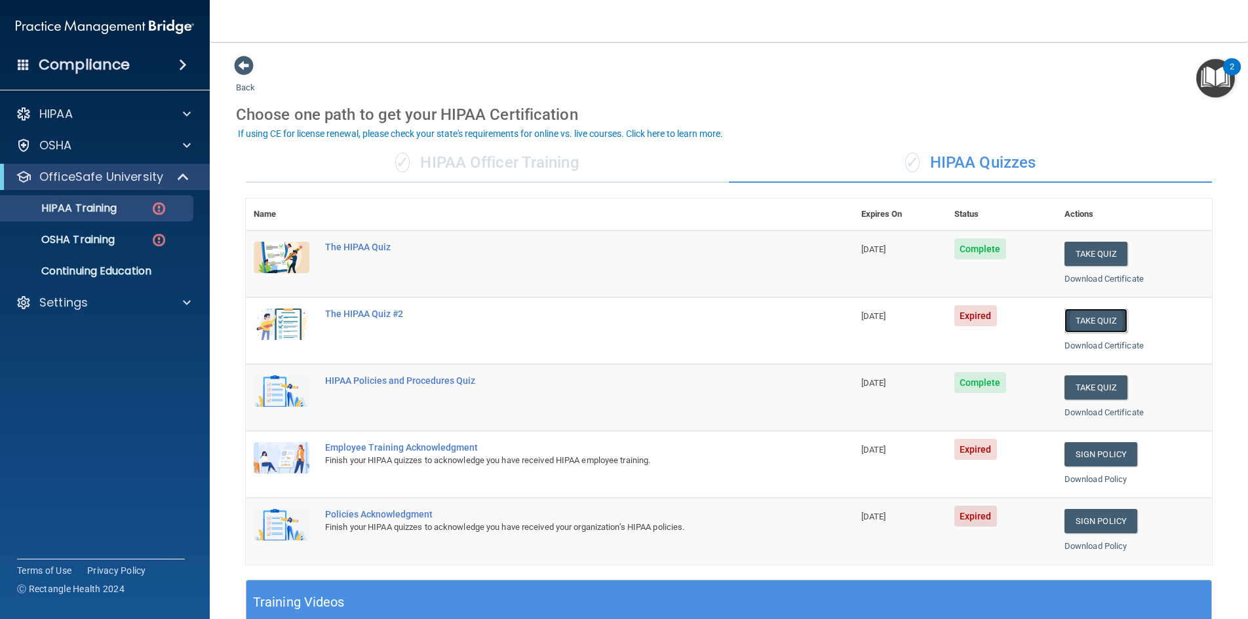
click at [1074, 322] on button "Take Quiz" at bounding box center [1095, 321] width 63 height 24
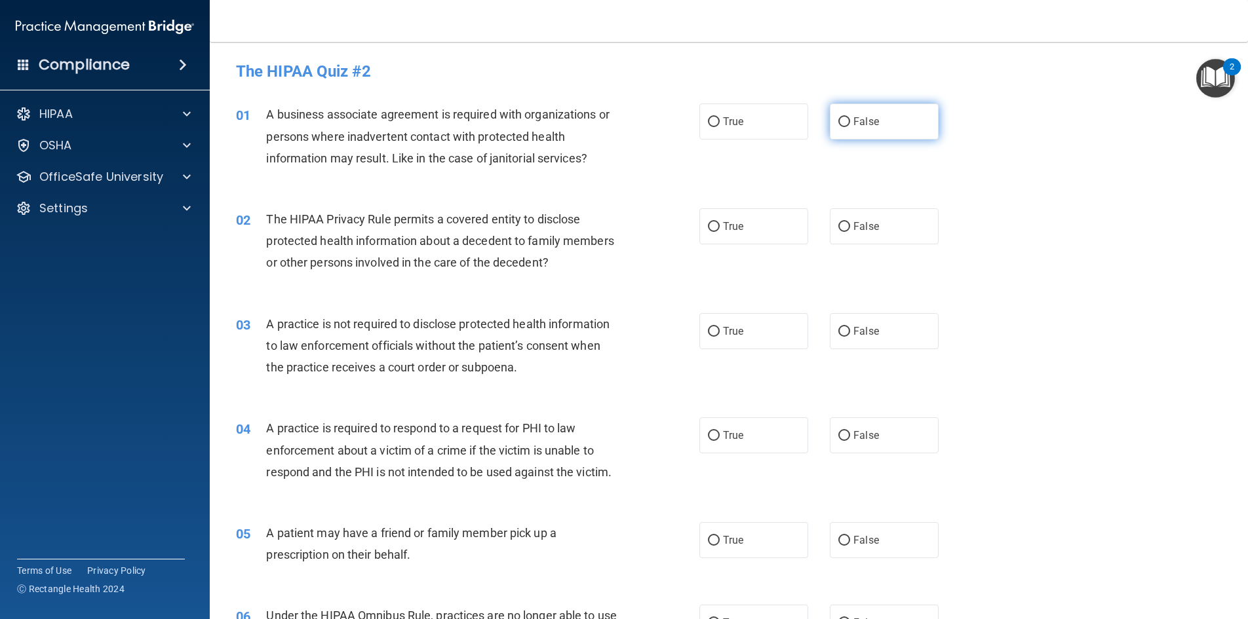
click at [855, 117] on span "False" at bounding box center [866, 121] width 26 height 12
click at [850, 117] on input "False" at bounding box center [844, 122] width 12 height 10
radio input "true"
click at [745, 227] on label "True" at bounding box center [753, 226] width 109 height 36
click at [720, 227] on input "True" at bounding box center [714, 227] width 12 height 10
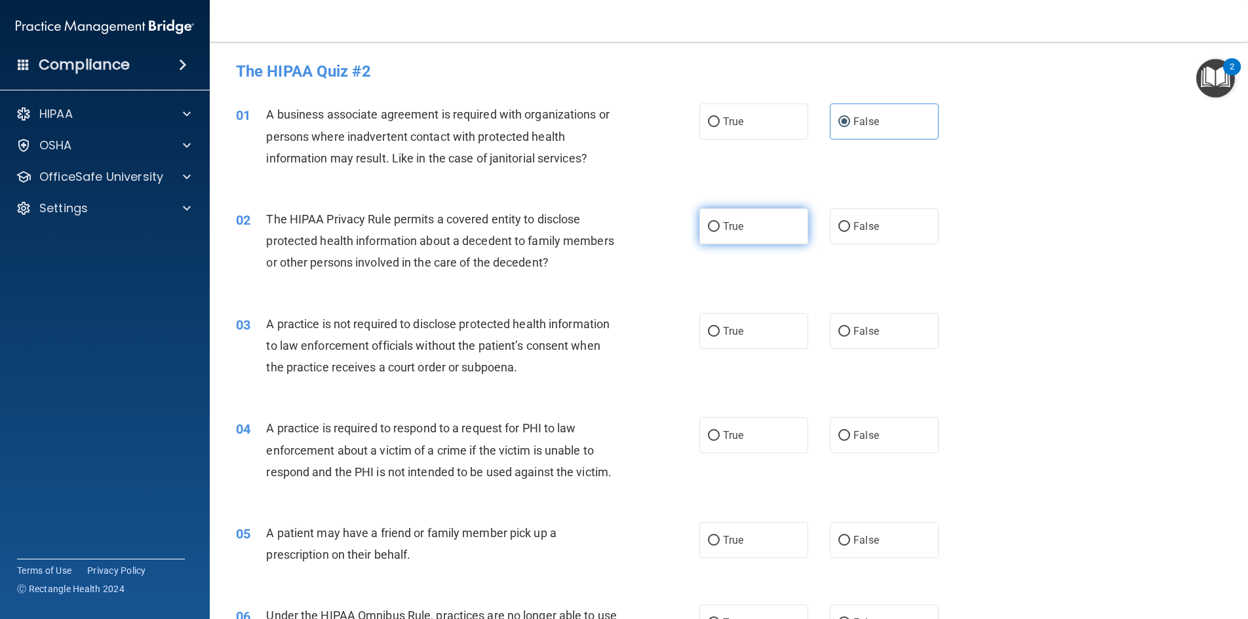
radio input "true"
click at [857, 342] on label "False" at bounding box center [884, 331] width 109 height 36
click at [850, 337] on input "False" at bounding box center [844, 332] width 12 height 10
radio input "true"
click at [772, 448] on label "True" at bounding box center [753, 436] width 109 height 36
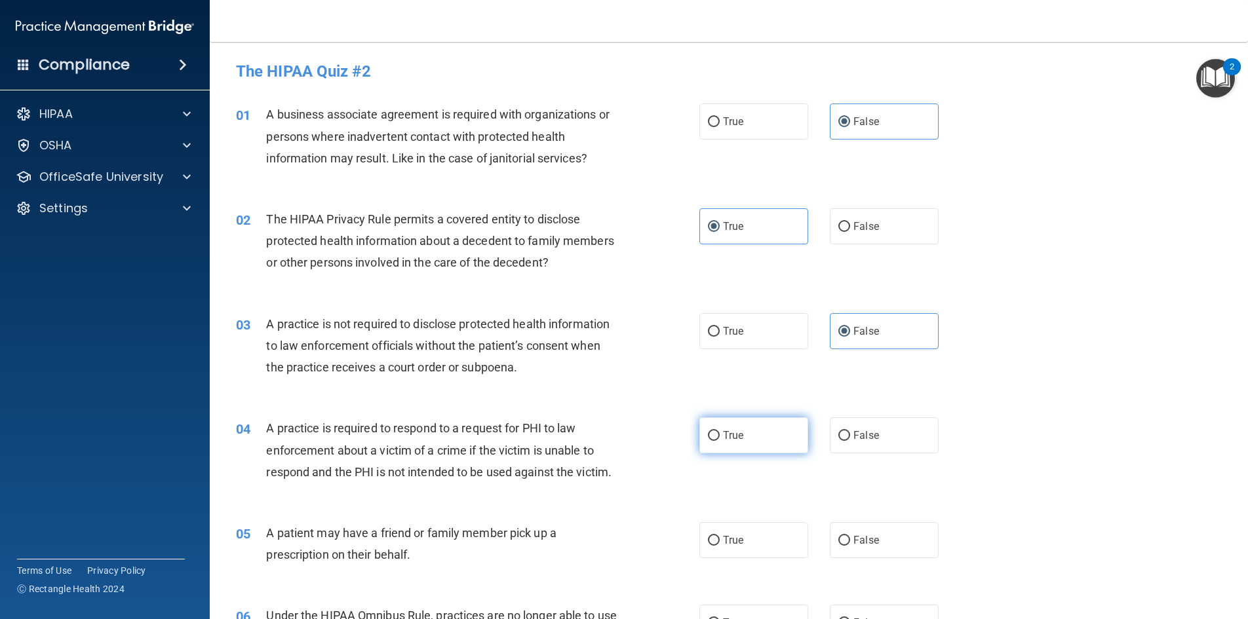
click at [720, 441] on input "True" at bounding box center [714, 436] width 12 height 10
radio input "true"
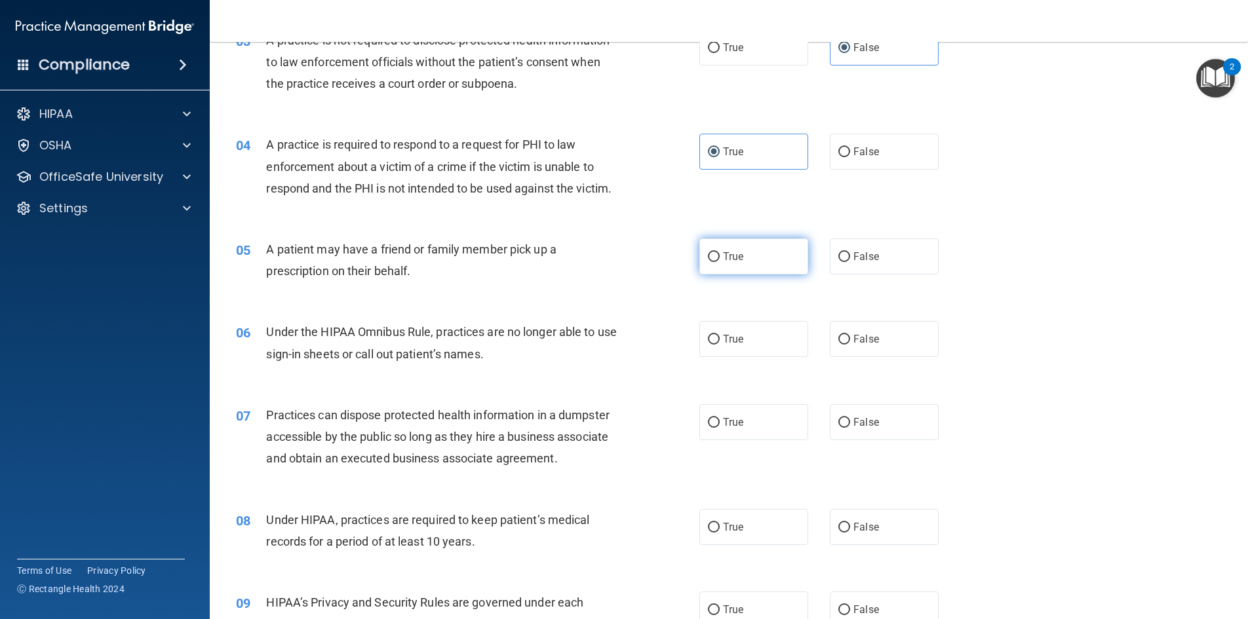
click at [750, 246] on label "True" at bounding box center [753, 257] width 109 height 36
click at [720, 252] on input "True" at bounding box center [714, 257] width 12 height 10
radio input "true"
click at [844, 343] on input "False" at bounding box center [844, 340] width 12 height 10
radio input "true"
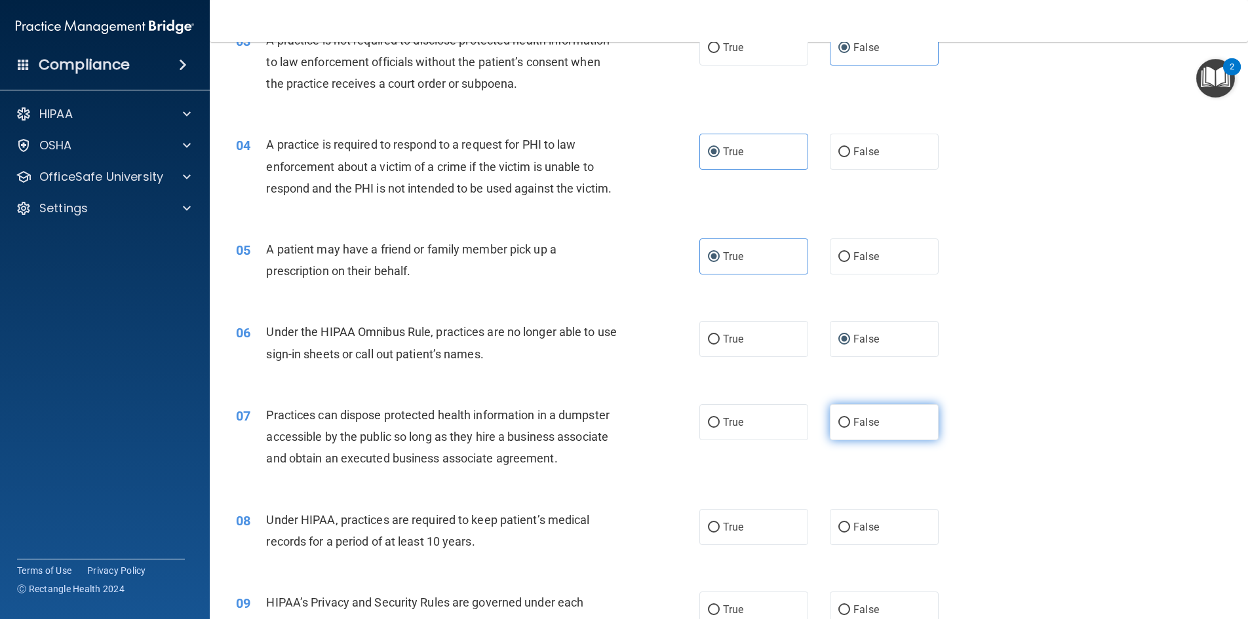
click at [868, 424] on span "False" at bounding box center [866, 422] width 26 height 12
click at [850, 424] on input "False" at bounding box center [844, 423] width 12 height 10
radio input "true"
click at [865, 531] on span "False" at bounding box center [866, 527] width 26 height 12
click at [850, 531] on input "False" at bounding box center [844, 528] width 12 height 10
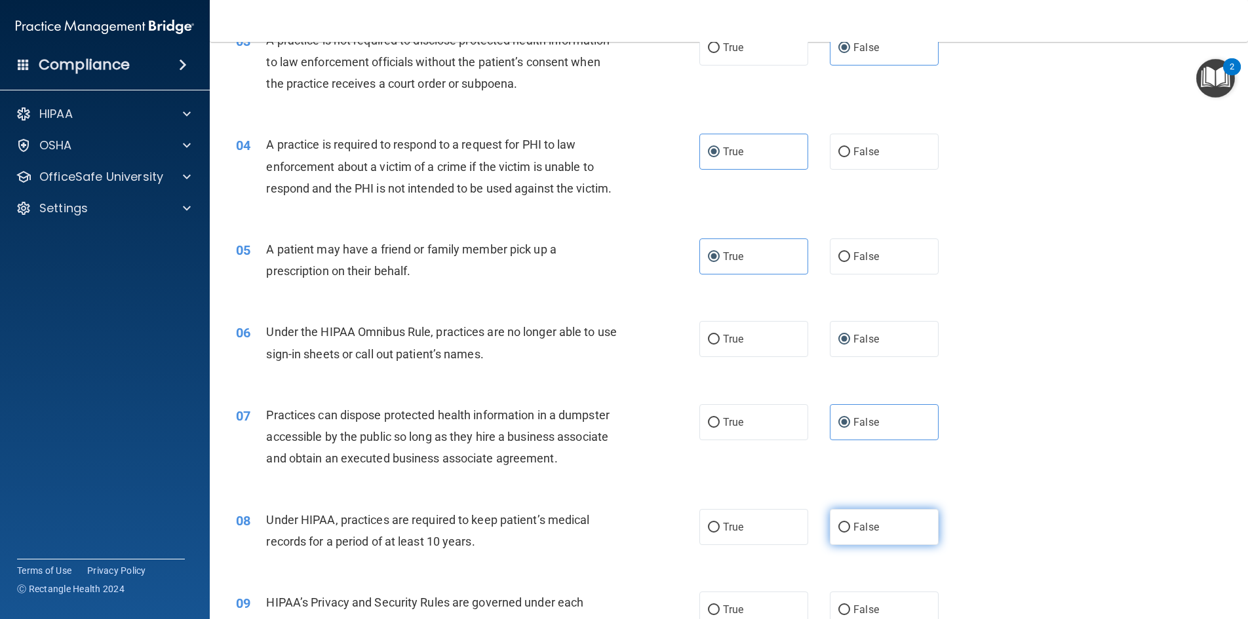
radio input "true"
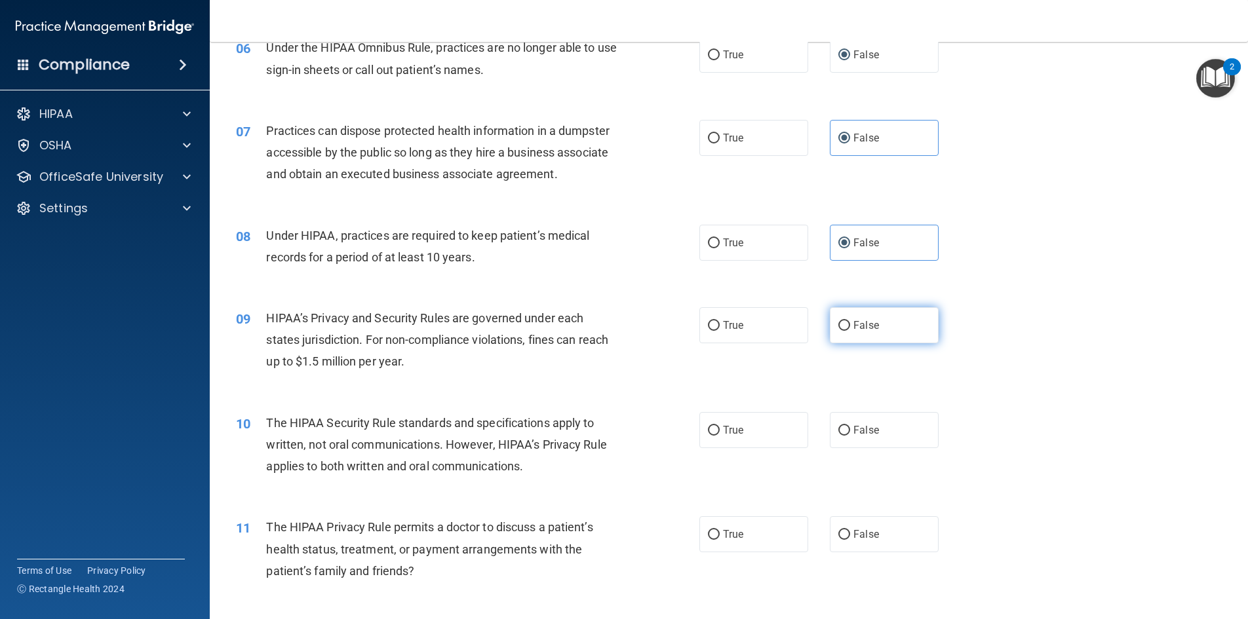
click at [861, 330] on span "False" at bounding box center [866, 325] width 26 height 12
click at [850, 330] on input "False" at bounding box center [844, 326] width 12 height 10
radio input "true"
click at [758, 437] on label "True" at bounding box center [753, 430] width 109 height 36
click at [720, 436] on input "True" at bounding box center [714, 431] width 12 height 10
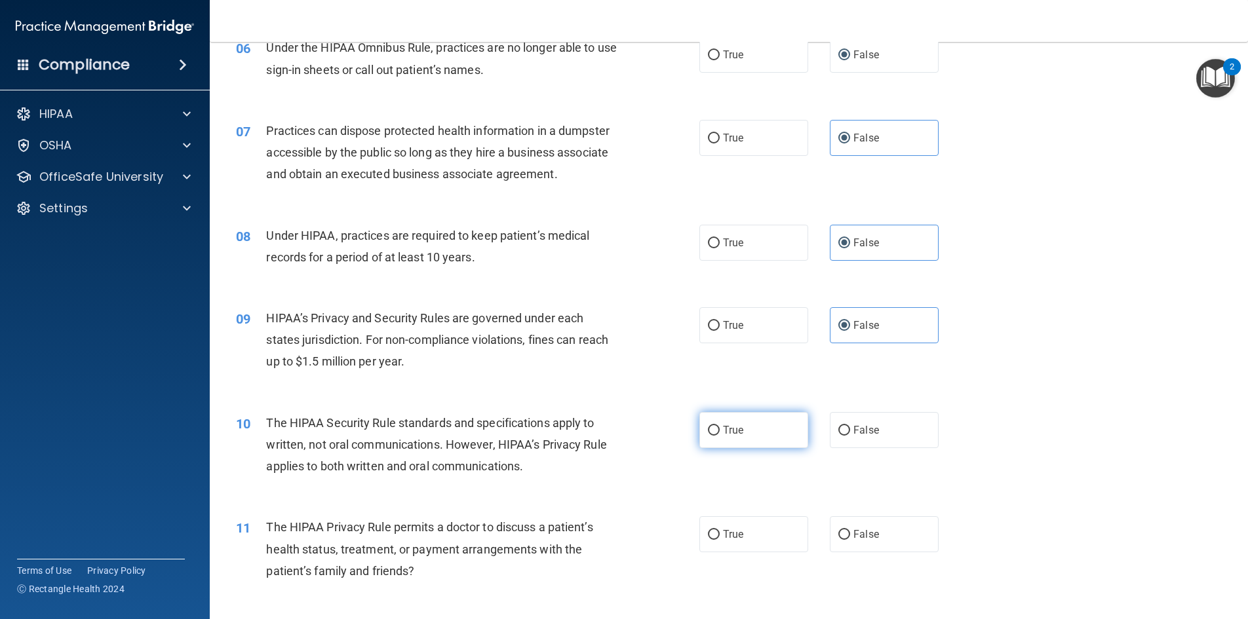
radio input "true"
click at [759, 541] on label "True" at bounding box center [753, 534] width 109 height 36
click at [720, 540] on input "True" at bounding box center [714, 535] width 12 height 10
radio input "true"
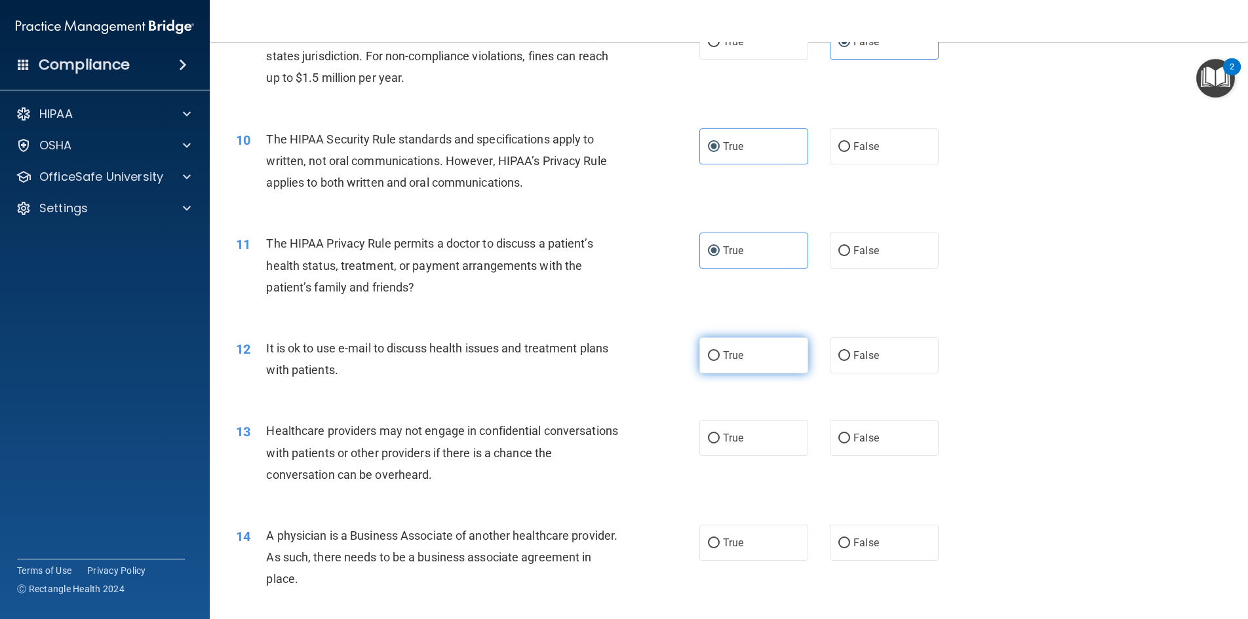
click at [708, 359] on input "True" at bounding box center [714, 356] width 12 height 10
radio input "true"
click at [853, 441] on span "False" at bounding box center [866, 438] width 26 height 12
click at [849, 441] on input "False" at bounding box center [844, 439] width 12 height 10
radio input "true"
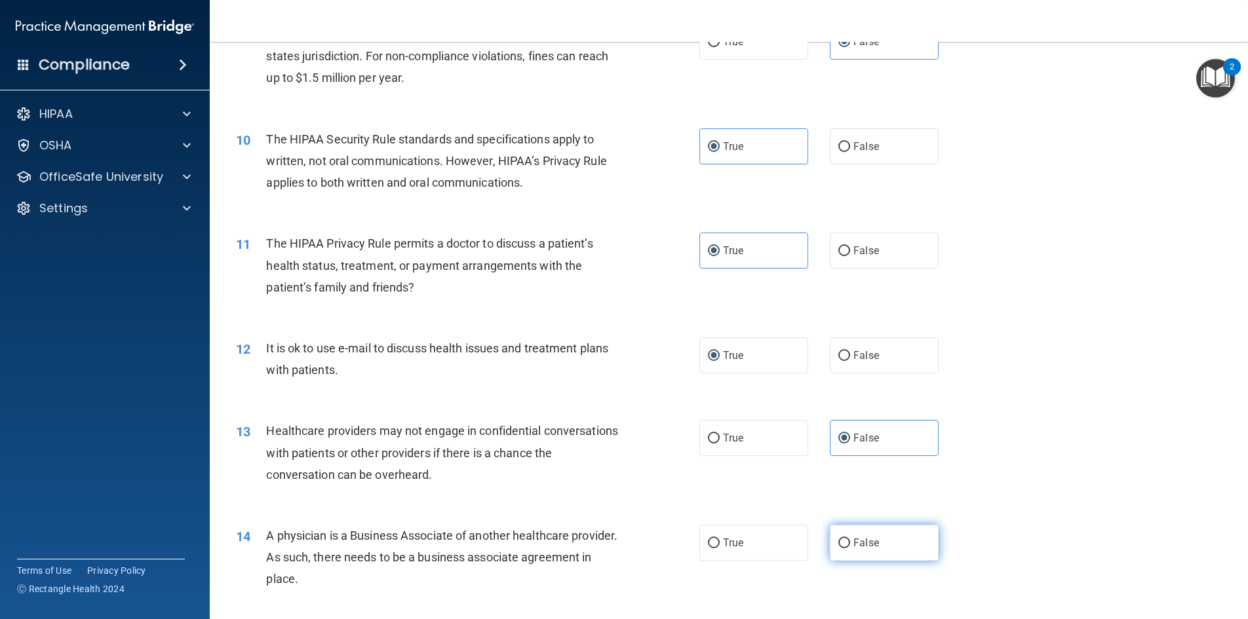
click at [856, 535] on label "False" at bounding box center [884, 543] width 109 height 36
click at [850, 539] on input "False" at bounding box center [844, 544] width 12 height 10
radio input "true"
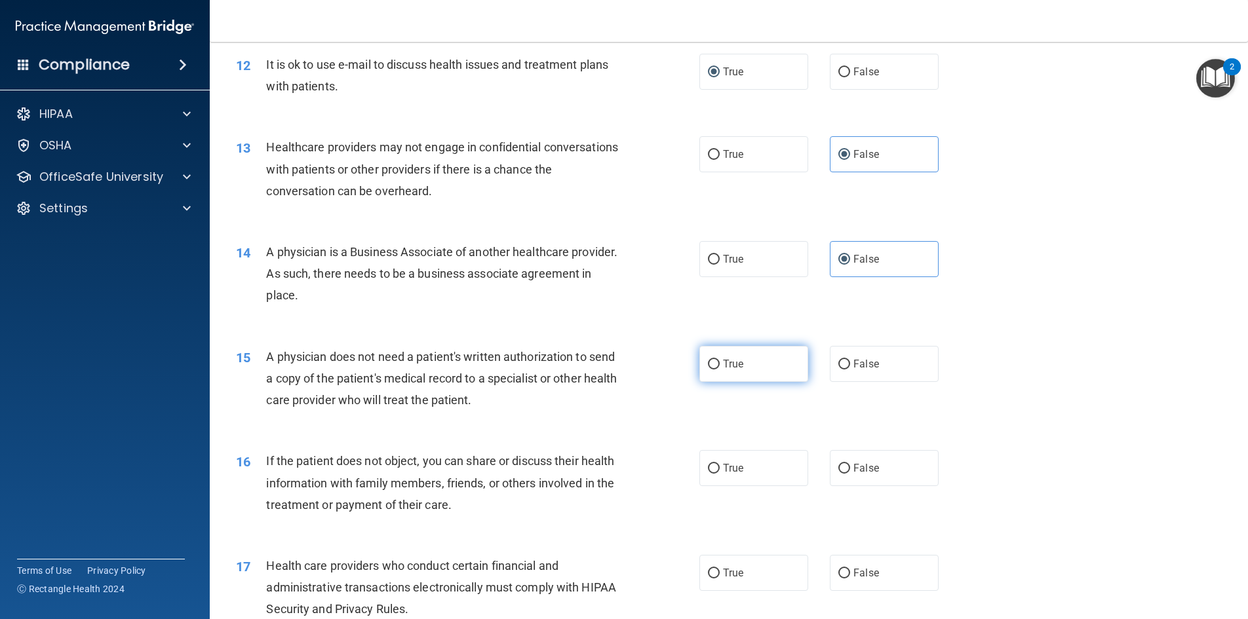
click at [750, 377] on label "True" at bounding box center [753, 364] width 109 height 36
click at [720, 370] on input "True" at bounding box center [714, 365] width 12 height 10
radio input "true"
click at [750, 468] on label "True" at bounding box center [753, 468] width 109 height 36
click at [720, 468] on input "True" at bounding box center [714, 469] width 12 height 10
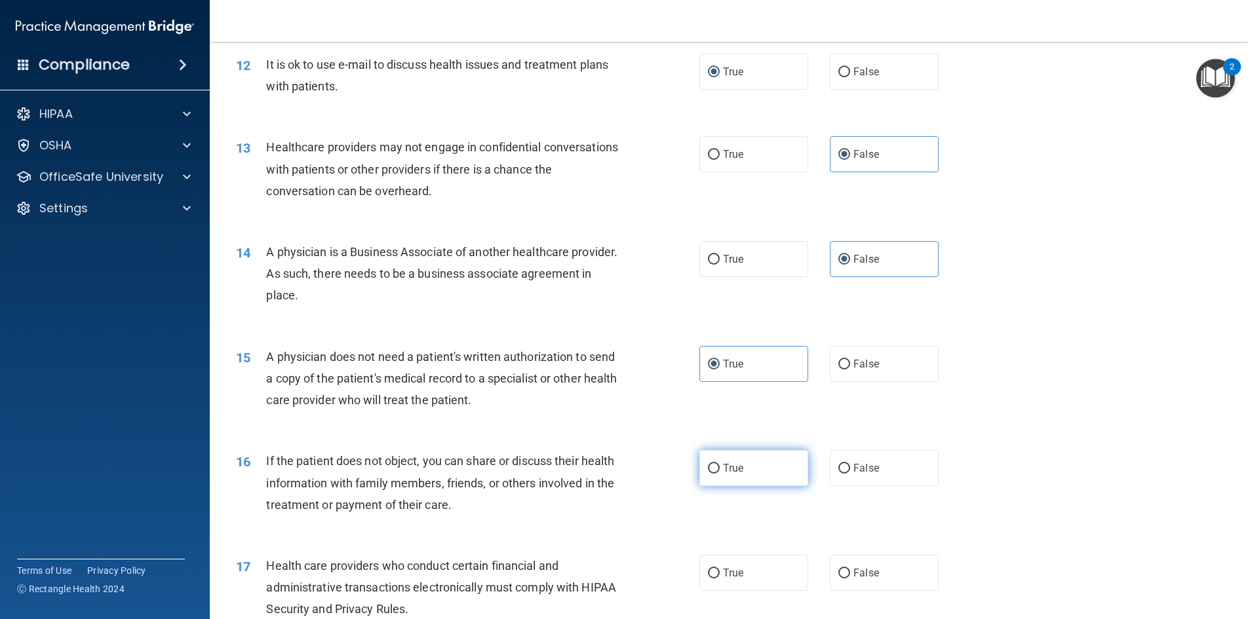
radio input "true"
click at [745, 577] on label "True" at bounding box center [753, 573] width 109 height 36
click at [720, 577] on input "True" at bounding box center [714, 574] width 12 height 10
radio input "true"
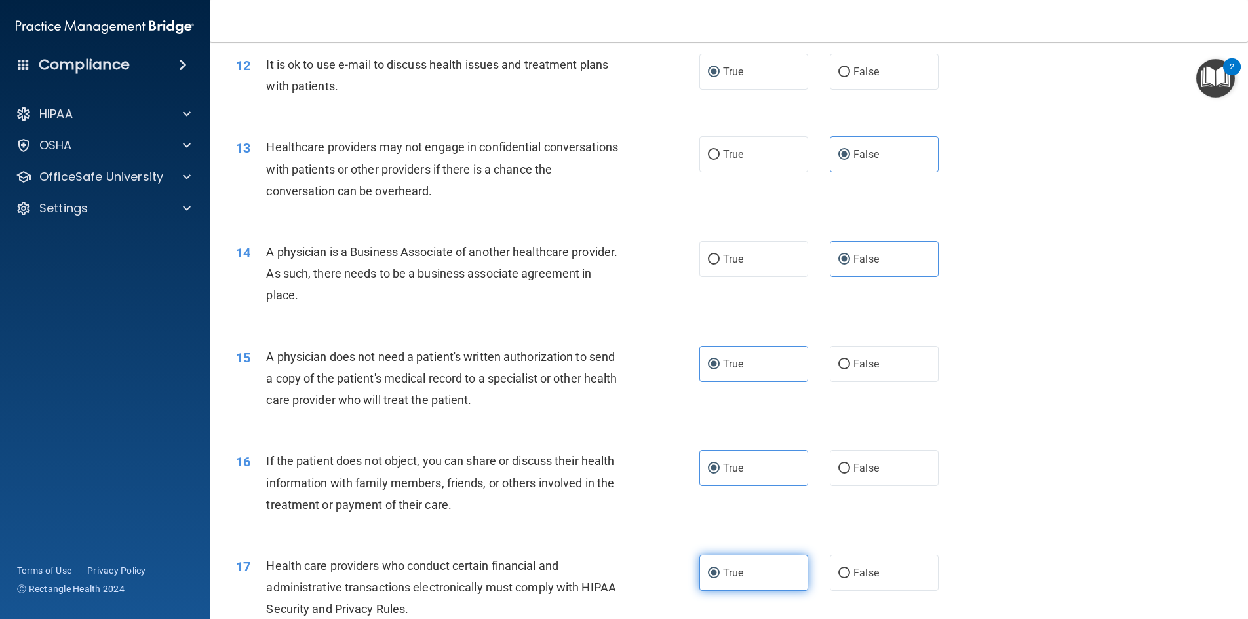
scroll to position [1420, 0]
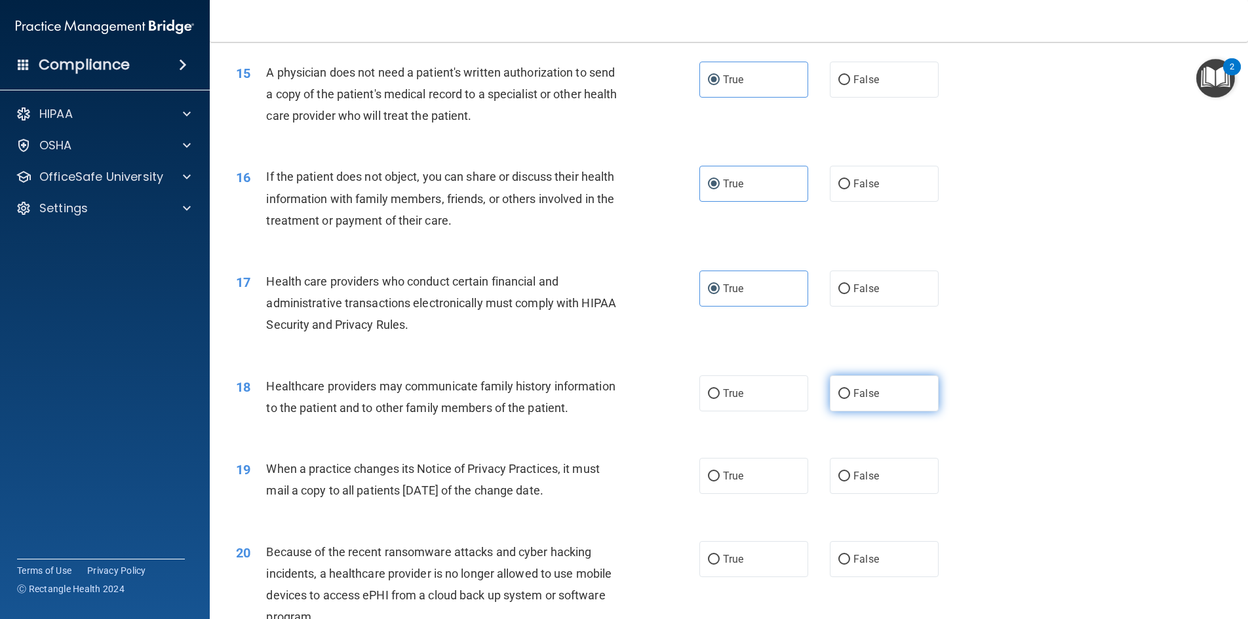
click at [846, 395] on label "False" at bounding box center [884, 394] width 109 height 36
click at [846, 395] on input "False" at bounding box center [844, 394] width 12 height 10
radio input "true"
click at [838, 482] on input "False" at bounding box center [844, 477] width 12 height 10
radio input "true"
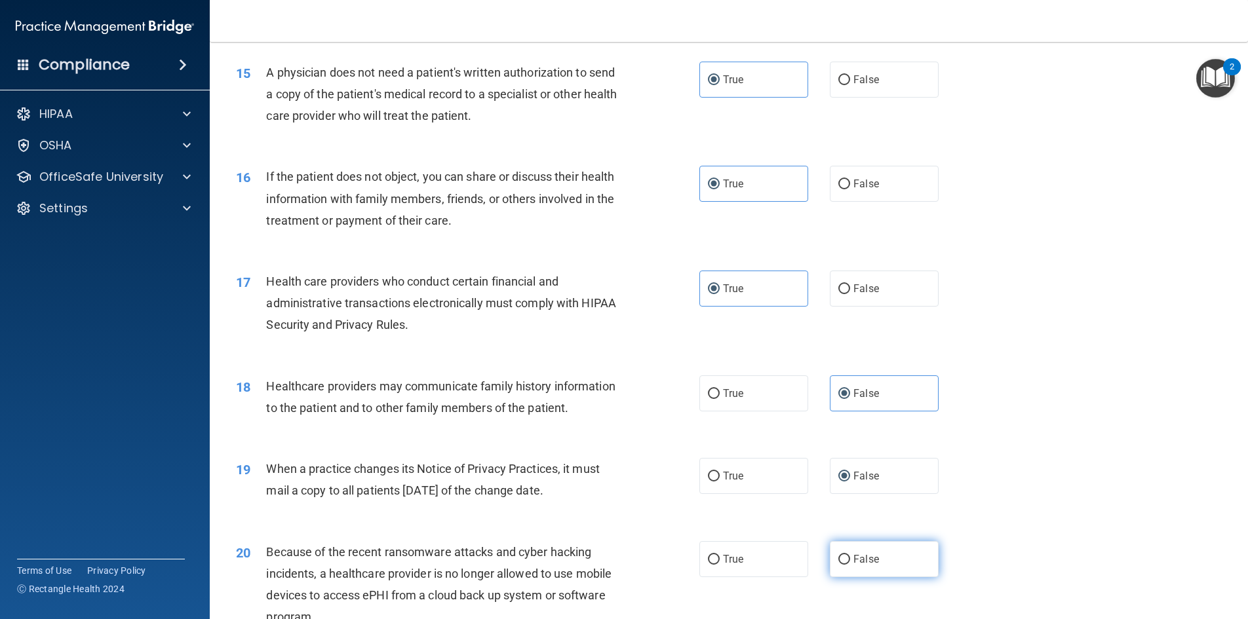
click at [853, 566] on span "False" at bounding box center [866, 559] width 26 height 12
click at [847, 565] on input "False" at bounding box center [844, 560] width 12 height 10
radio input "true"
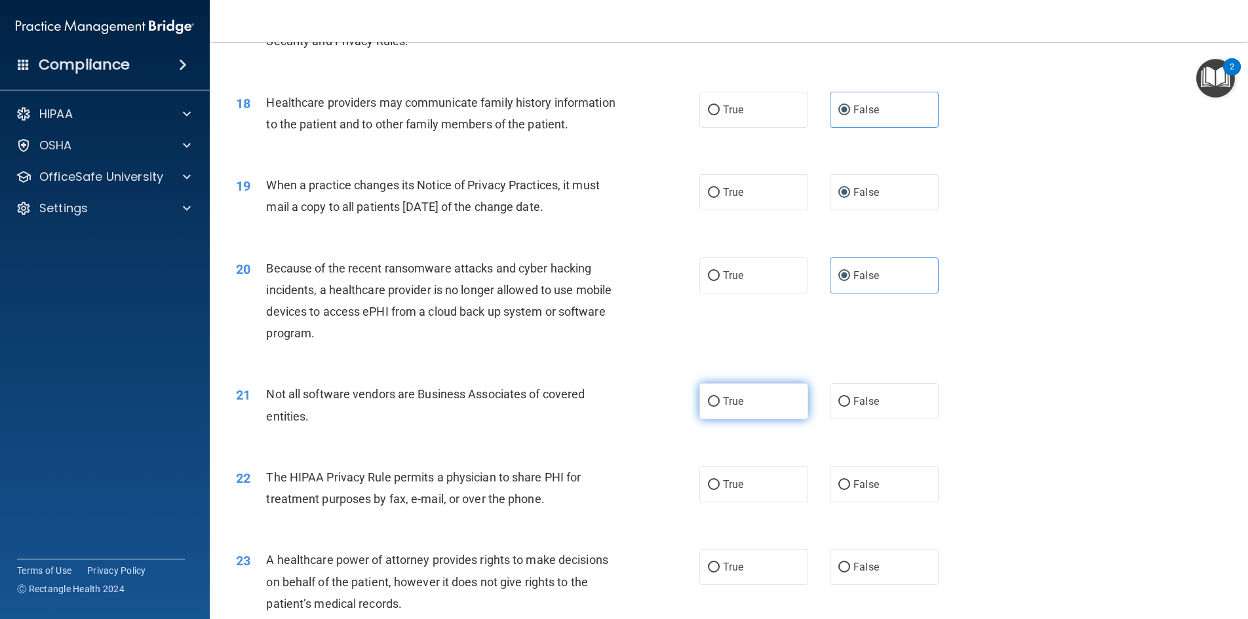
click at [726, 408] on span "True" at bounding box center [733, 401] width 20 height 12
click at [720, 407] on input "True" at bounding box center [714, 402] width 12 height 10
radio input "true"
click at [734, 491] on span "True" at bounding box center [733, 484] width 20 height 12
click at [720, 490] on input "True" at bounding box center [714, 485] width 12 height 10
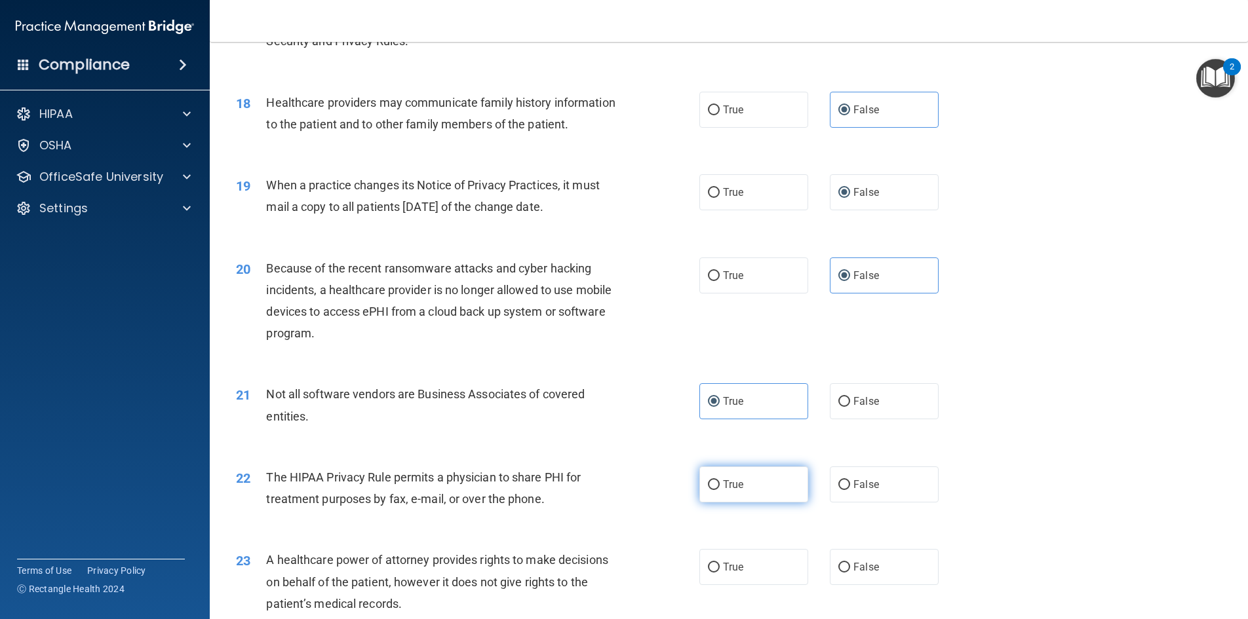
radio input "true"
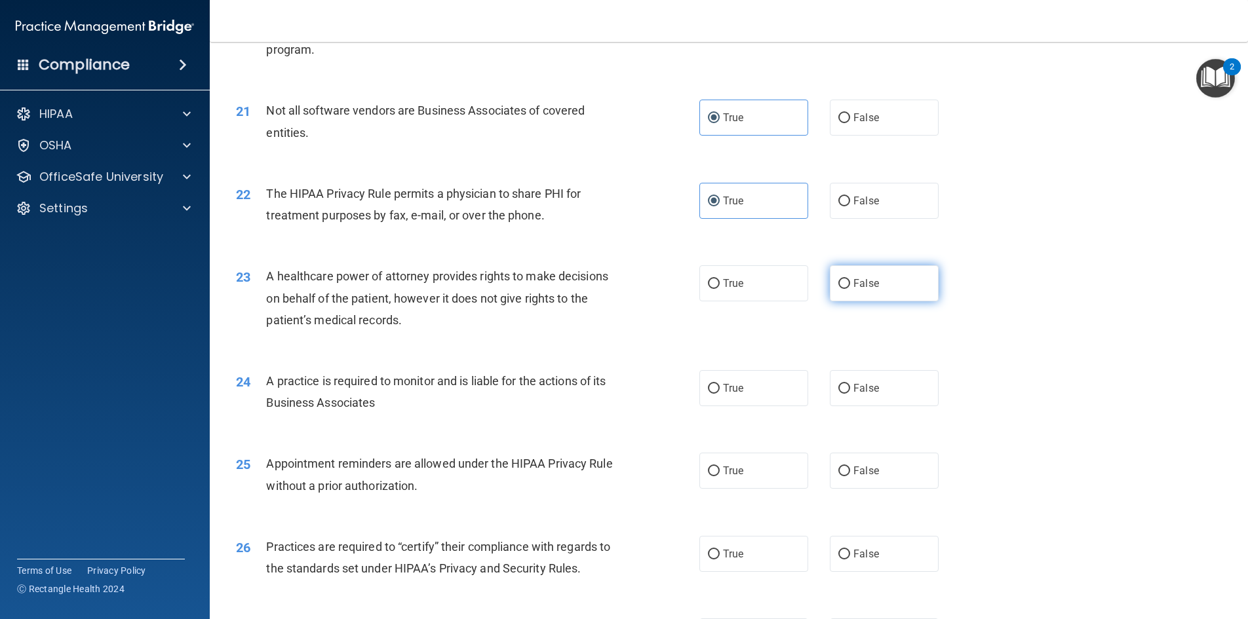
click at [868, 290] on span "False" at bounding box center [866, 283] width 26 height 12
click at [850, 289] on input "False" at bounding box center [844, 284] width 12 height 10
radio input "true"
click at [847, 406] on label "False" at bounding box center [884, 388] width 109 height 36
click at [847, 394] on input "False" at bounding box center [844, 389] width 12 height 10
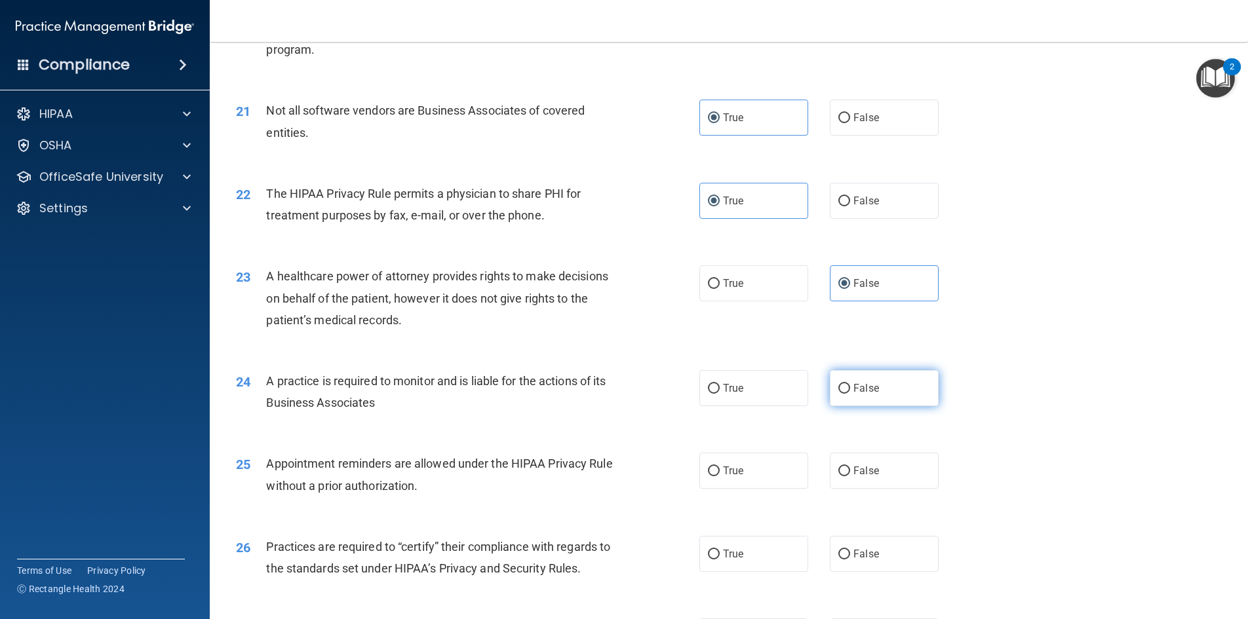
radio input "true"
click at [762, 489] on label "True" at bounding box center [753, 471] width 109 height 36
click at [720, 476] on input "True" at bounding box center [714, 472] width 12 height 10
radio input "true"
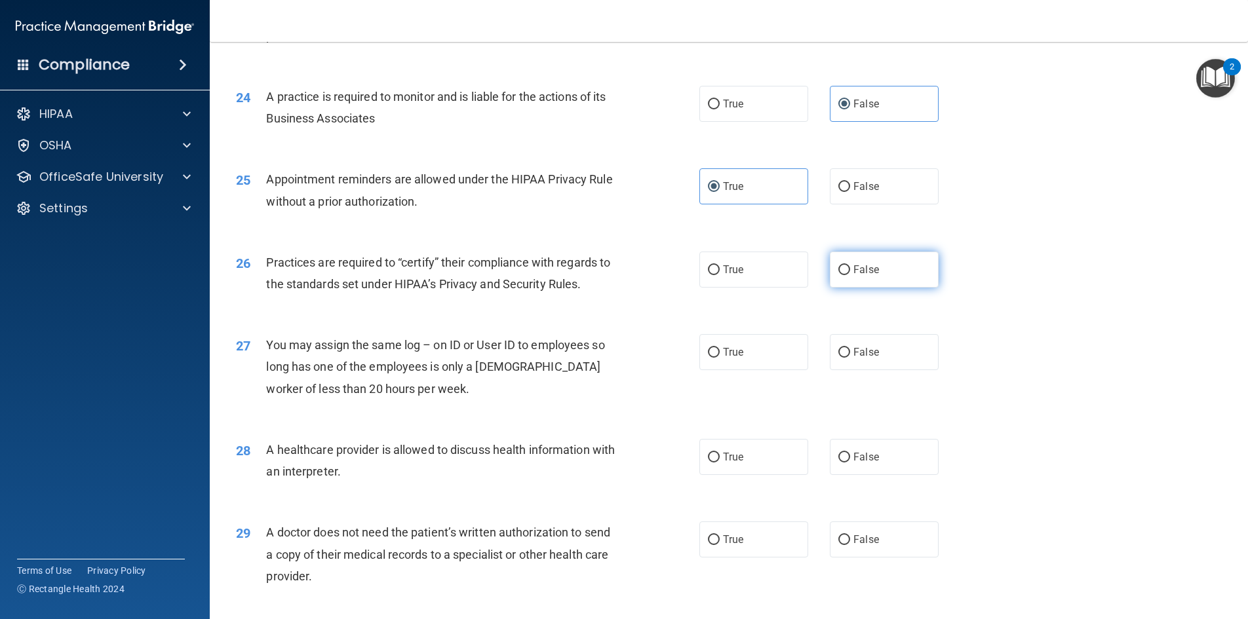
click at [853, 284] on label "False" at bounding box center [884, 270] width 109 height 36
click at [850, 275] on input "False" at bounding box center [844, 270] width 12 height 10
radio input "true"
click at [853, 359] on span "False" at bounding box center [866, 352] width 26 height 12
click at [850, 358] on input "False" at bounding box center [844, 353] width 12 height 10
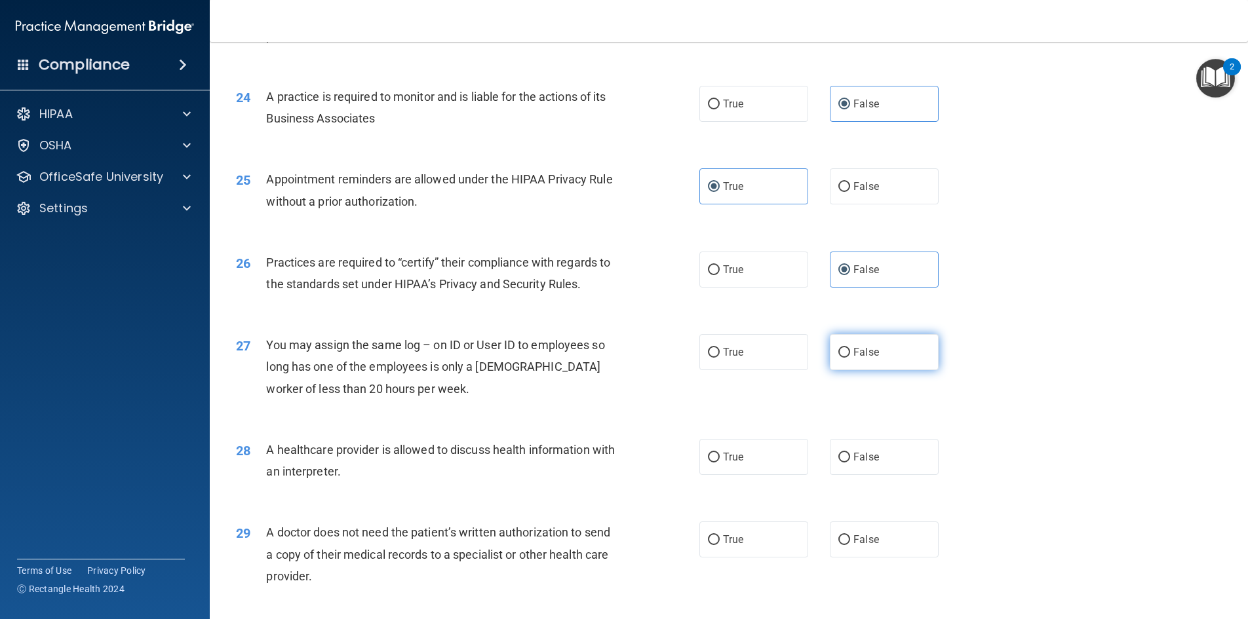
radio input "true"
click at [749, 475] on label "True" at bounding box center [753, 457] width 109 height 36
click at [720, 463] on input "True" at bounding box center [714, 458] width 12 height 10
radio input "true"
click at [746, 556] on label "True" at bounding box center [753, 540] width 109 height 36
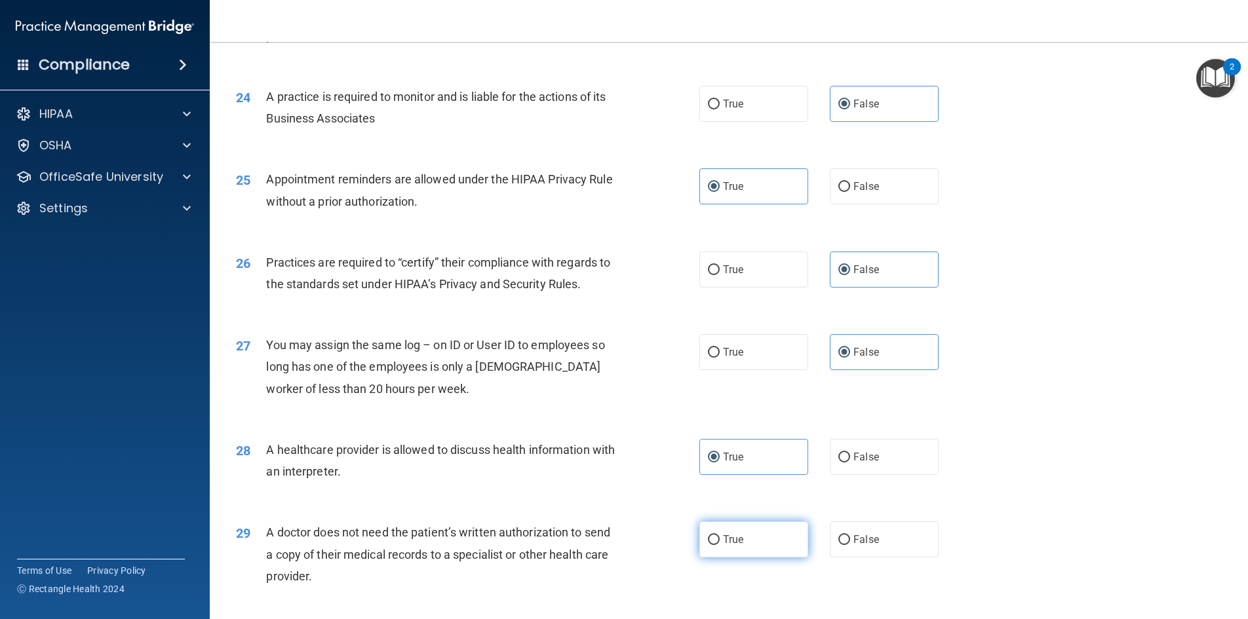
click at [720, 545] on input "True" at bounding box center [714, 540] width 12 height 10
radio input "true"
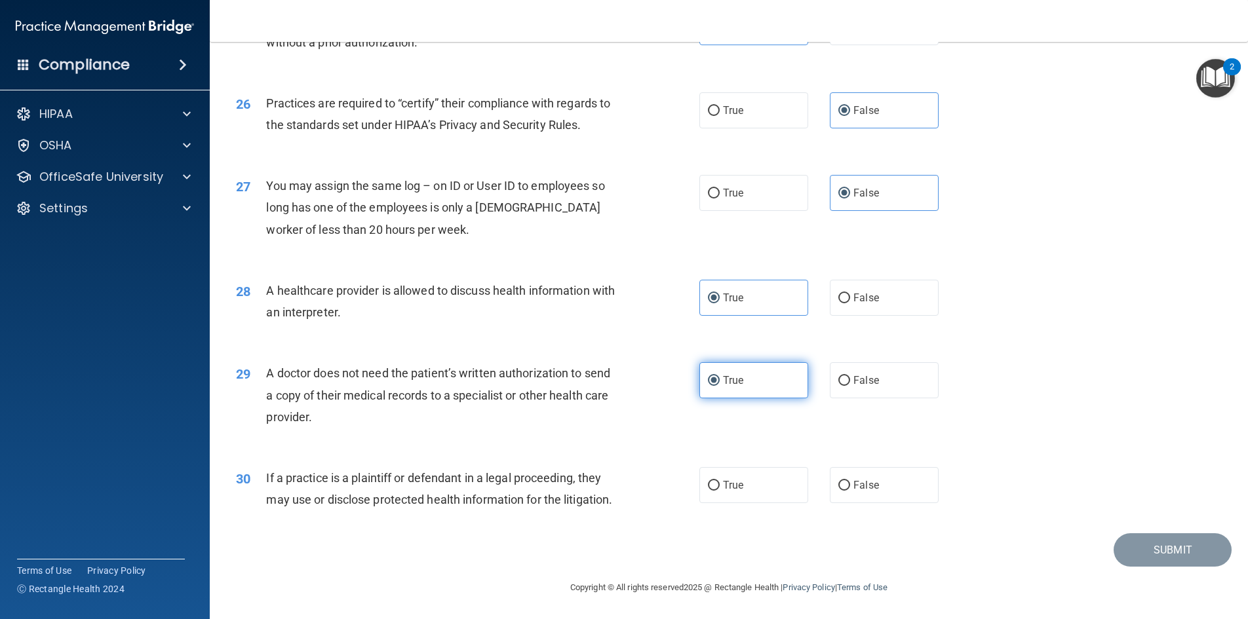
scroll to position [2475, 0]
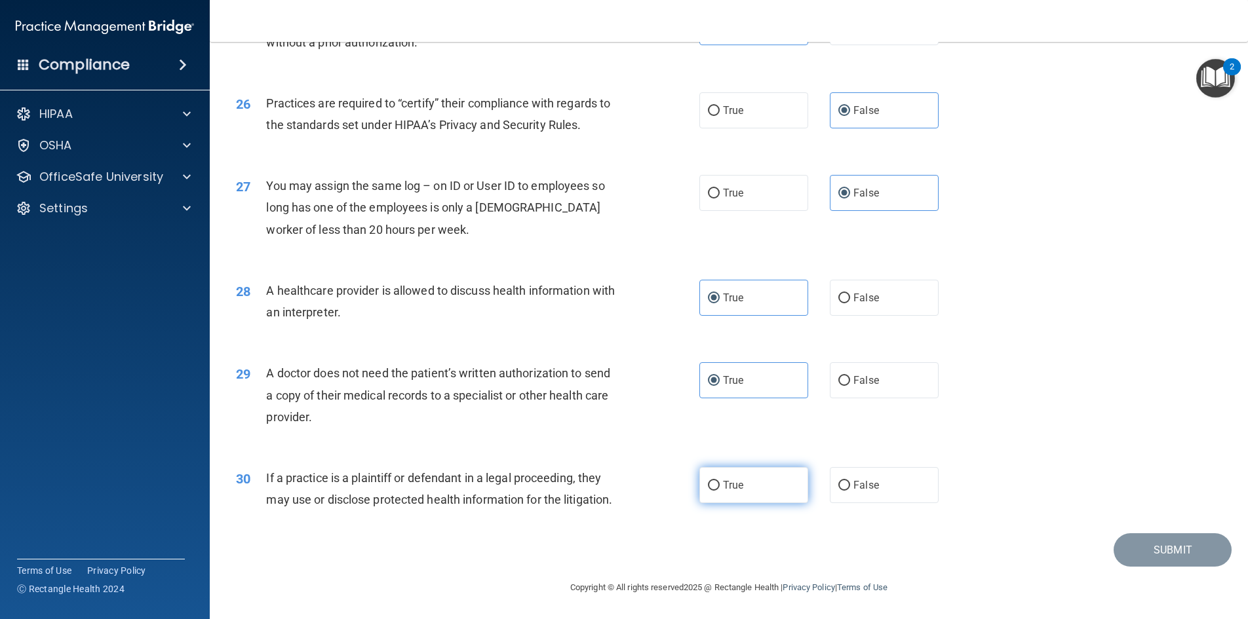
click at [742, 467] on label "True" at bounding box center [753, 485] width 109 height 36
click at [720, 481] on input "True" at bounding box center [714, 486] width 12 height 10
radio input "true"
click at [1138, 556] on button "Submit" at bounding box center [1173, 550] width 118 height 33
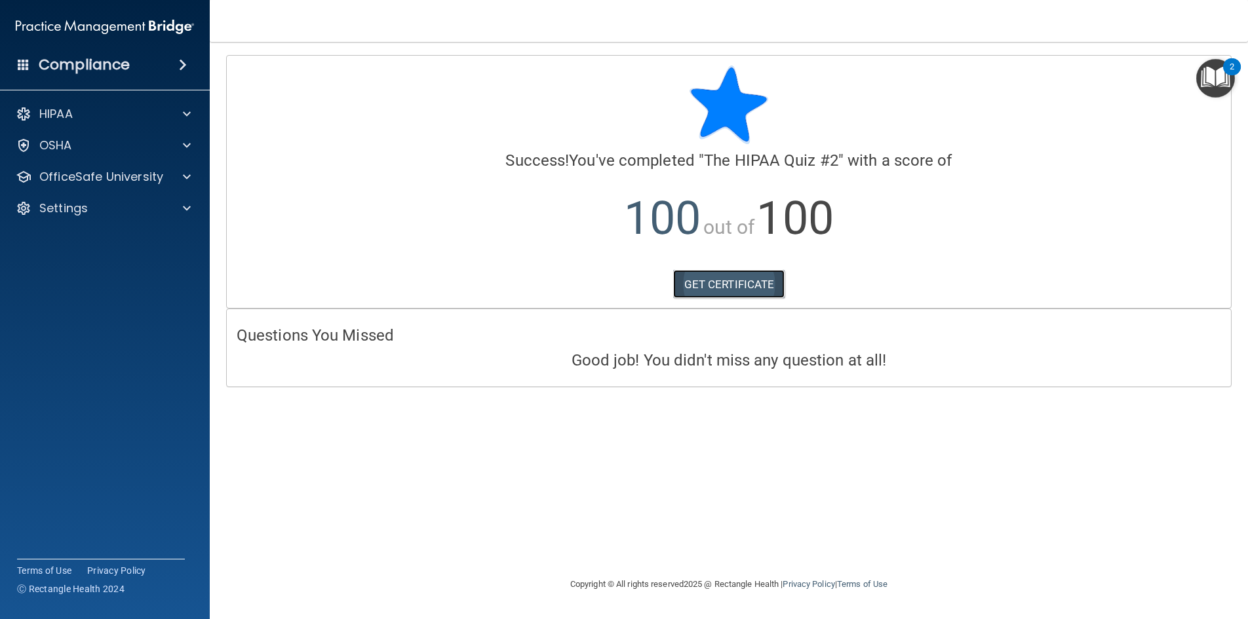
click at [771, 287] on link "GET CERTIFICATE" at bounding box center [729, 284] width 112 height 29
click at [183, 175] on span at bounding box center [187, 177] width 8 height 16
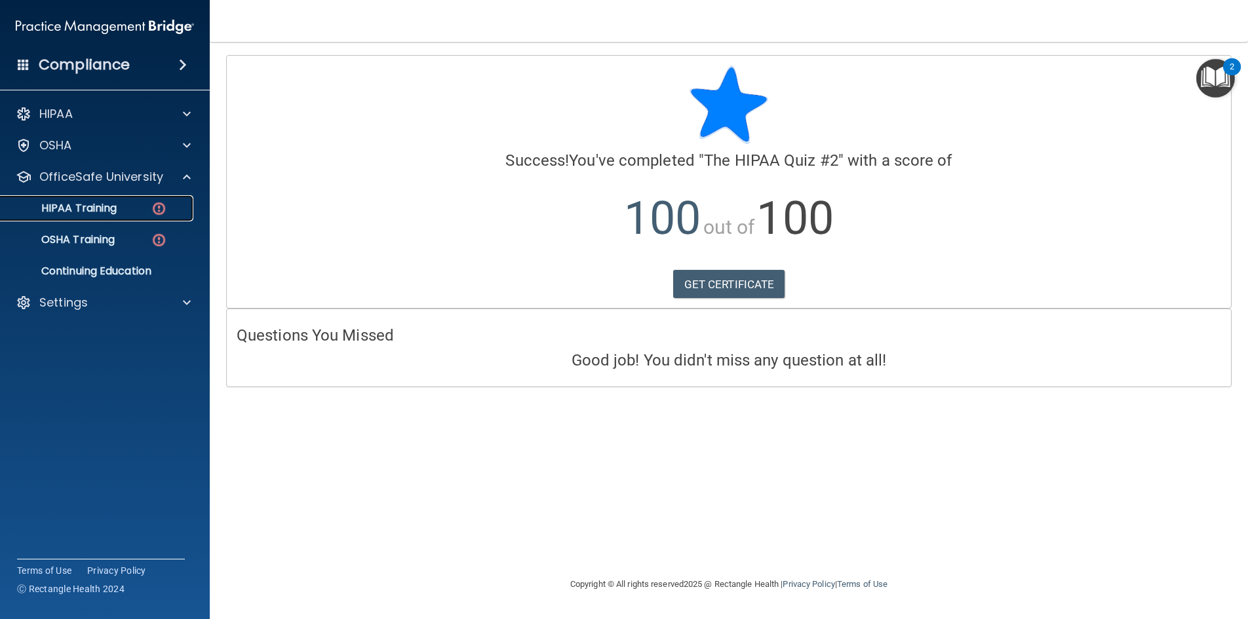
click at [110, 210] on p "HIPAA Training" at bounding box center [63, 208] width 108 height 13
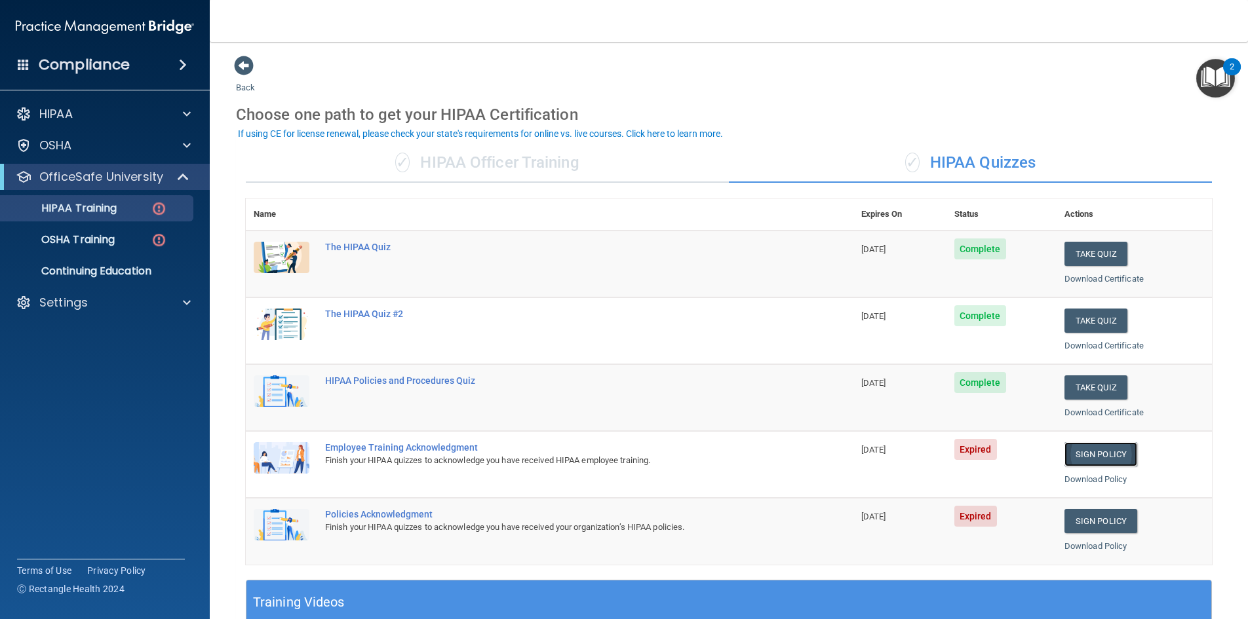
click at [1110, 450] on link "Sign Policy" at bounding box center [1100, 454] width 73 height 24
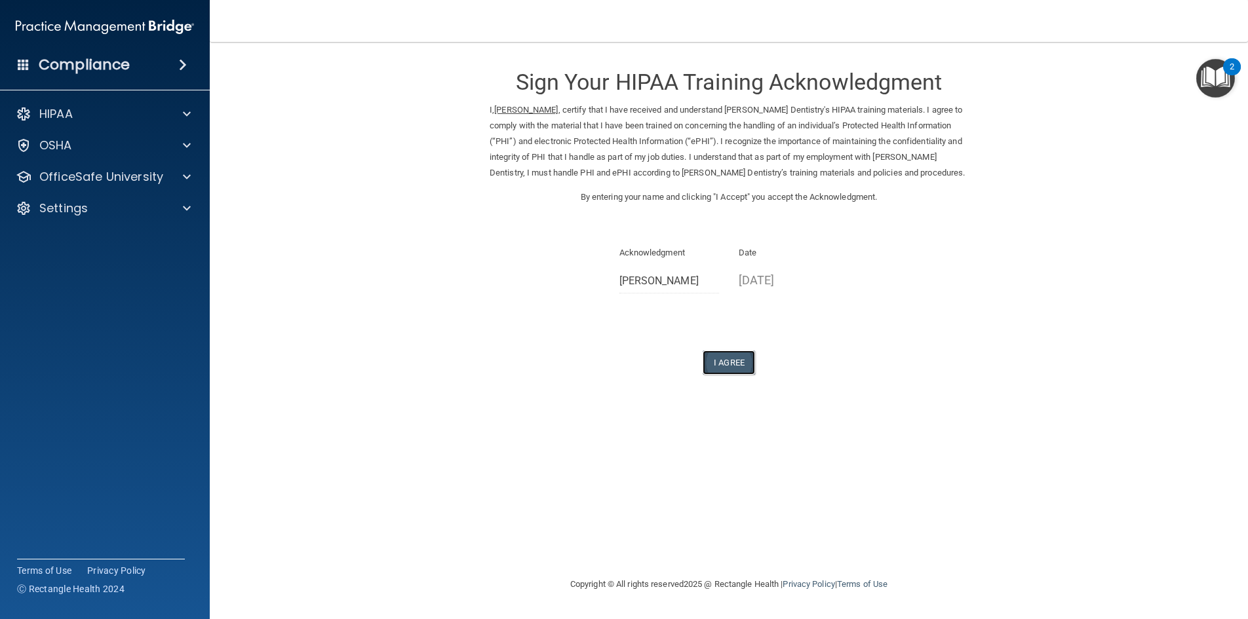
click at [743, 366] on button "I Agree" at bounding box center [729, 363] width 52 height 24
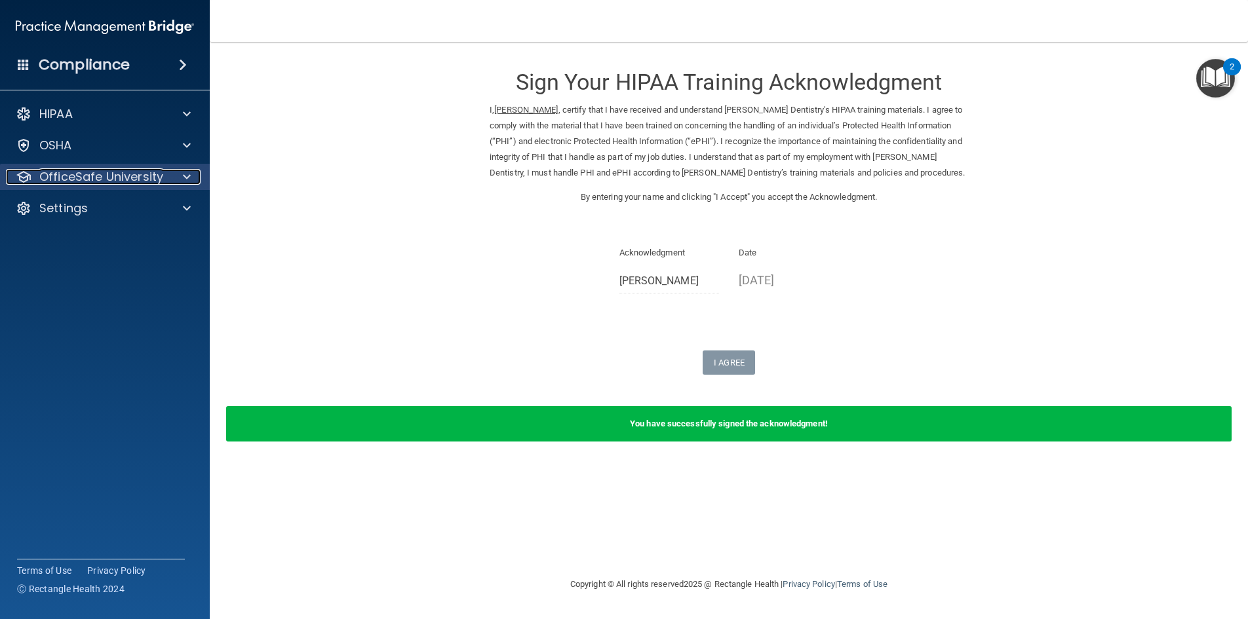
click at [184, 176] on span at bounding box center [187, 177] width 8 height 16
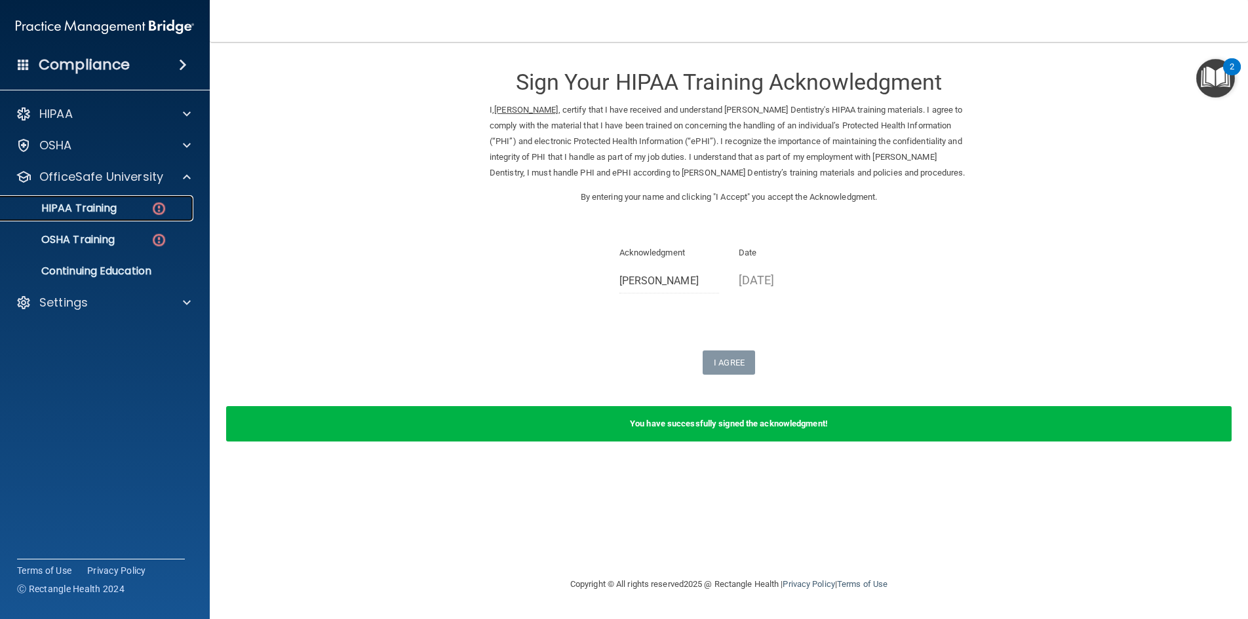
click at [125, 212] on div "HIPAA Training" at bounding box center [98, 208] width 179 height 13
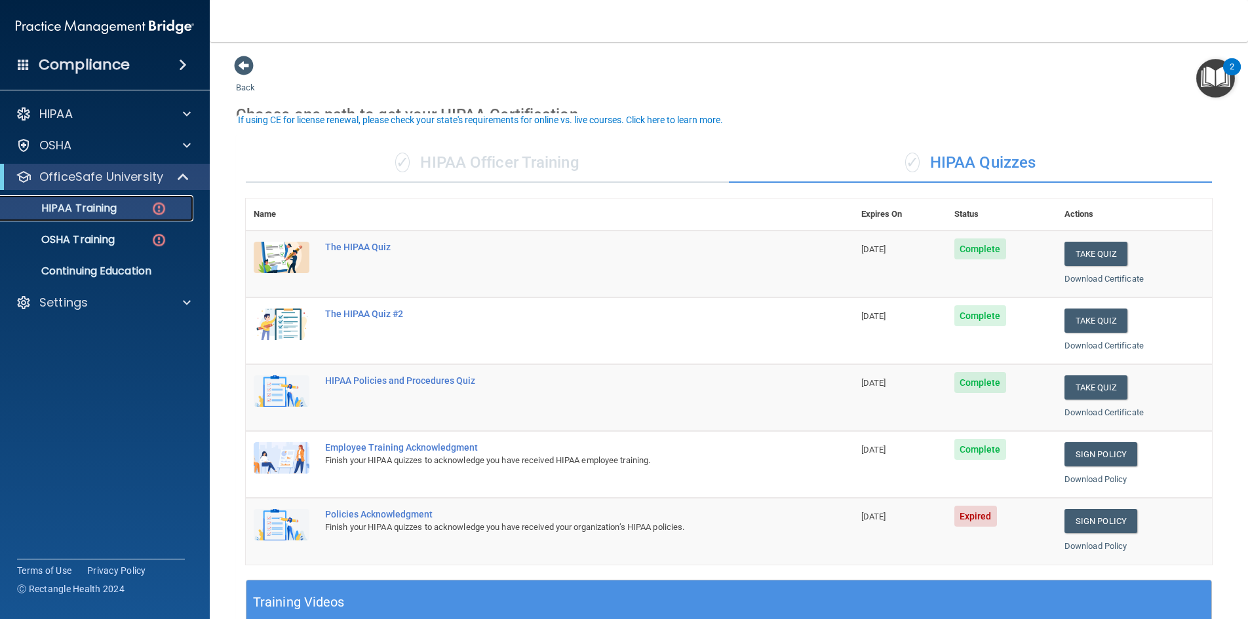
scroll to position [284, 0]
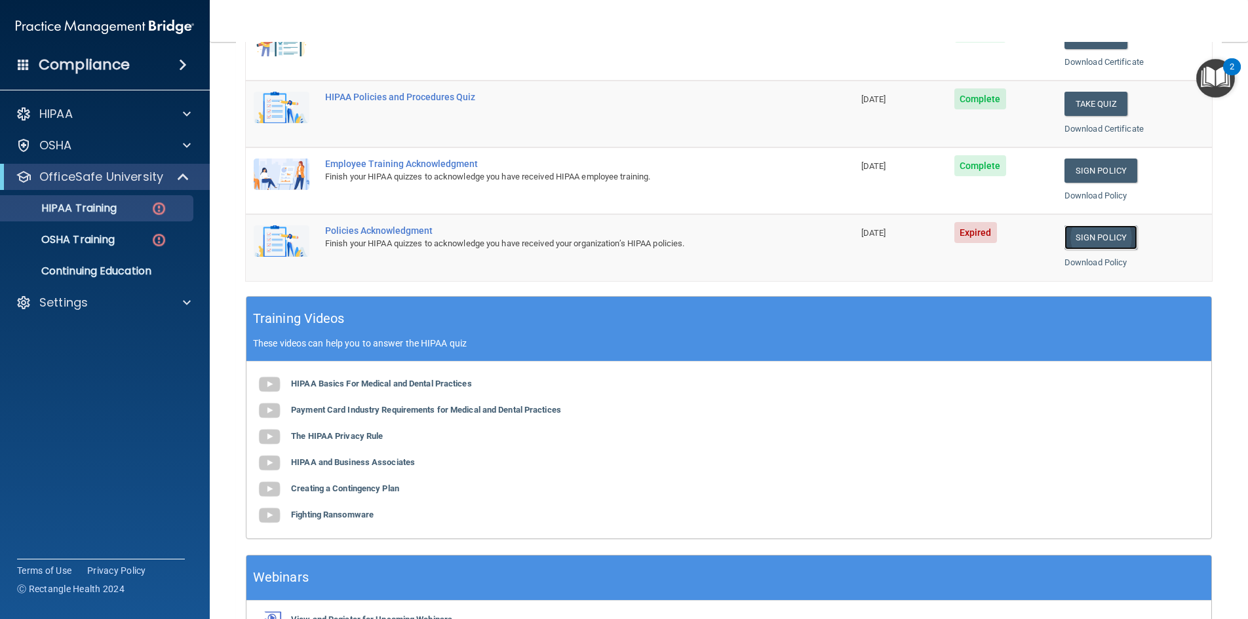
click at [1093, 240] on link "Sign Policy" at bounding box center [1100, 237] width 73 height 24
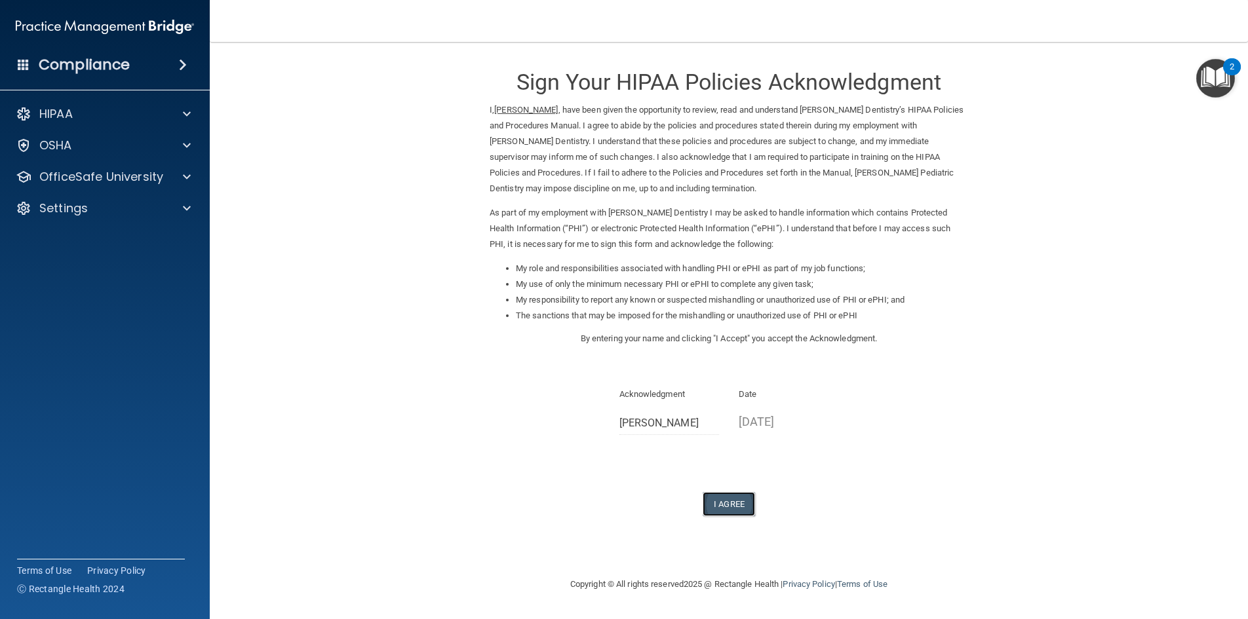
click at [728, 501] on button "I Agree" at bounding box center [729, 504] width 52 height 24
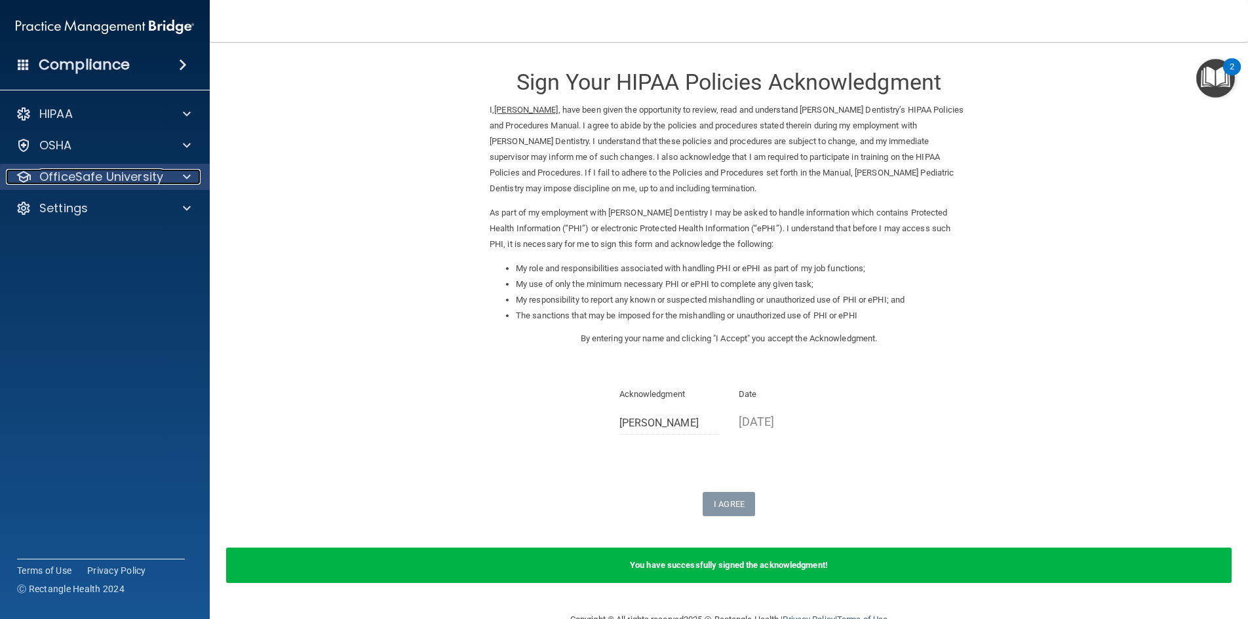
click at [187, 176] on span at bounding box center [187, 177] width 8 height 16
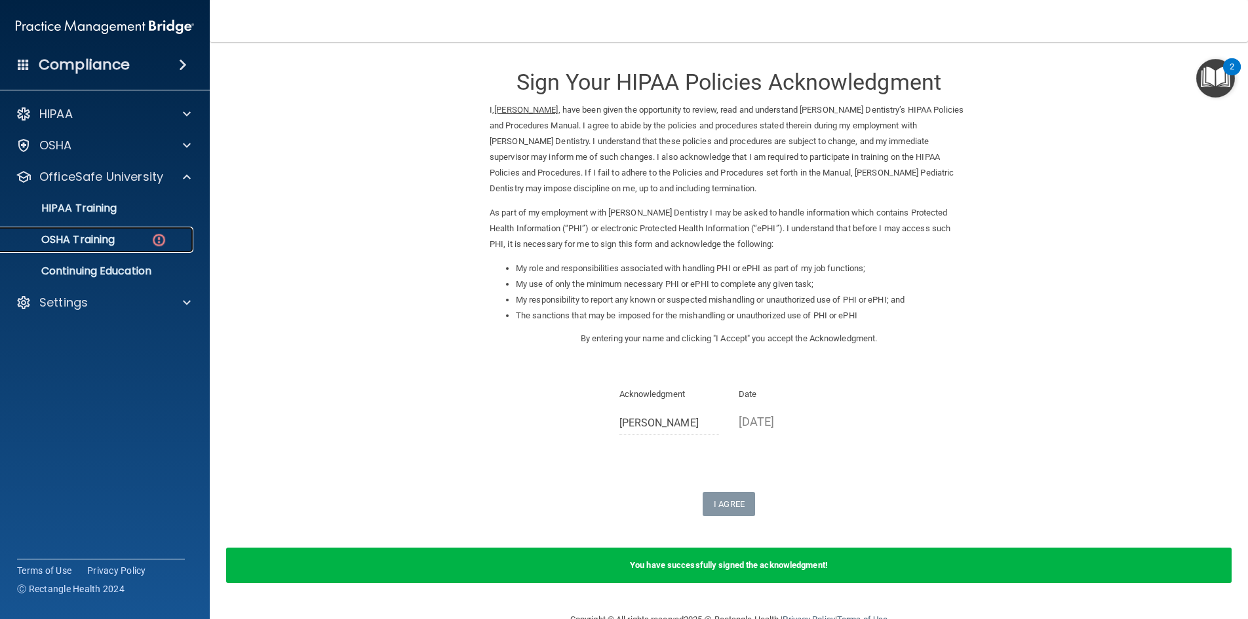
click at [105, 238] on p "OSHA Training" at bounding box center [62, 239] width 106 height 13
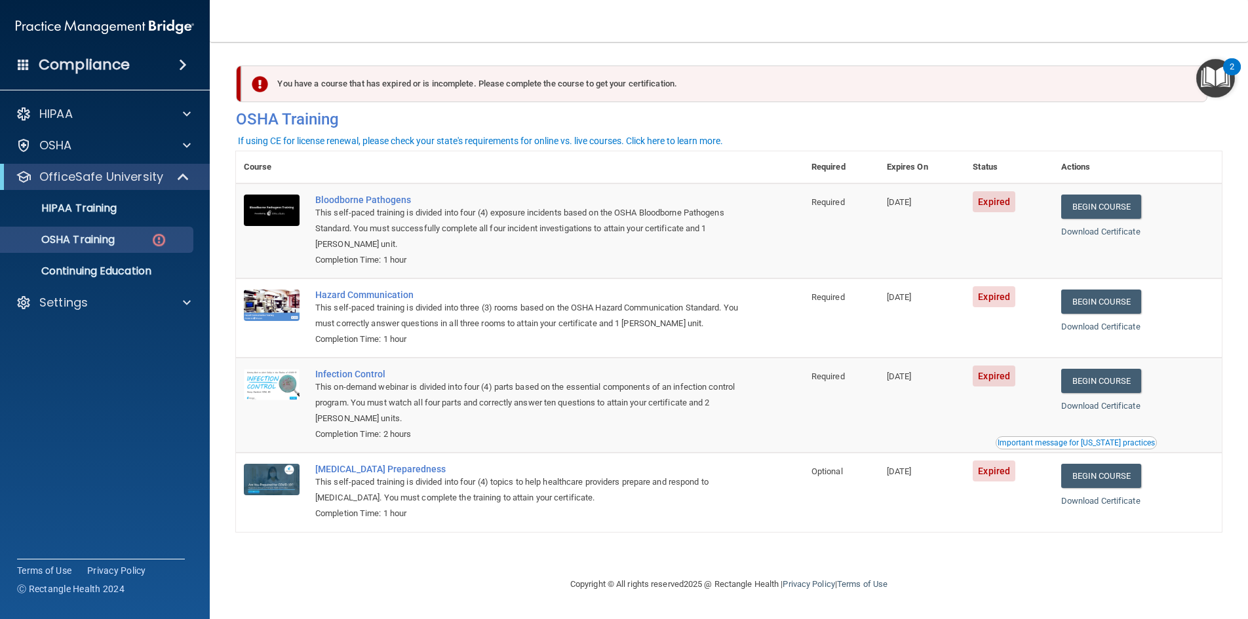
click at [1226, 64] on div "2" at bounding box center [1232, 66] width 18 height 17
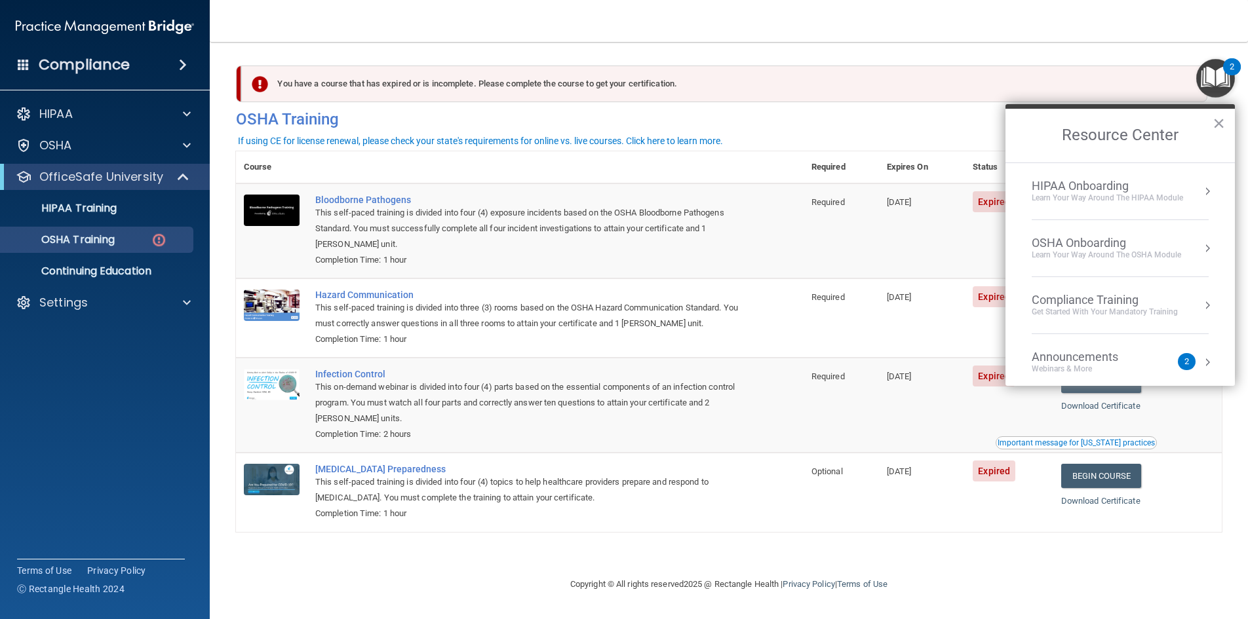
click at [1201, 360] on button "Resource Center" at bounding box center [1207, 362] width 13 height 13
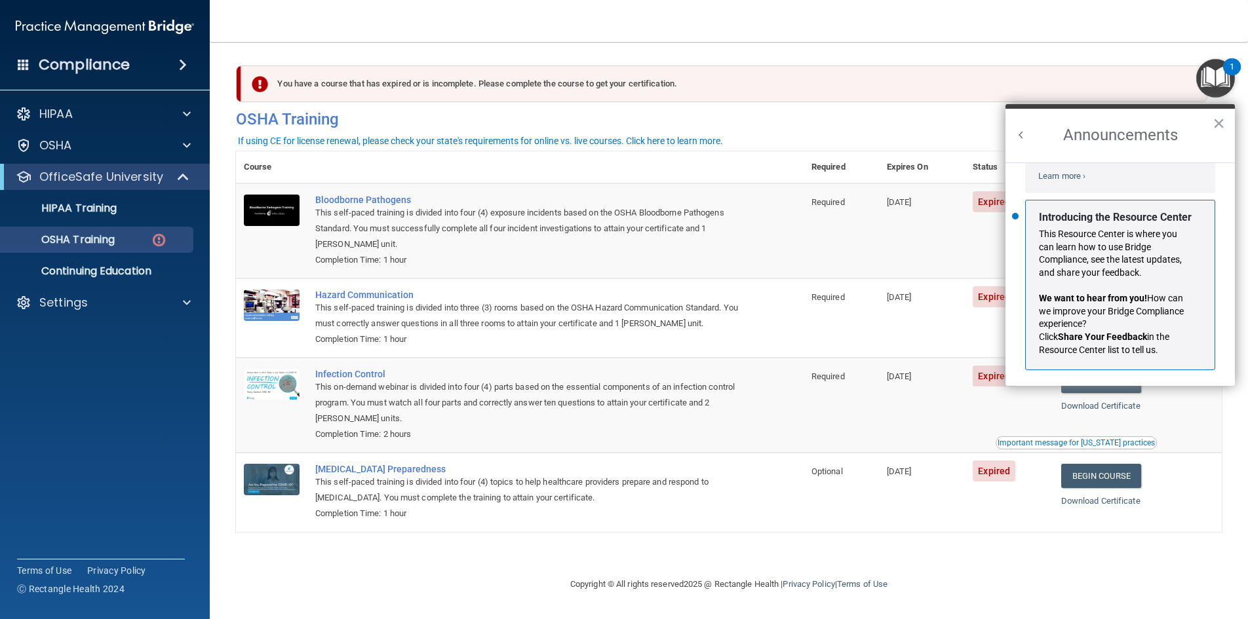
scroll to position [230, 0]
click at [106, 435] on accordion "HIPAA Documents and Policies Report an Incident Business Associates Emergency P…" at bounding box center [105, 273] width 210 height 354
click at [729, 32] on nav "Toggle navigation [PERSON_NAME] [EMAIL_ADDRESS][DOMAIN_NAME] Manage My Enterpri…" at bounding box center [729, 21] width 1038 height 42
click at [1222, 123] on button "×" at bounding box center [1219, 123] width 12 height 21
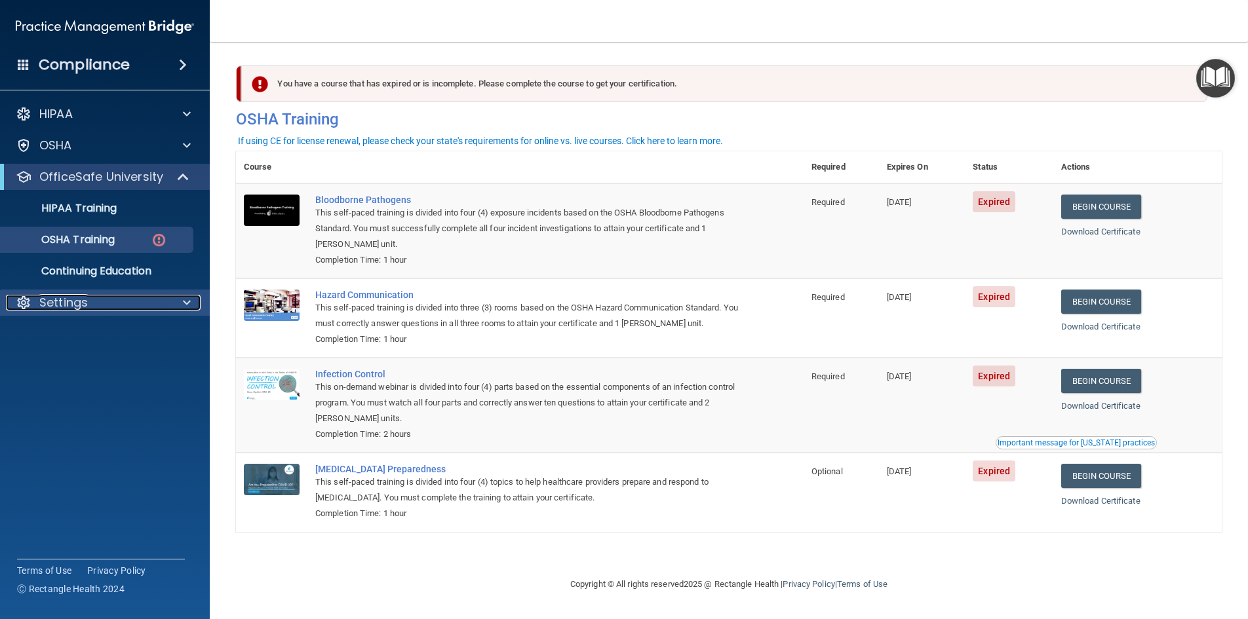
click at [185, 301] on span at bounding box center [187, 303] width 8 height 16
